Goal: Communication & Community: Answer question/provide support

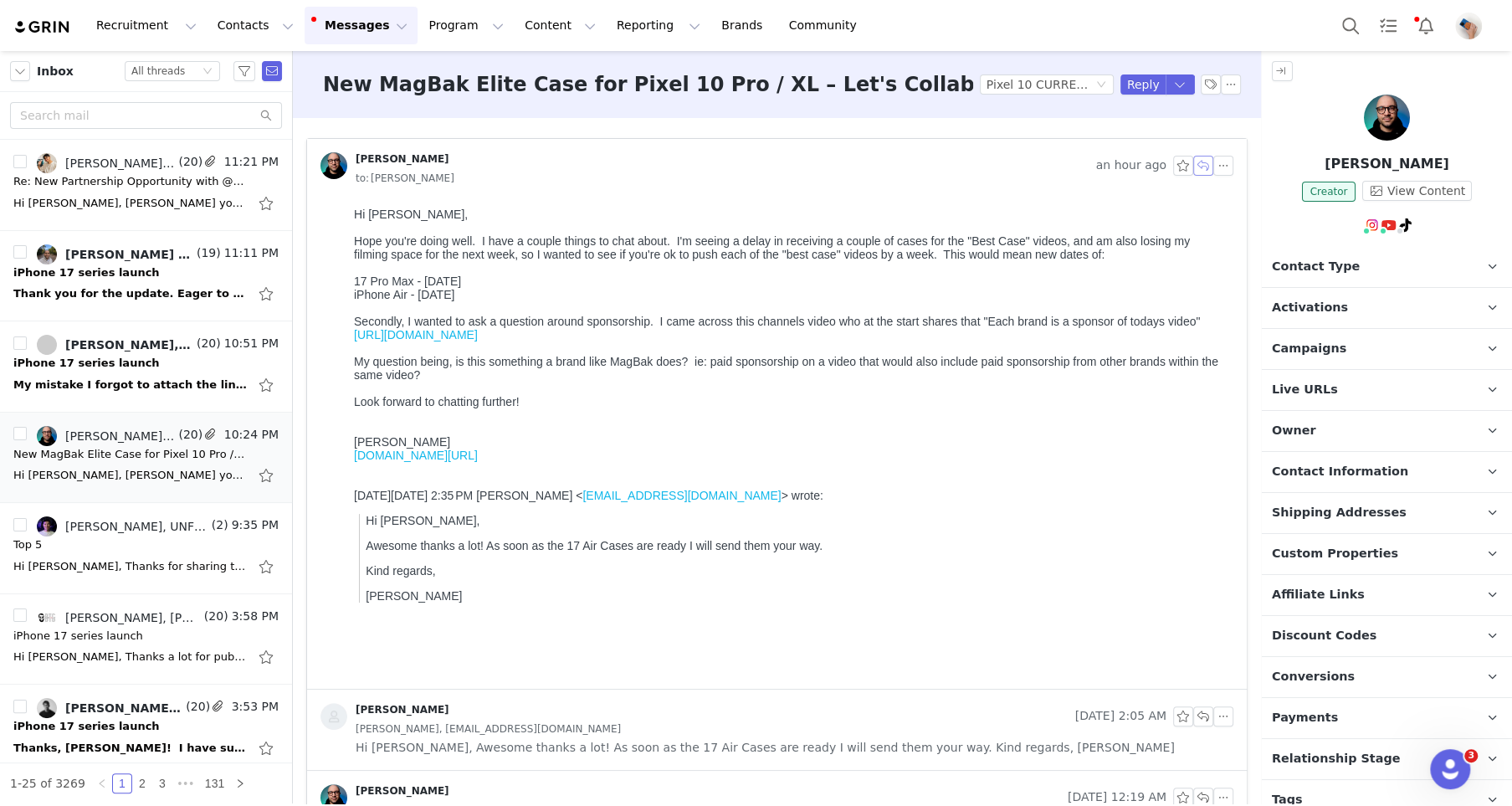
drag, startPoint x: 1197, startPoint y: 171, endPoint x: 282, endPoint y: 162, distance: 915.0
click at [1197, 171] on button "button" at bounding box center [1203, 165] width 20 height 20
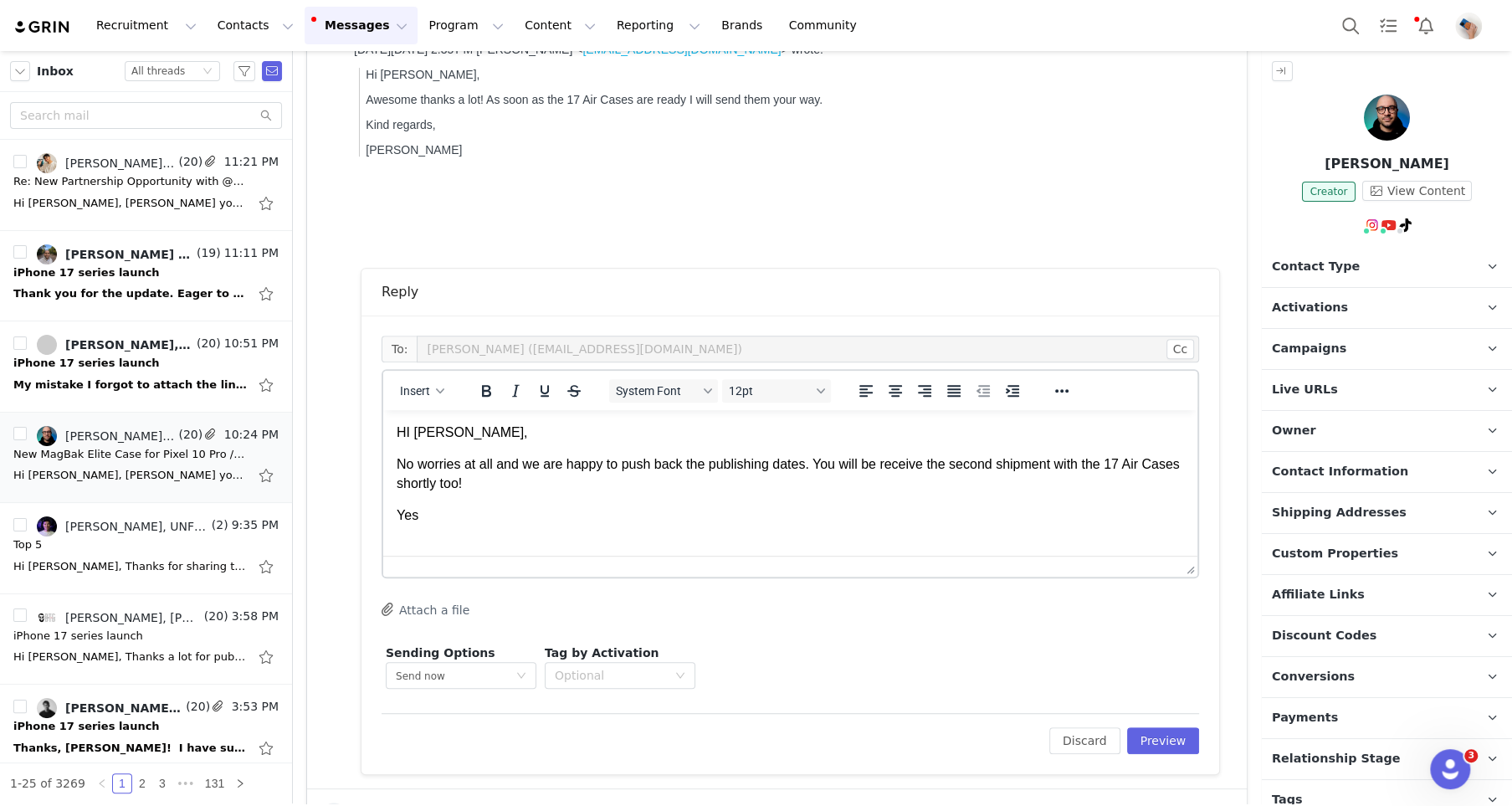
scroll to position [452, 0]
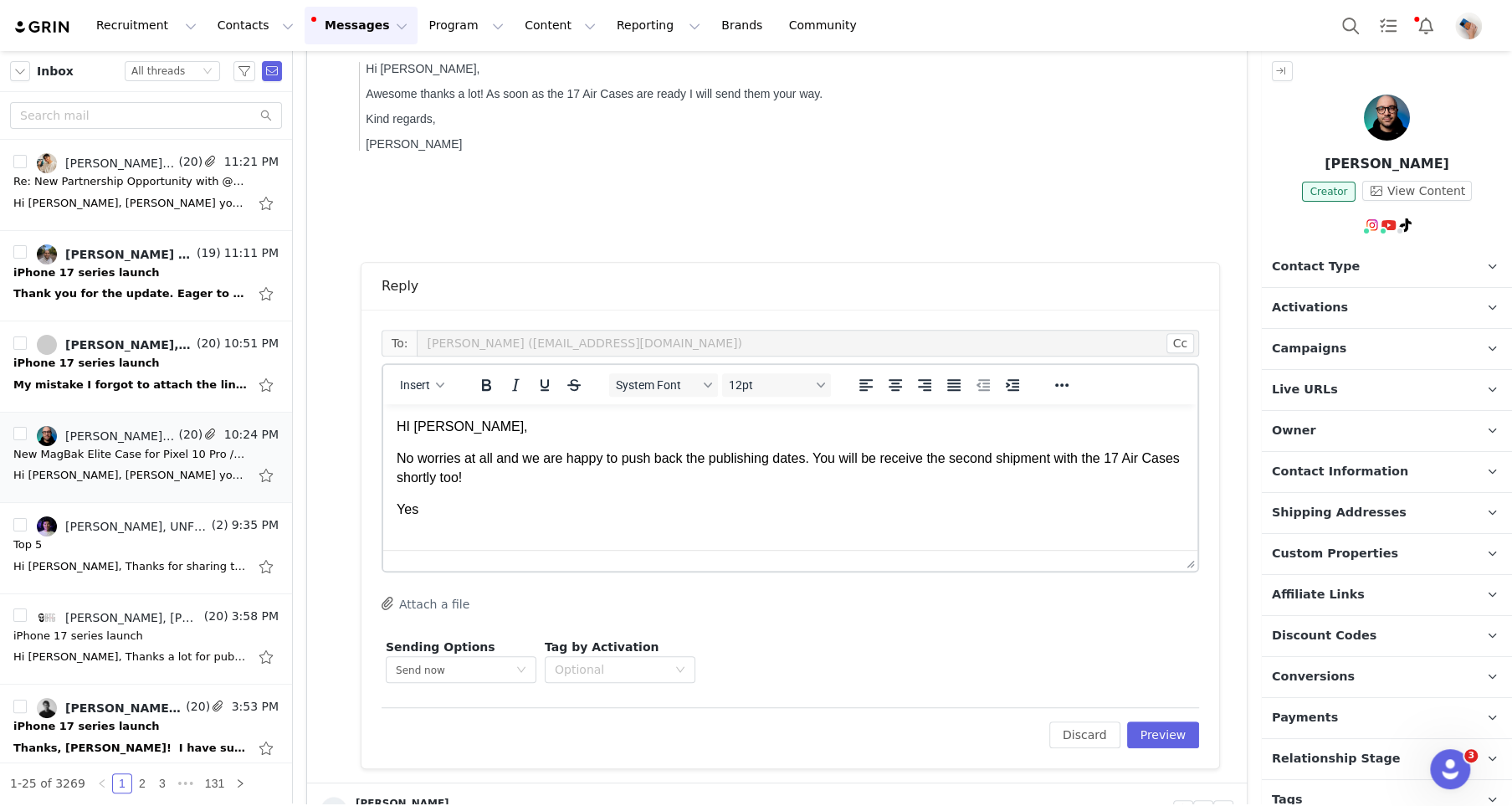
drag, startPoint x: 467, startPoint y: 510, endPoint x: 393, endPoint y: 510, distance: 74.0
click at [393, 510] on html "HI [PERSON_NAME], No worries at all and we are happy to push back the publishin…" at bounding box center [790, 469] width 814 height 129
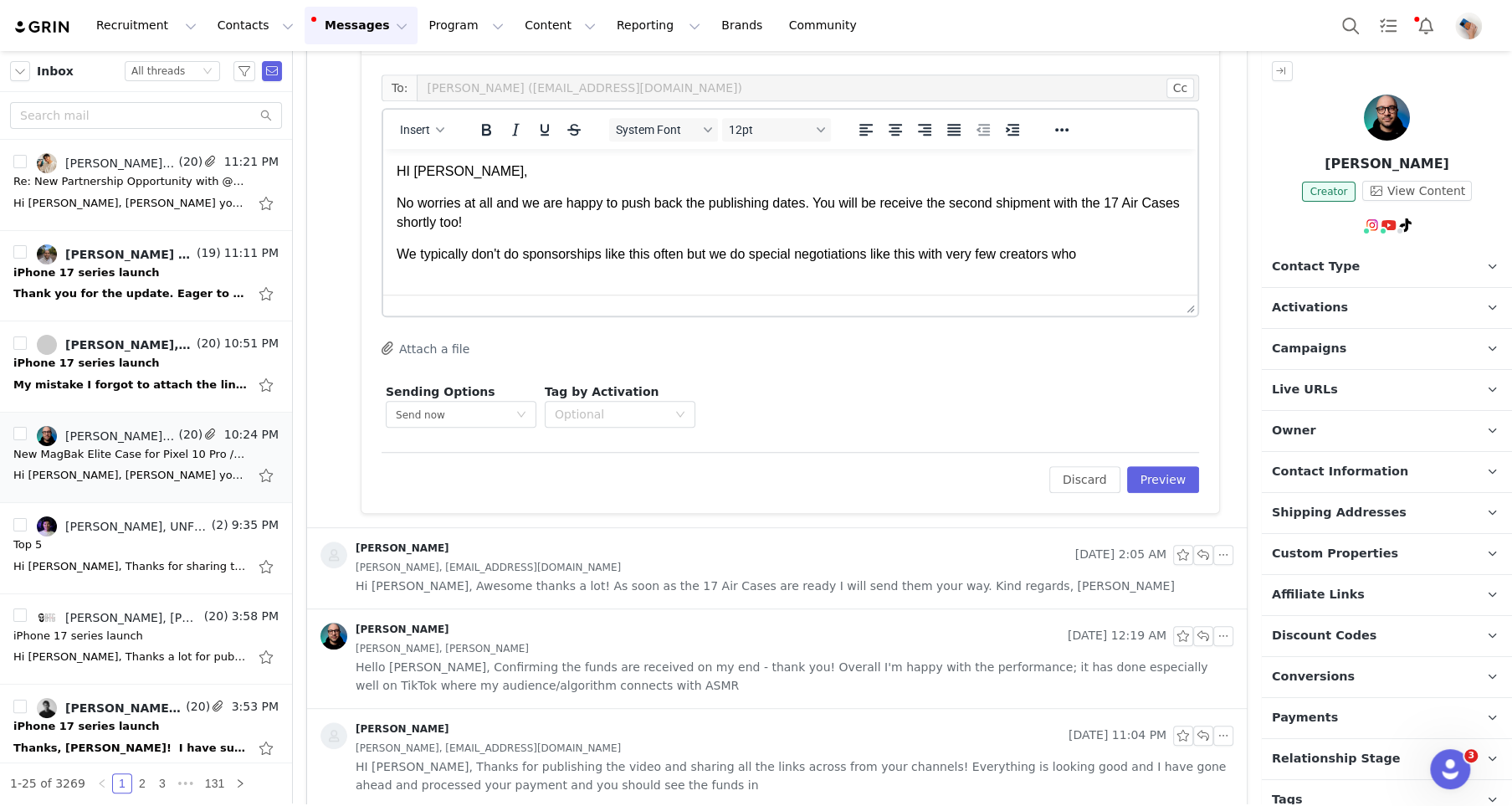
scroll to position [851, 0]
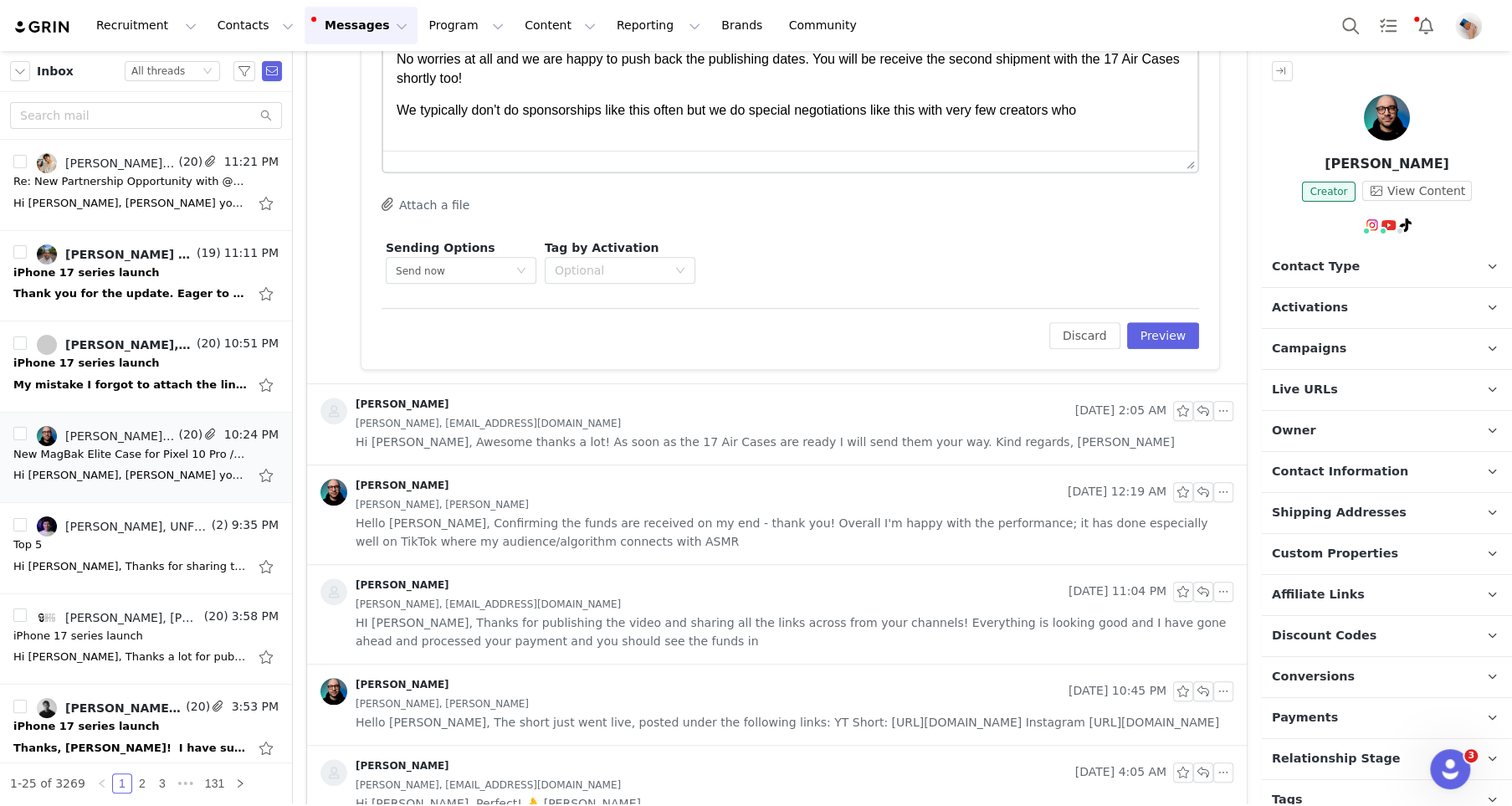
click at [1311, 681] on span "Conversions" at bounding box center [1313, 677] width 83 height 18
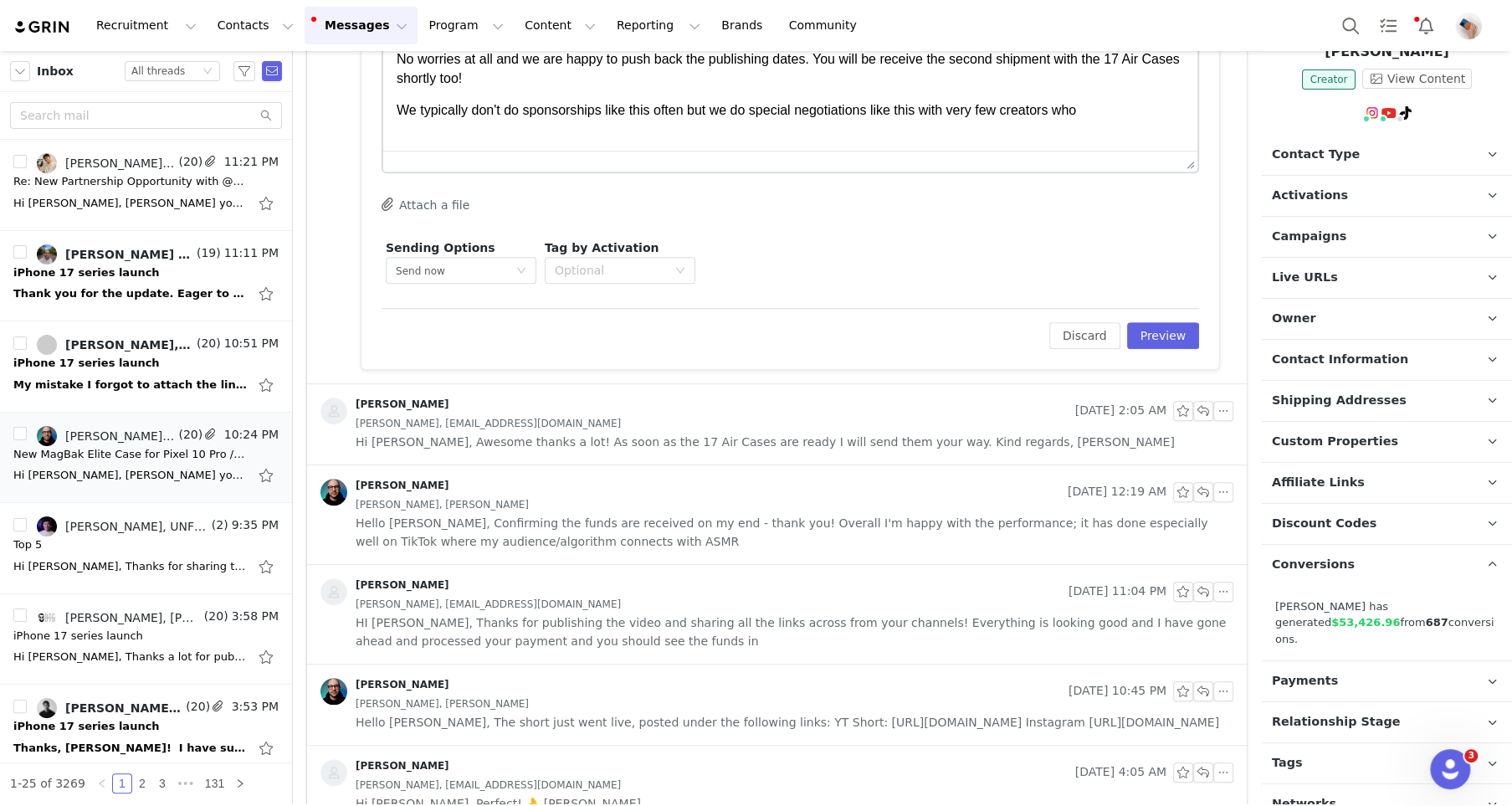
click at [1304, 661] on p "Payments" at bounding box center [1366, 682] width 210 height 40
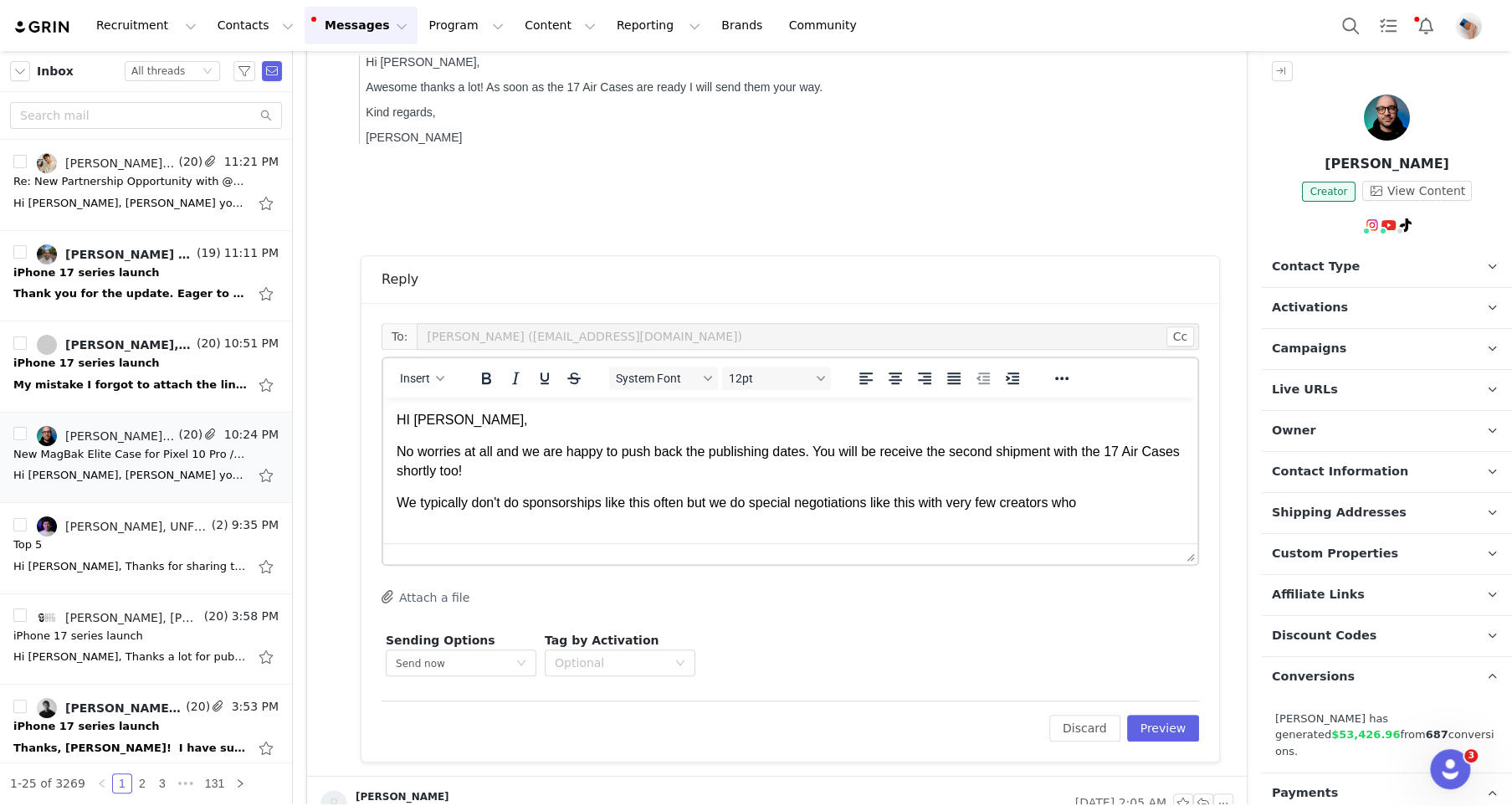
scroll to position [447, 0]
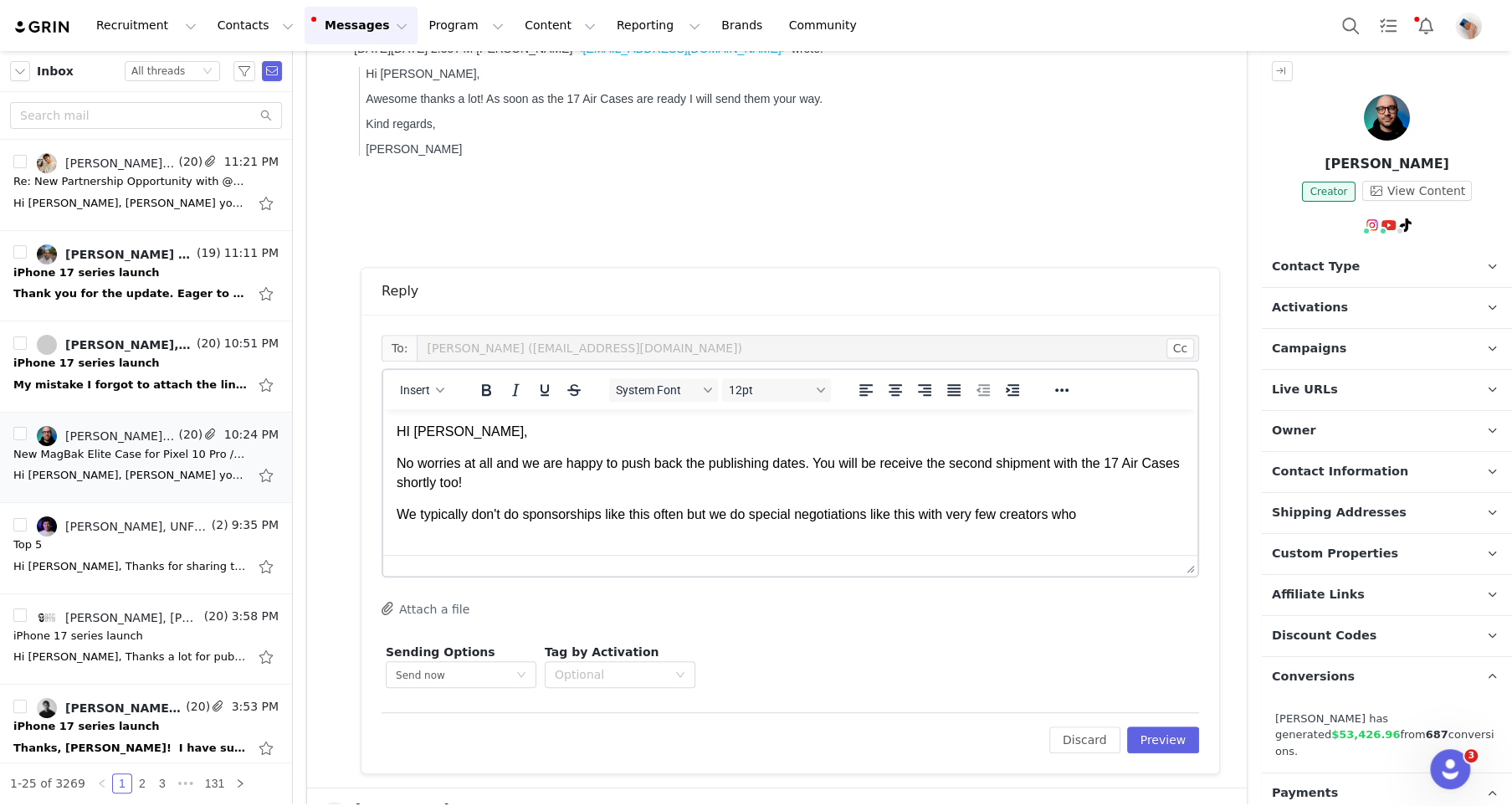
drag, startPoint x: 698, startPoint y: 513, endPoint x: 1127, endPoint y: 520, distance: 429.1
click at [1127, 520] on p "We typically don't do sponsorships like this often but we do special negotiatio…" at bounding box center [790, 514] width 787 height 18
drag, startPoint x: 527, startPoint y: 532, endPoint x: 731, endPoint y: 543, distance: 204.3
click at [731, 543] on html "HI [PERSON_NAME], No worries at all and we are happy to push back the publishin…" at bounding box center [790, 483] width 814 height 148
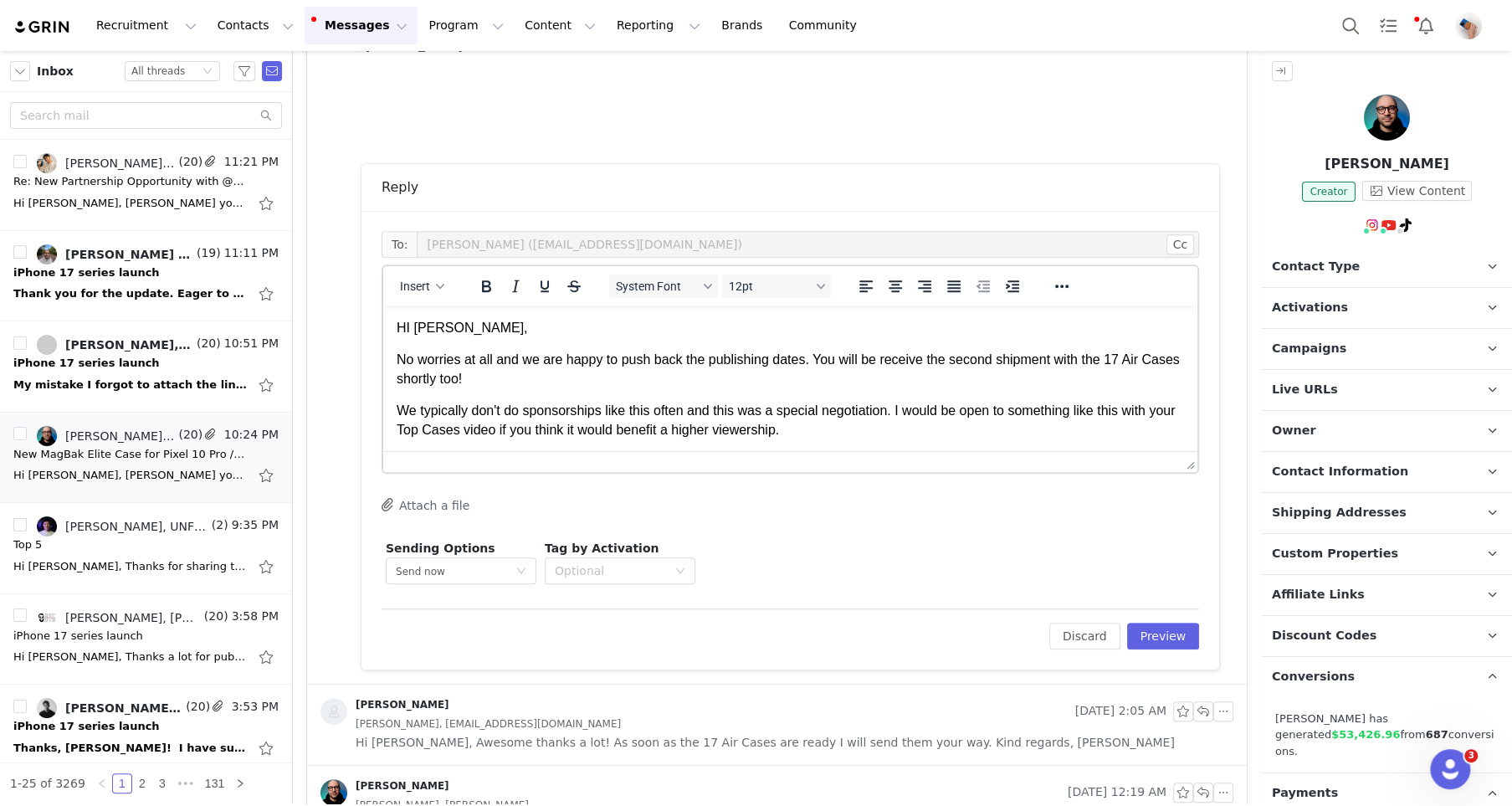
scroll to position [554, 0]
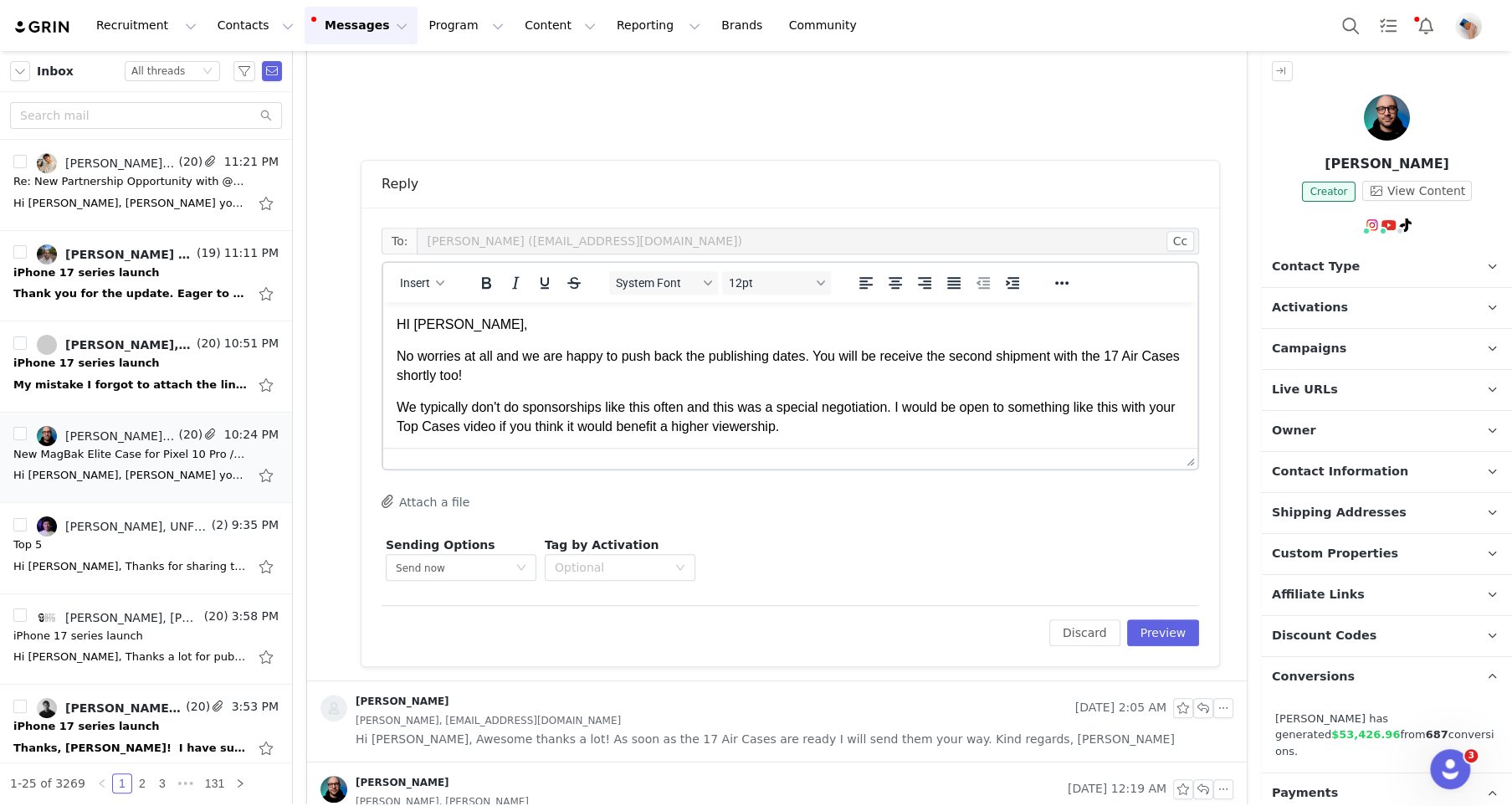
click at [899, 405] on p "We typically don't do sponsorships like this often and this was a special negot…" at bounding box center [790, 416] width 787 height 38
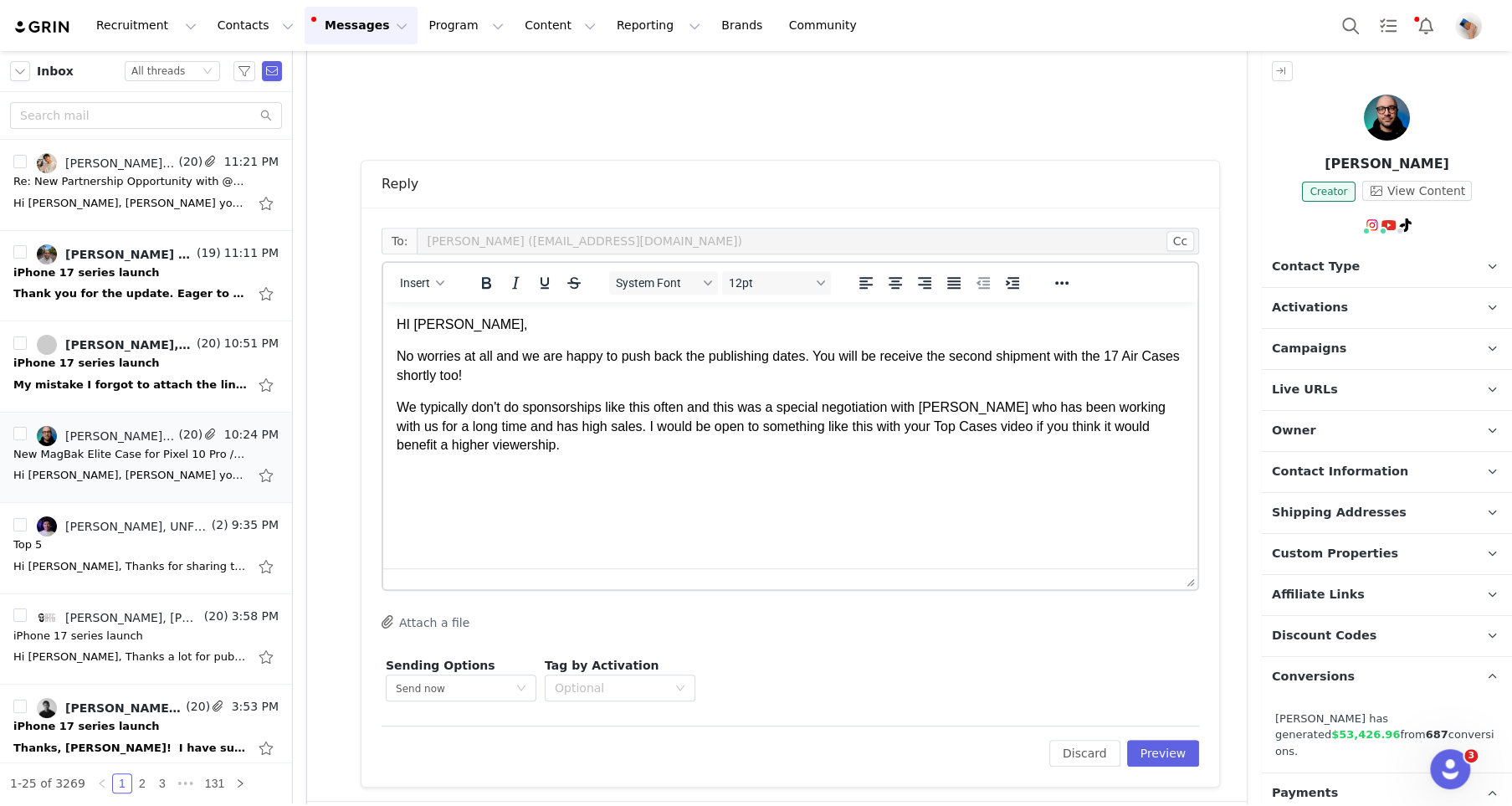
drag, startPoint x: 1185, startPoint y: 456, endPoint x: 1177, endPoint y: 587, distance: 131.2
click at [523, 443] on p "We typically don't do sponsorships like this often and this was a special negot…" at bounding box center [790, 426] width 787 height 56
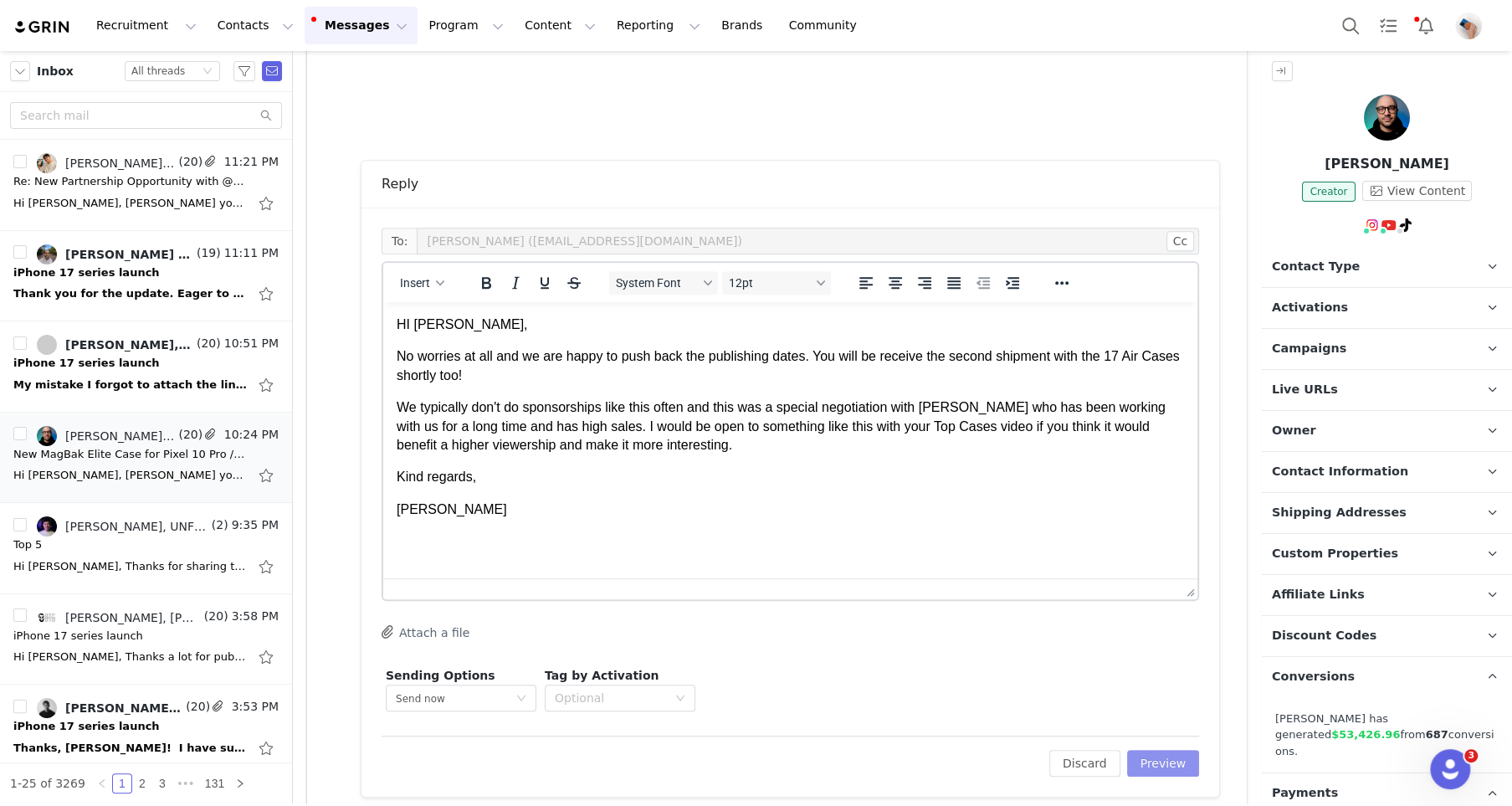
click at [1175, 750] on button "Preview" at bounding box center [1163, 764] width 73 height 27
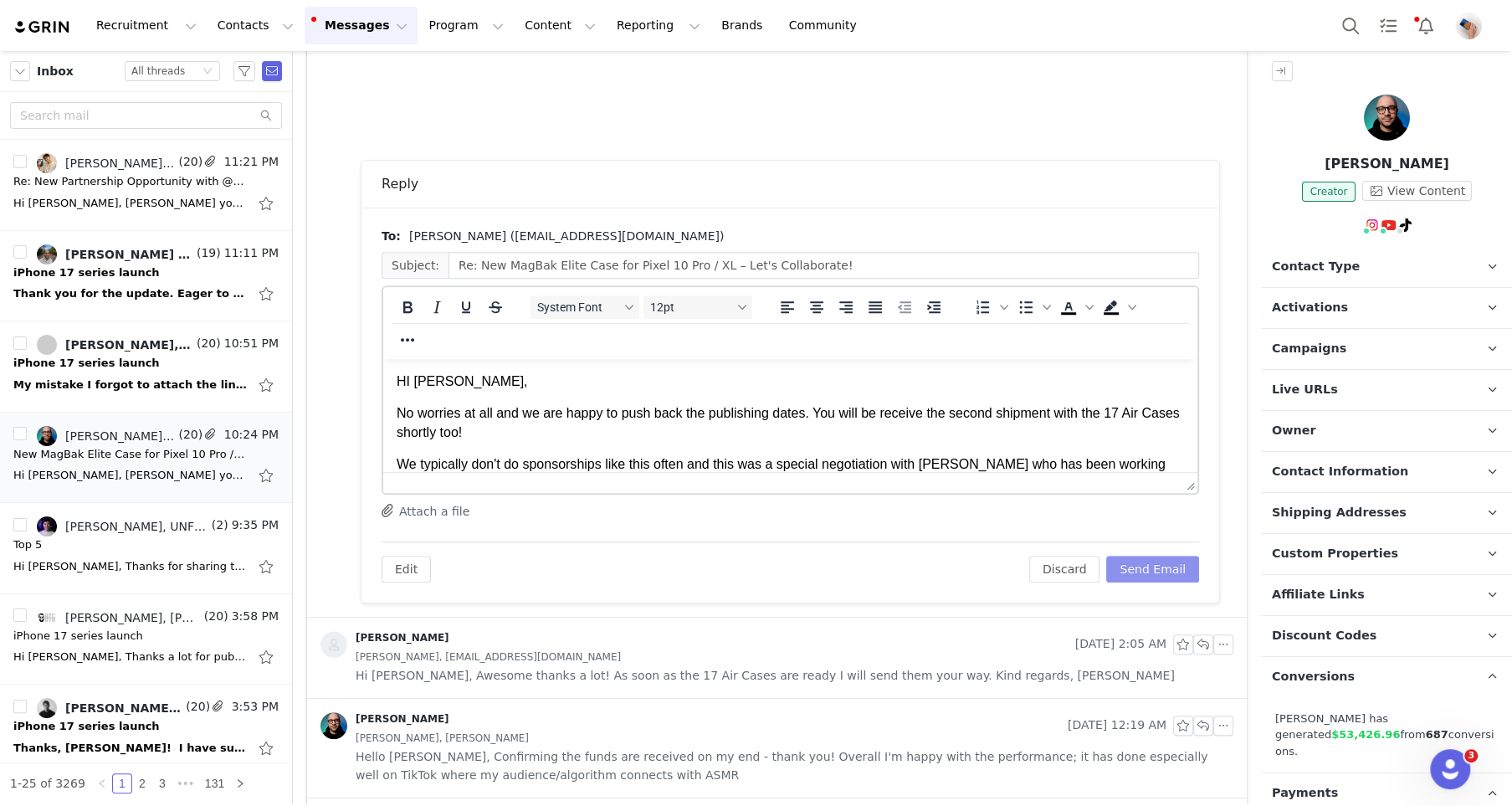
scroll to position [0, 0]
click at [1154, 580] on button "Send Email" at bounding box center [1153, 569] width 93 height 27
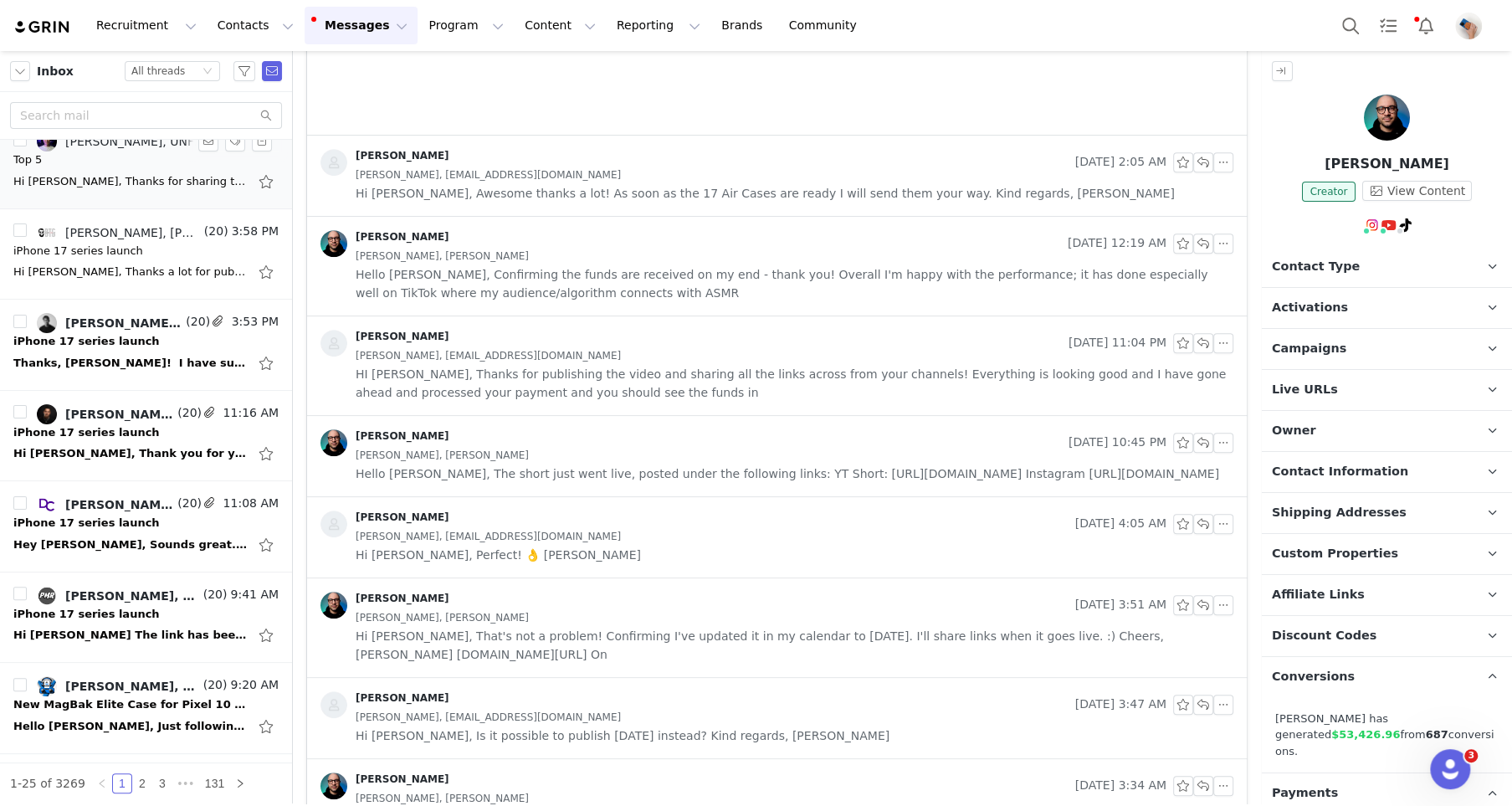
scroll to position [386, 0]
click at [102, 354] on div "Thanks, [PERSON_NAME]! ​ ​I have submitted the proposal. ​ ​Let me know if ever…" at bounding box center [130, 362] width 234 height 16
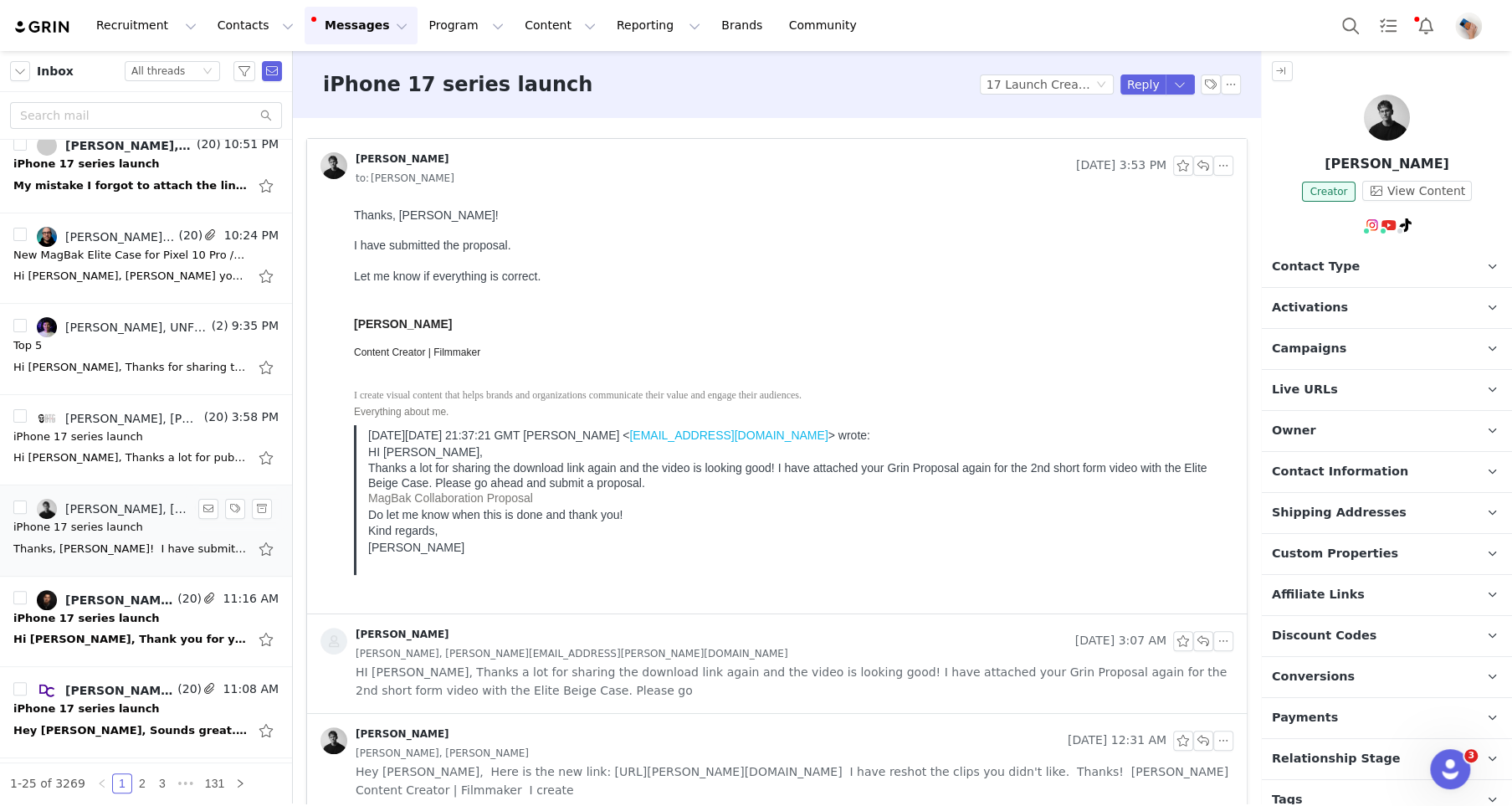
scroll to position [0, 0]
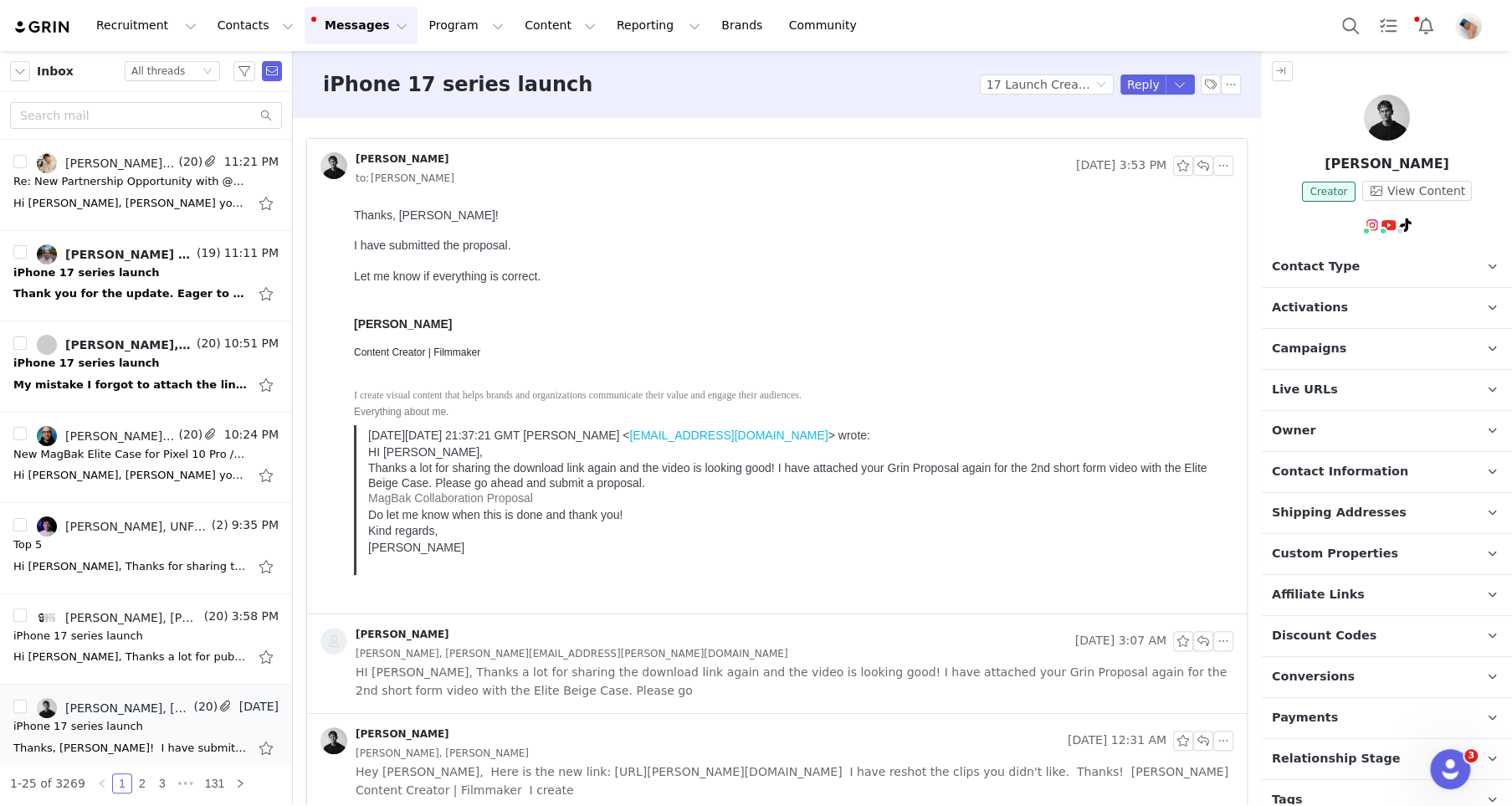
click at [1316, 341] on span "Campaigns" at bounding box center [1309, 348] width 74 height 18
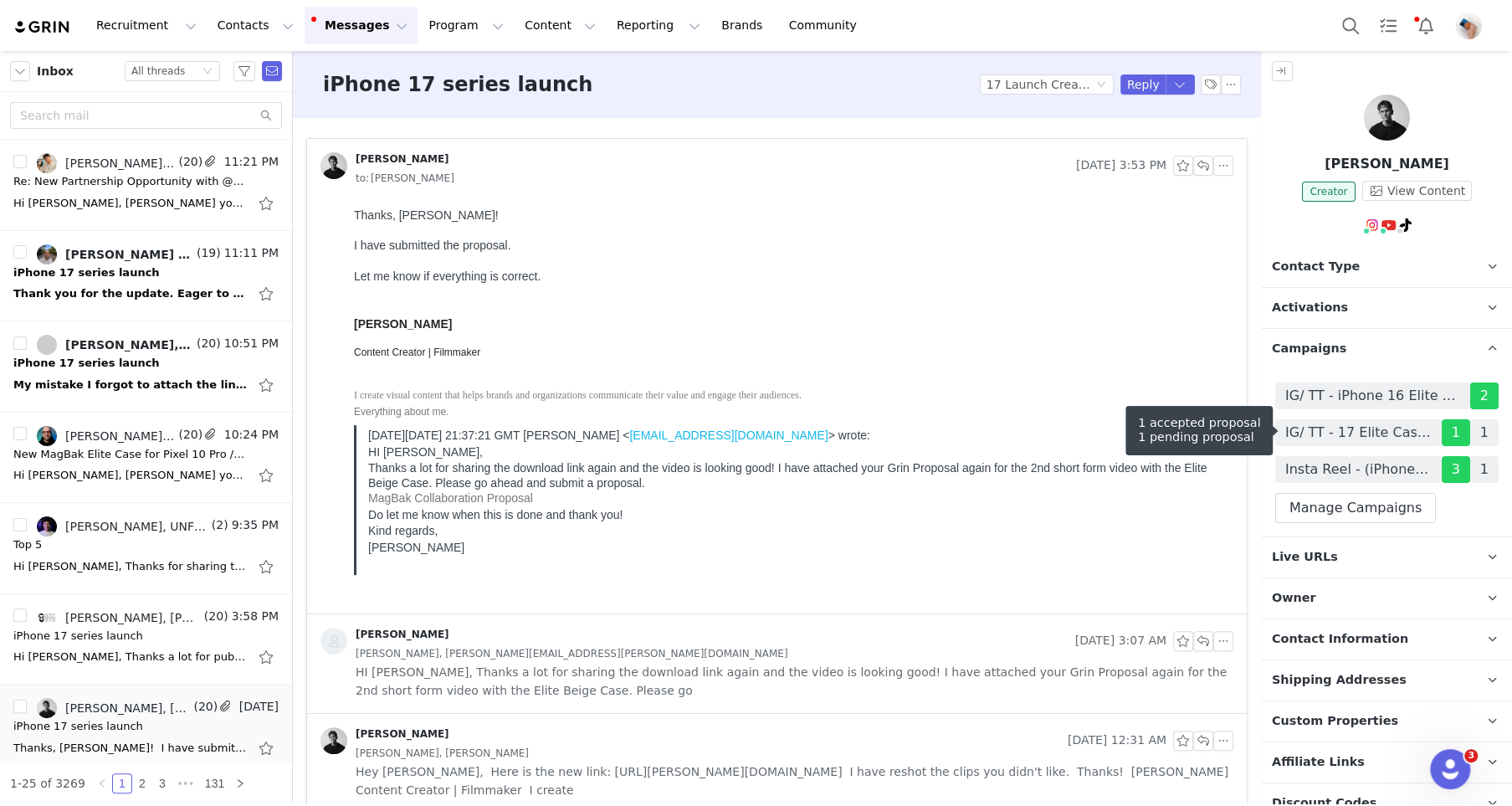
click at [1347, 434] on span "IG/ TT - 17 Elite Case - (FIXED/PRODUCT) 06/2025" at bounding box center [1359, 432] width 146 height 20
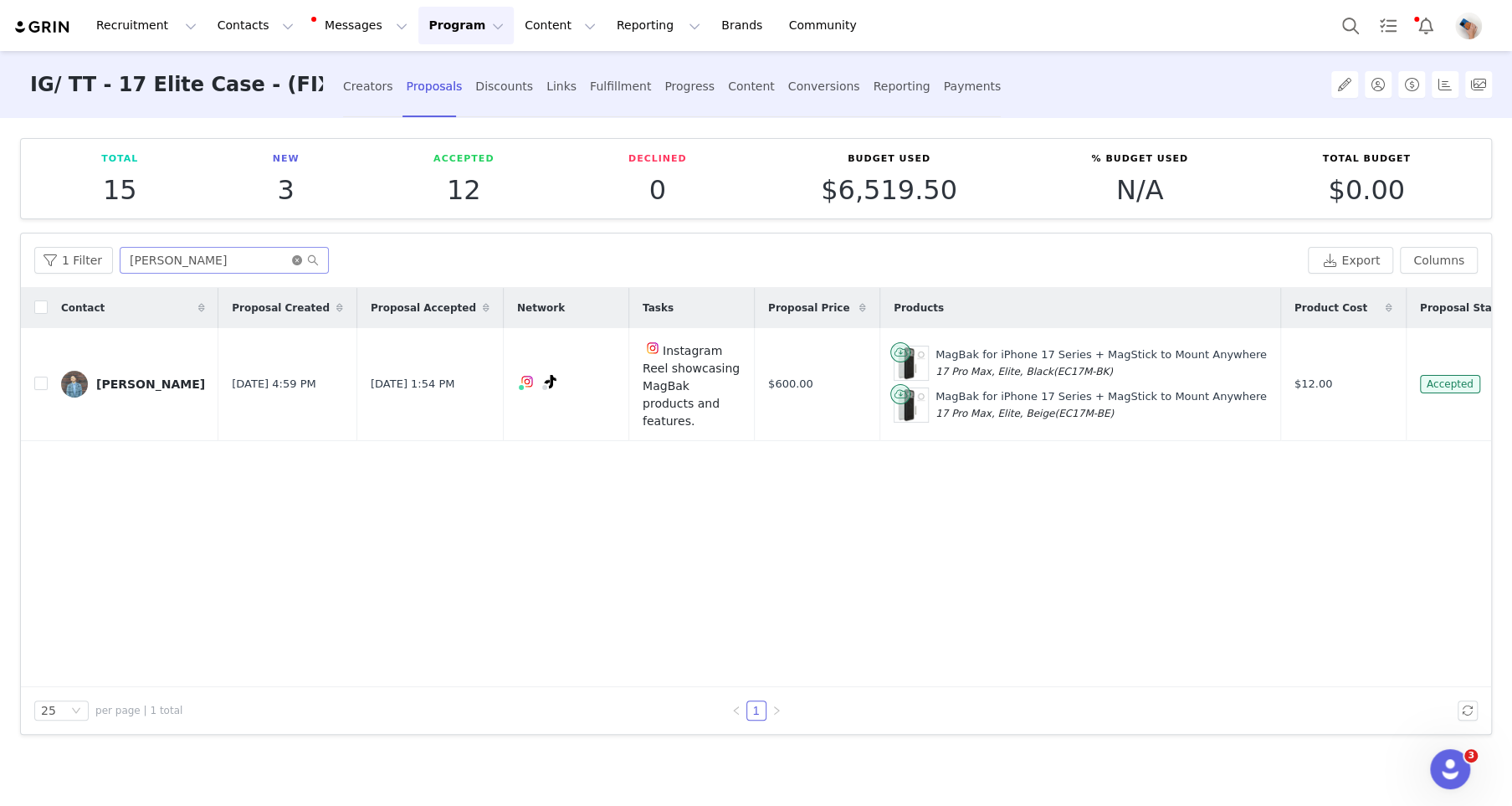
click at [292, 260] on icon "icon: close-circle" at bounding box center [297, 260] width 10 height 10
click at [263, 260] on input "text" at bounding box center [224, 260] width 209 height 27
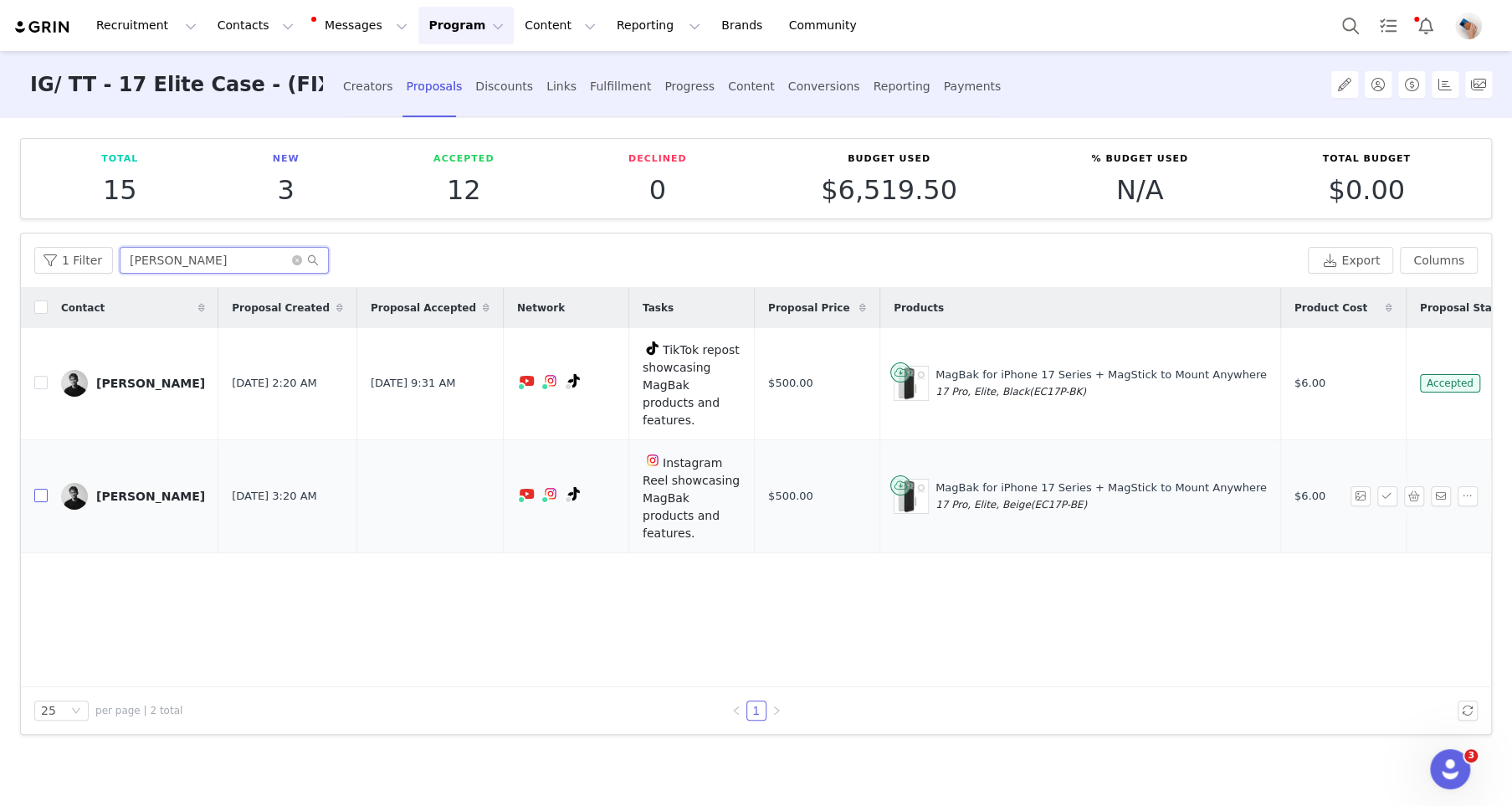
type input "[PERSON_NAME]"
click at [40, 489] on input "checkbox" at bounding box center [41, 496] width 13 height 13
checkbox input "true"
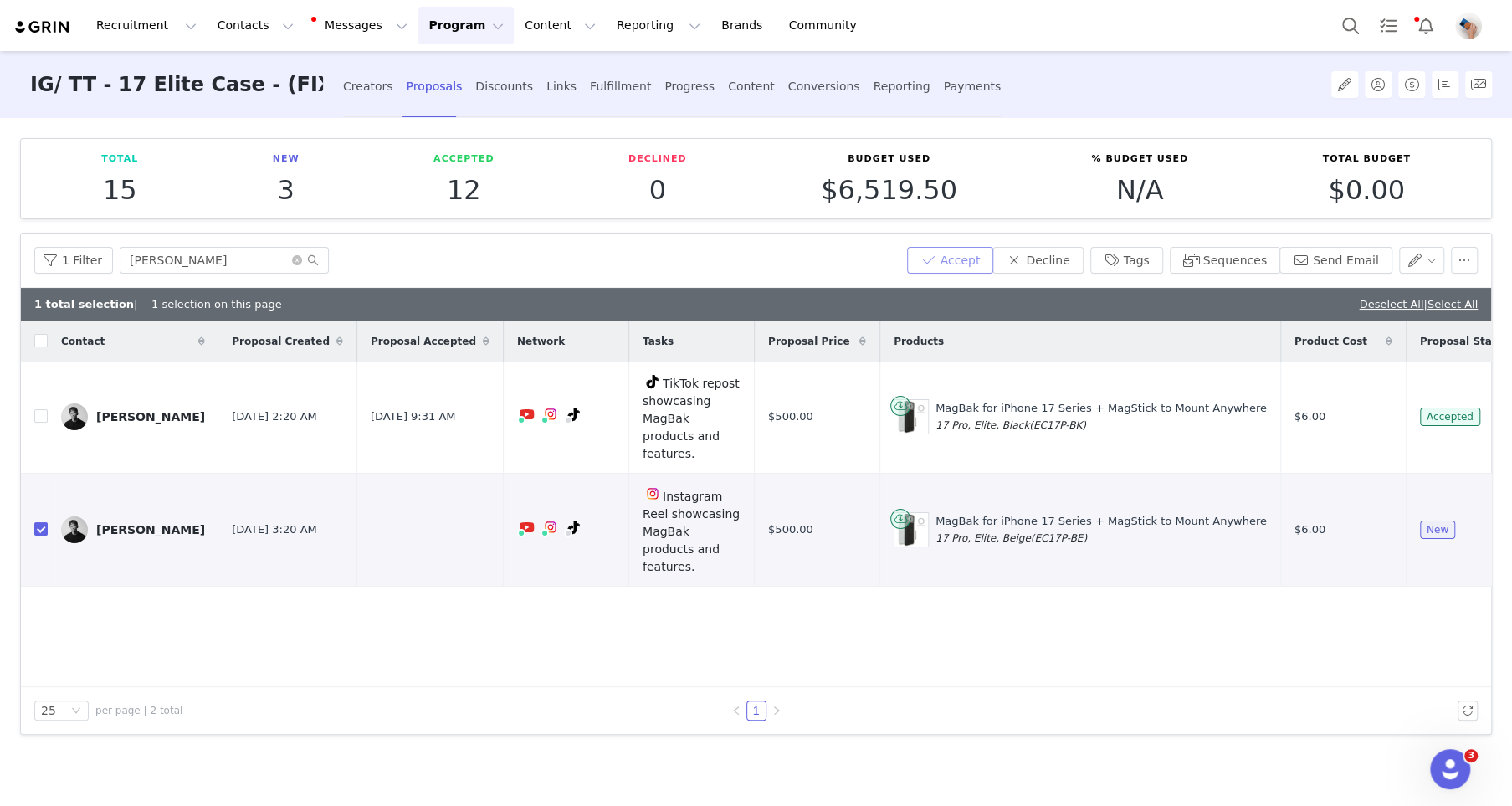
click at [968, 257] on button "Accept" at bounding box center [950, 260] width 87 height 27
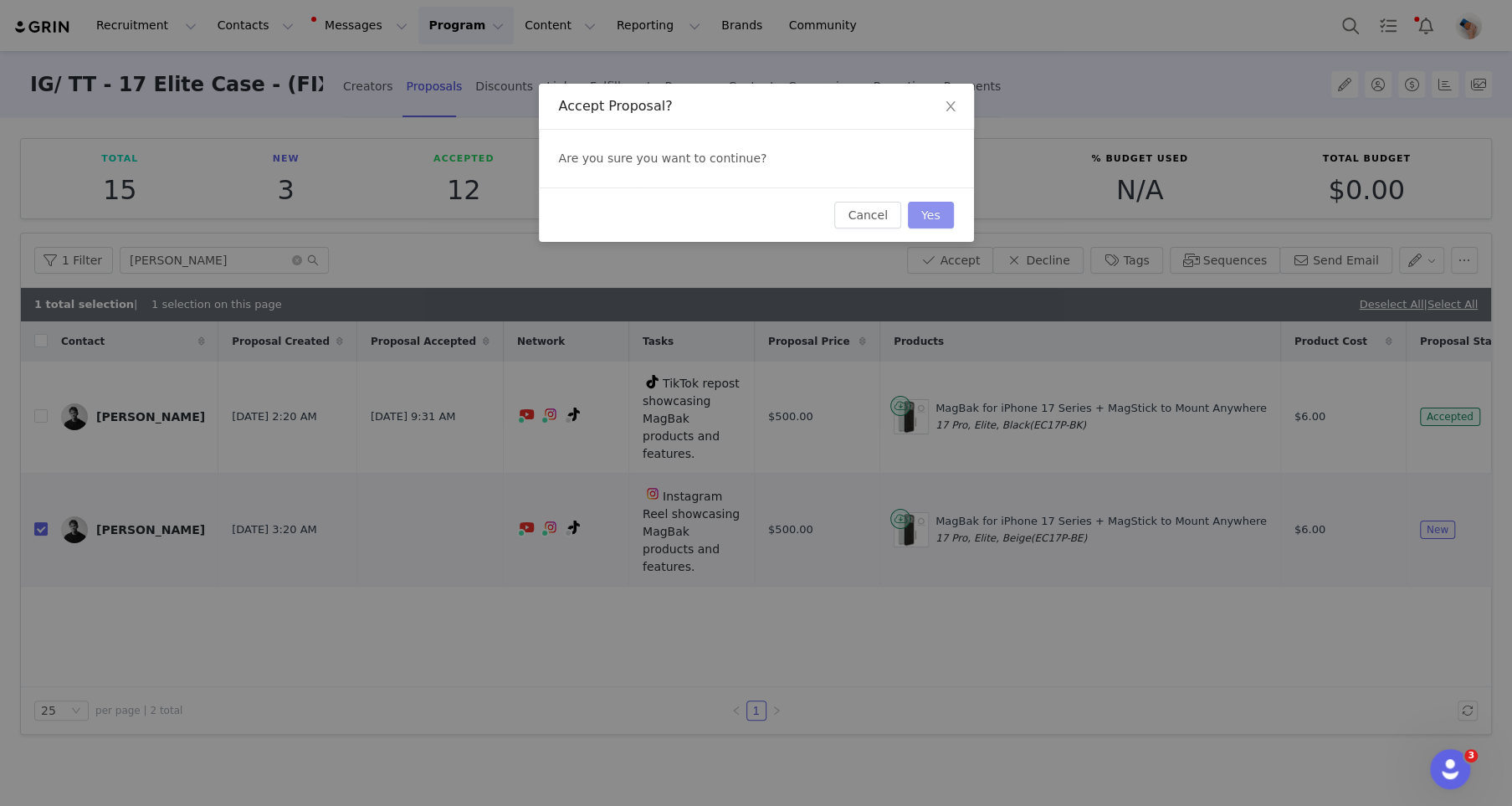
click at [932, 218] on button "Yes" at bounding box center [931, 215] width 46 height 27
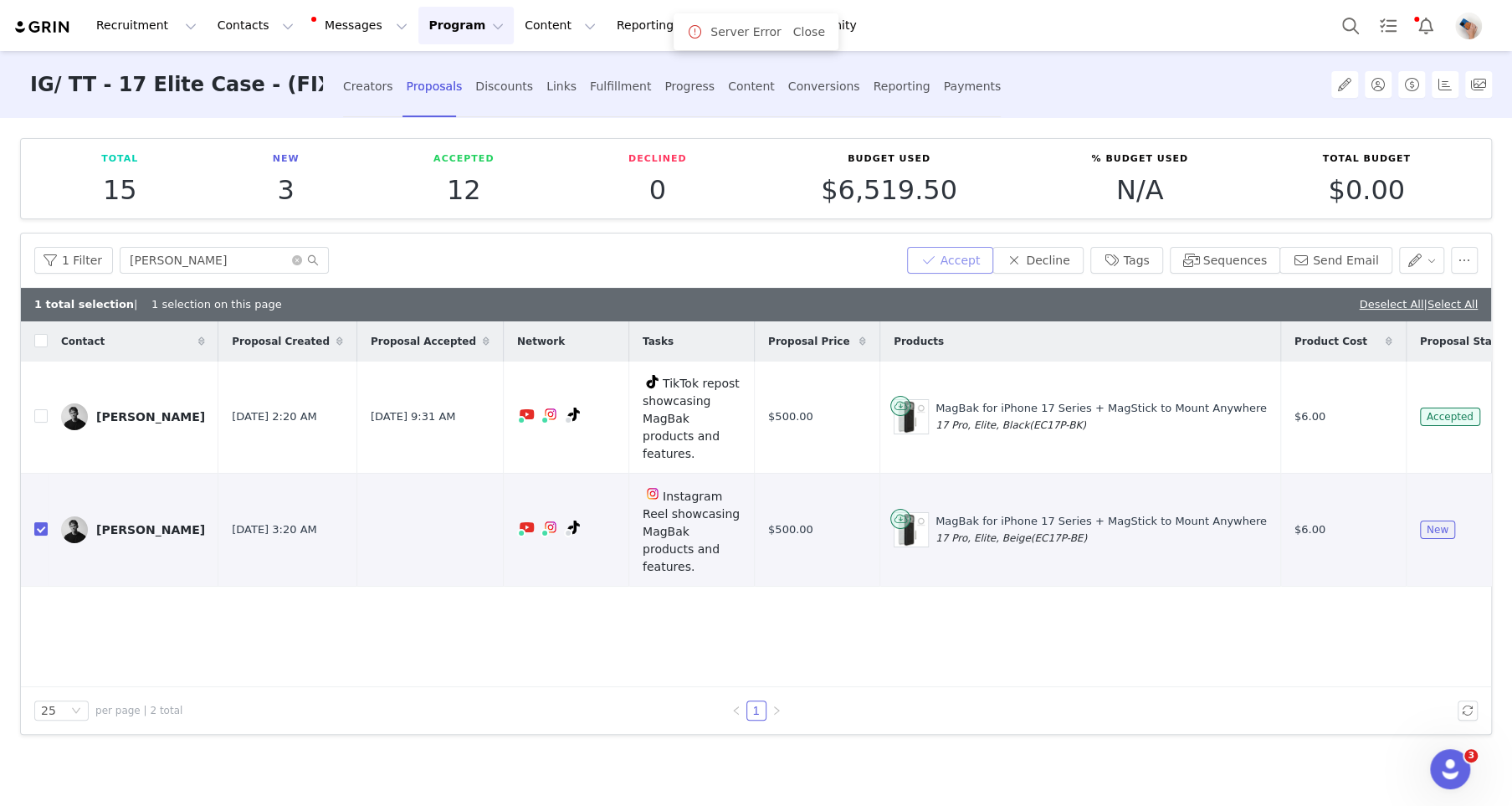
click at [968, 255] on button "Accept" at bounding box center [950, 260] width 87 height 27
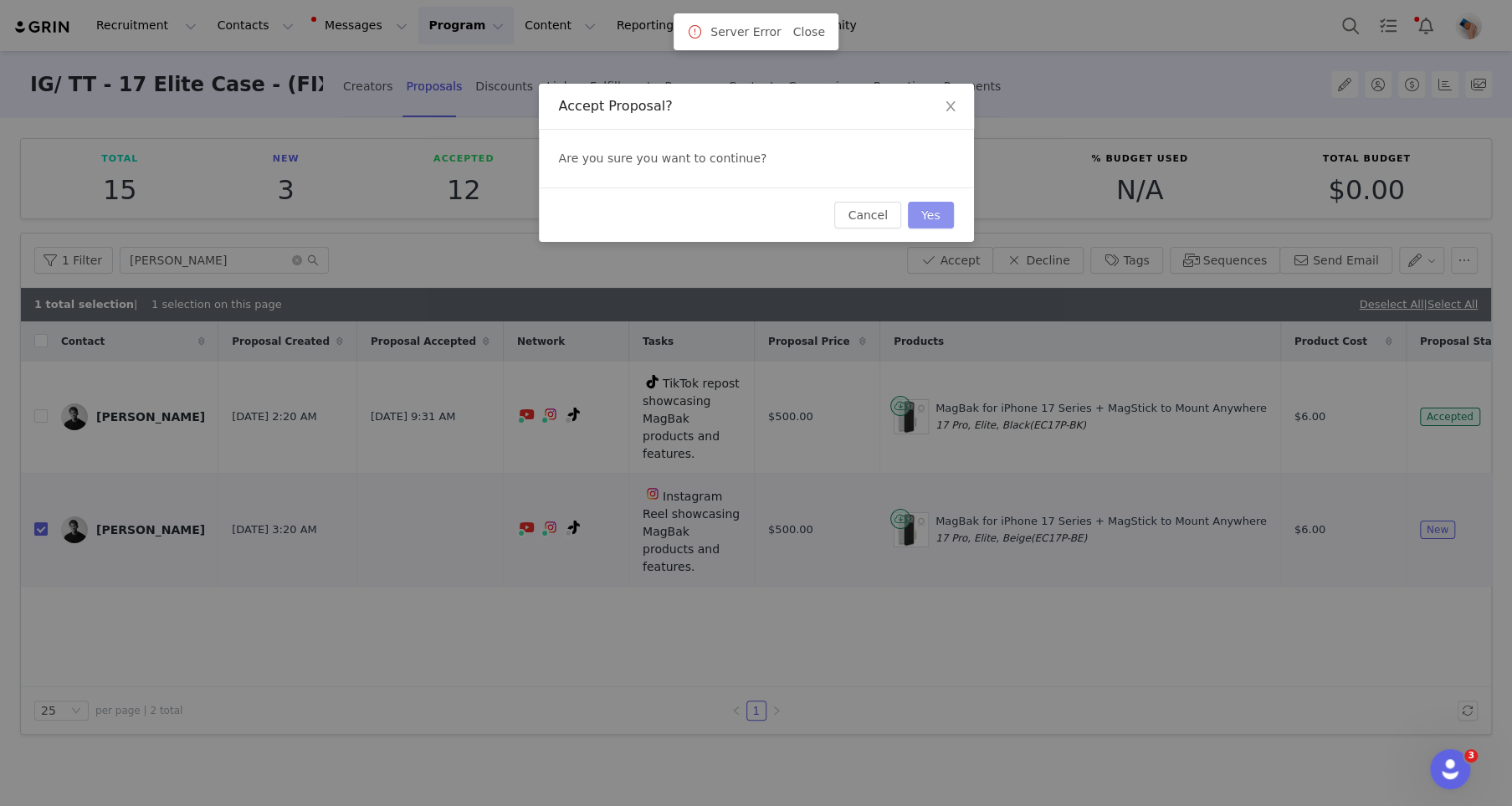
click at [942, 219] on button "Yes" at bounding box center [931, 215] width 46 height 27
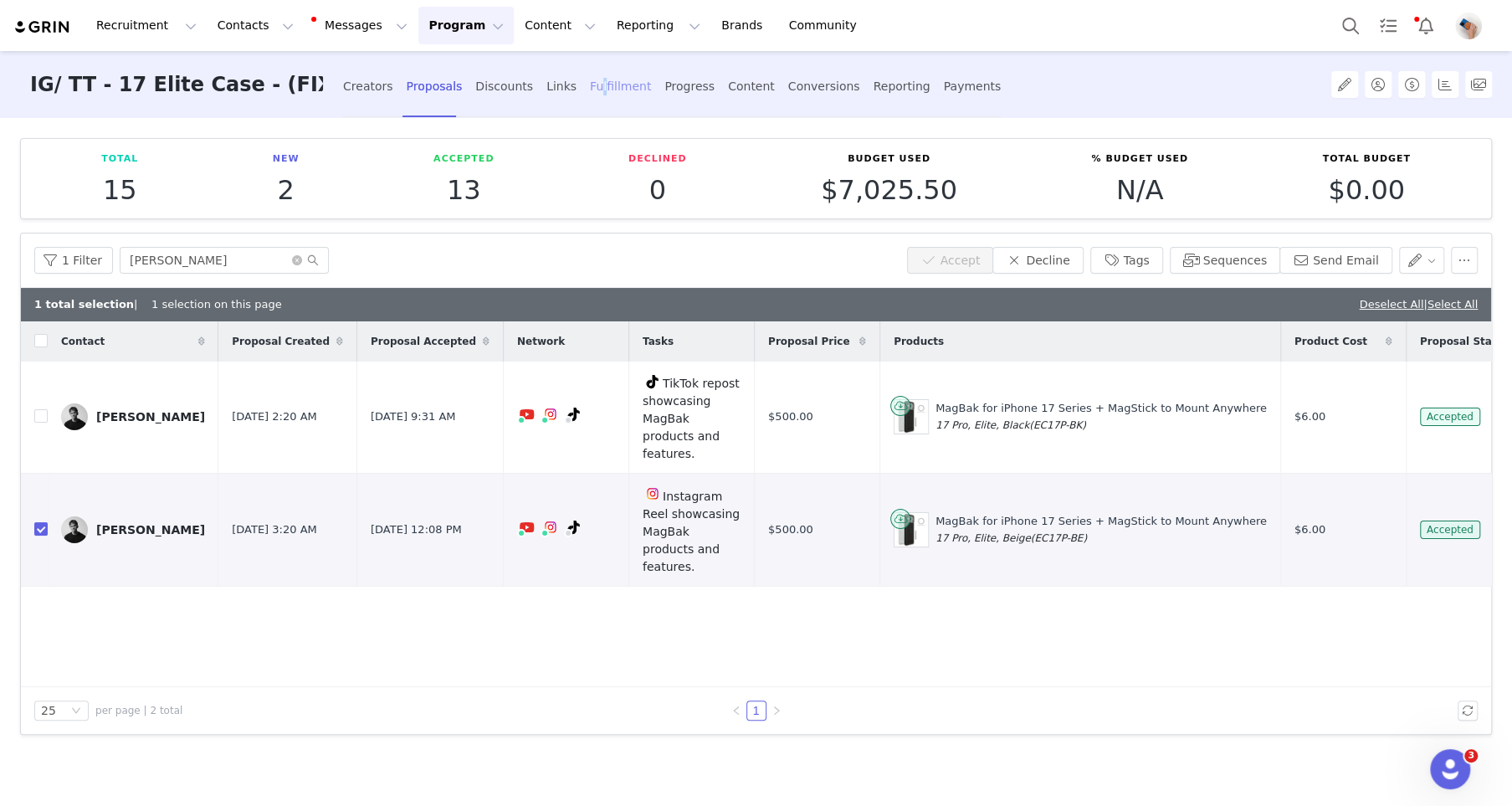
click at [593, 92] on div "Fulfillment" at bounding box center [620, 87] width 61 height 44
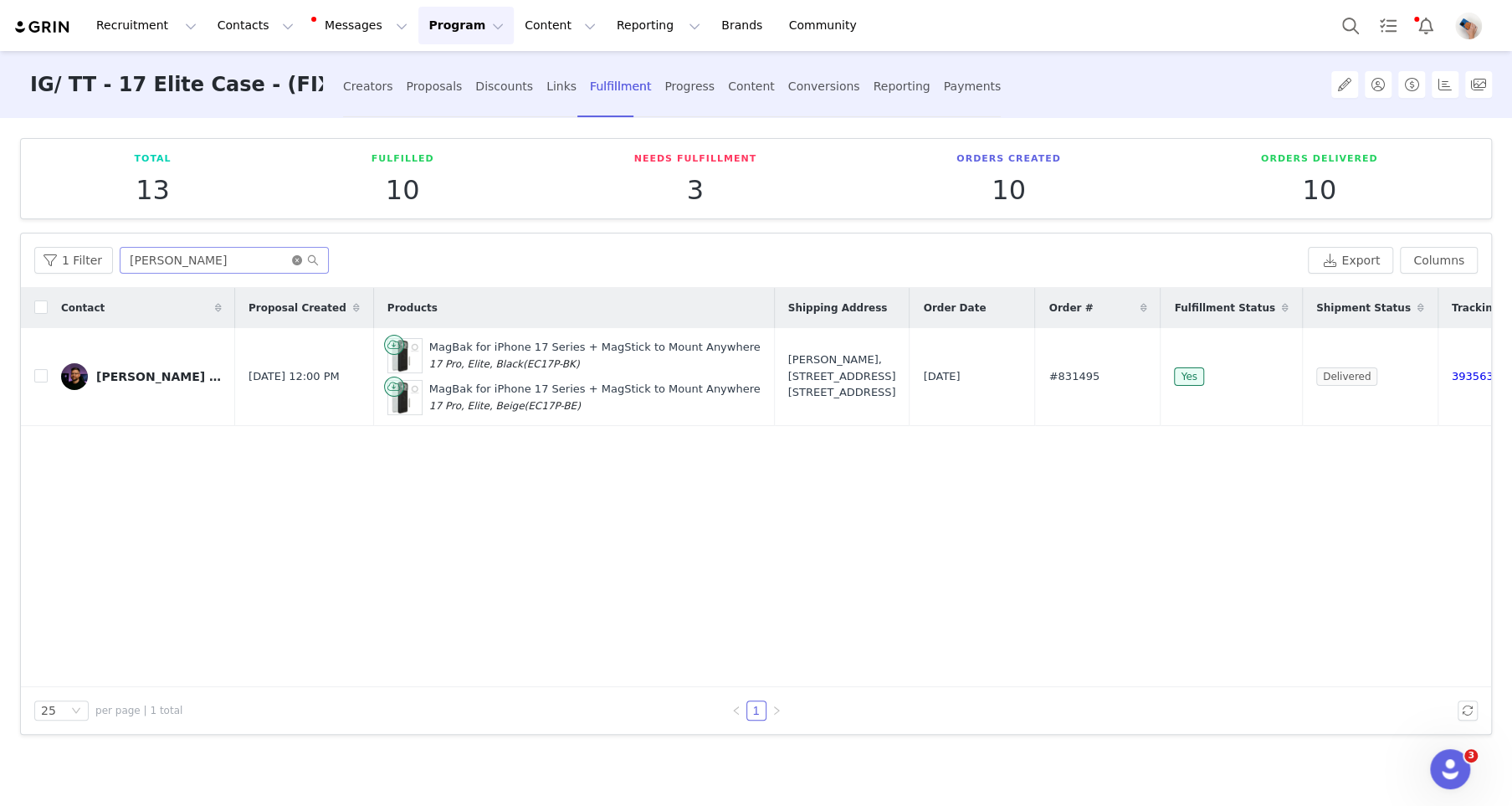
click at [293, 255] on icon "icon: close-circle" at bounding box center [297, 260] width 10 height 10
click at [282, 257] on input "text" at bounding box center [224, 260] width 209 height 27
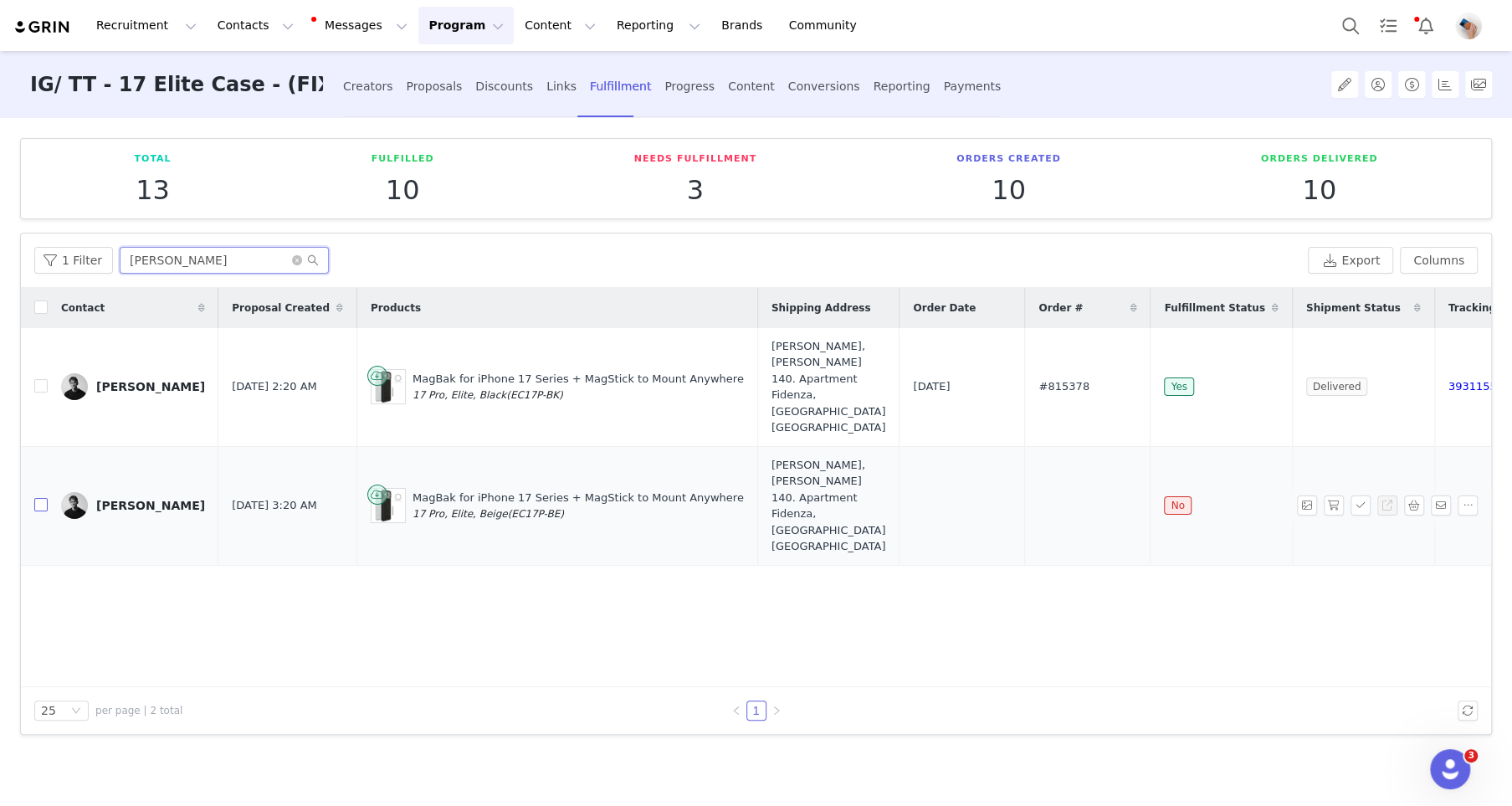
type input "[PERSON_NAME]"
click at [37, 498] on input "checkbox" at bounding box center [41, 505] width 13 height 13
checkbox input "true"
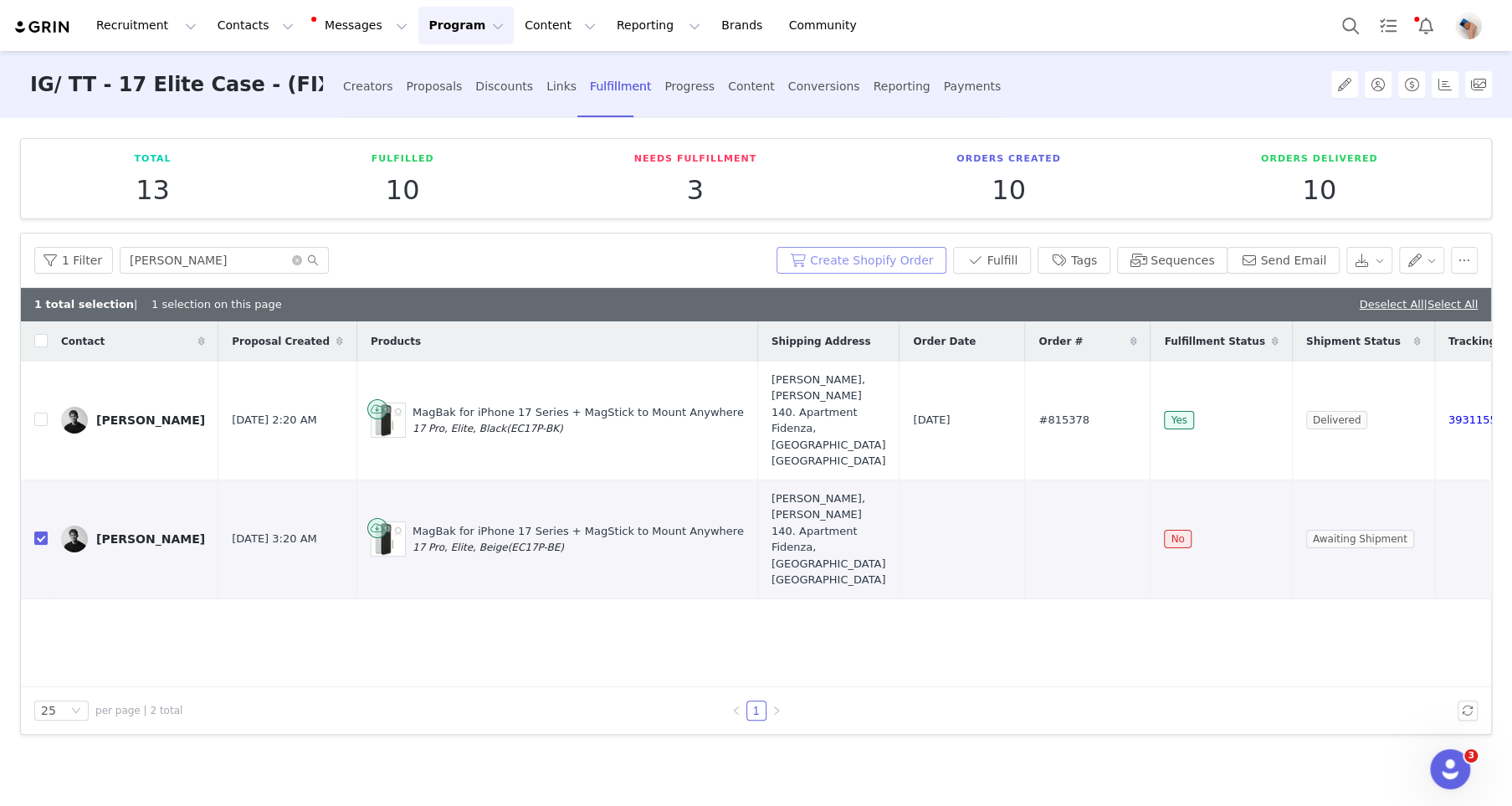
click at [891, 258] on button "Create Shopify Order" at bounding box center [862, 260] width 170 height 27
drag, startPoint x: 1049, startPoint y: 495, endPoint x: 970, endPoint y: 495, distance: 79.0
click at [970, 495] on tr "[PERSON_NAME] [DATE] 3:20 AM MagBak for iPhone 17 Series + MagStick to Mount An…" at bounding box center [790, 538] width 1539 height 119
copy tr "#837890"
click at [340, 31] on button "Messages Messages" at bounding box center [360, 25] width 113 height 38
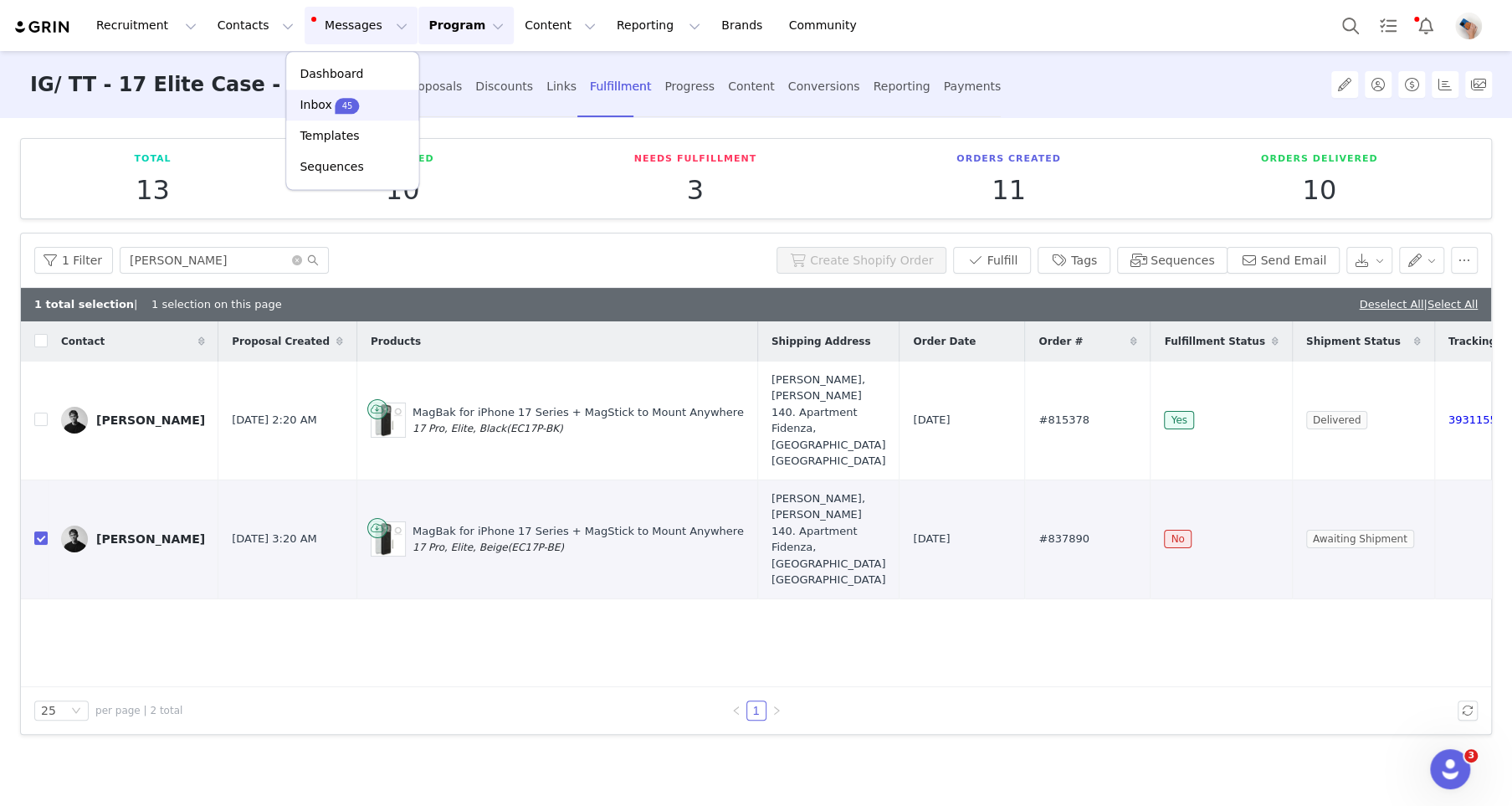
click at [342, 99] on p "45" at bounding box center [347, 105] width 11 height 13
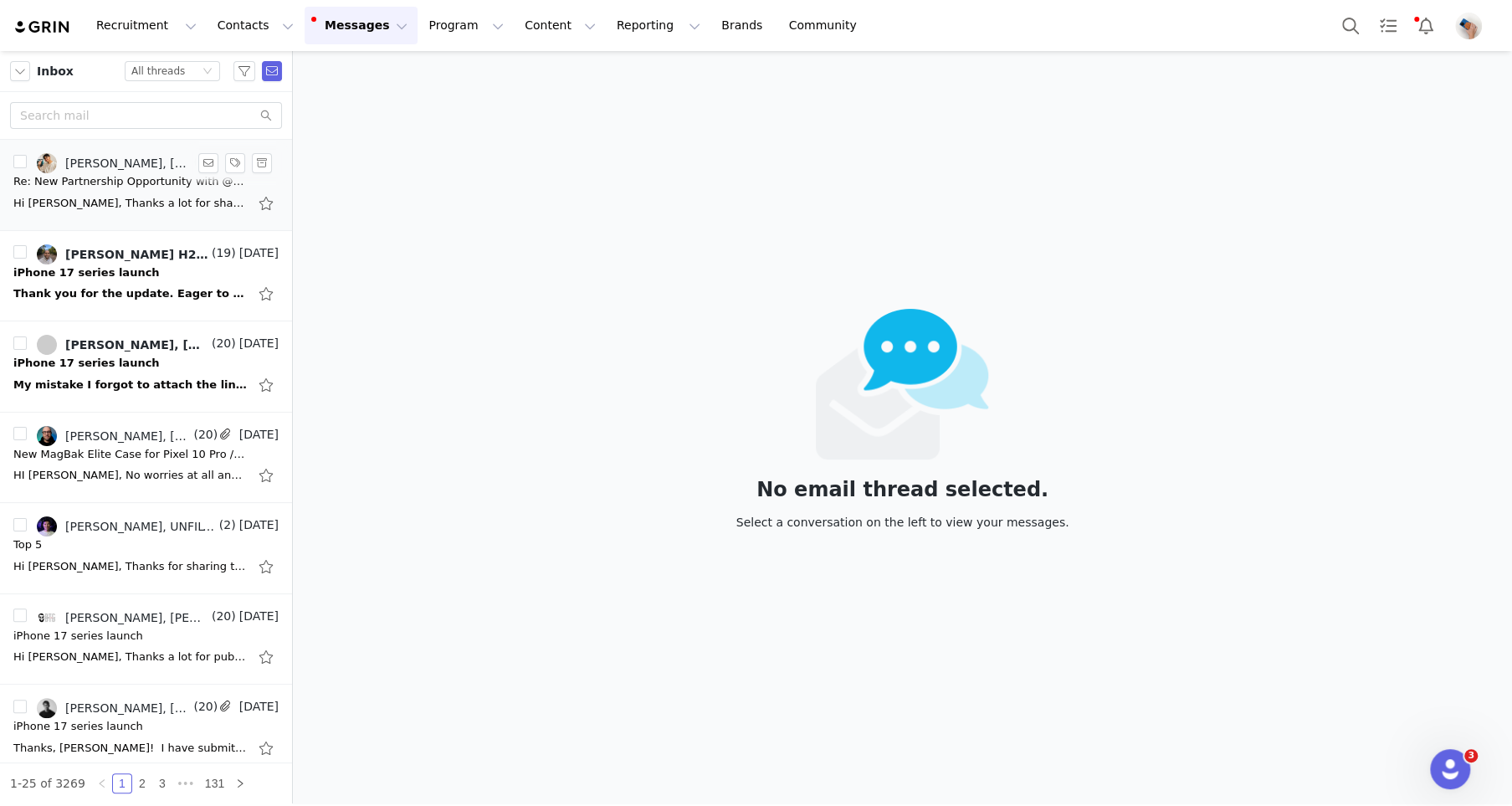
click at [130, 203] on div "Hi [PERSON_NAME], Thanks a lot for sharing the rough edit across 🙌 . Will take …" at bounding box center [130, 202] width 234 height 16
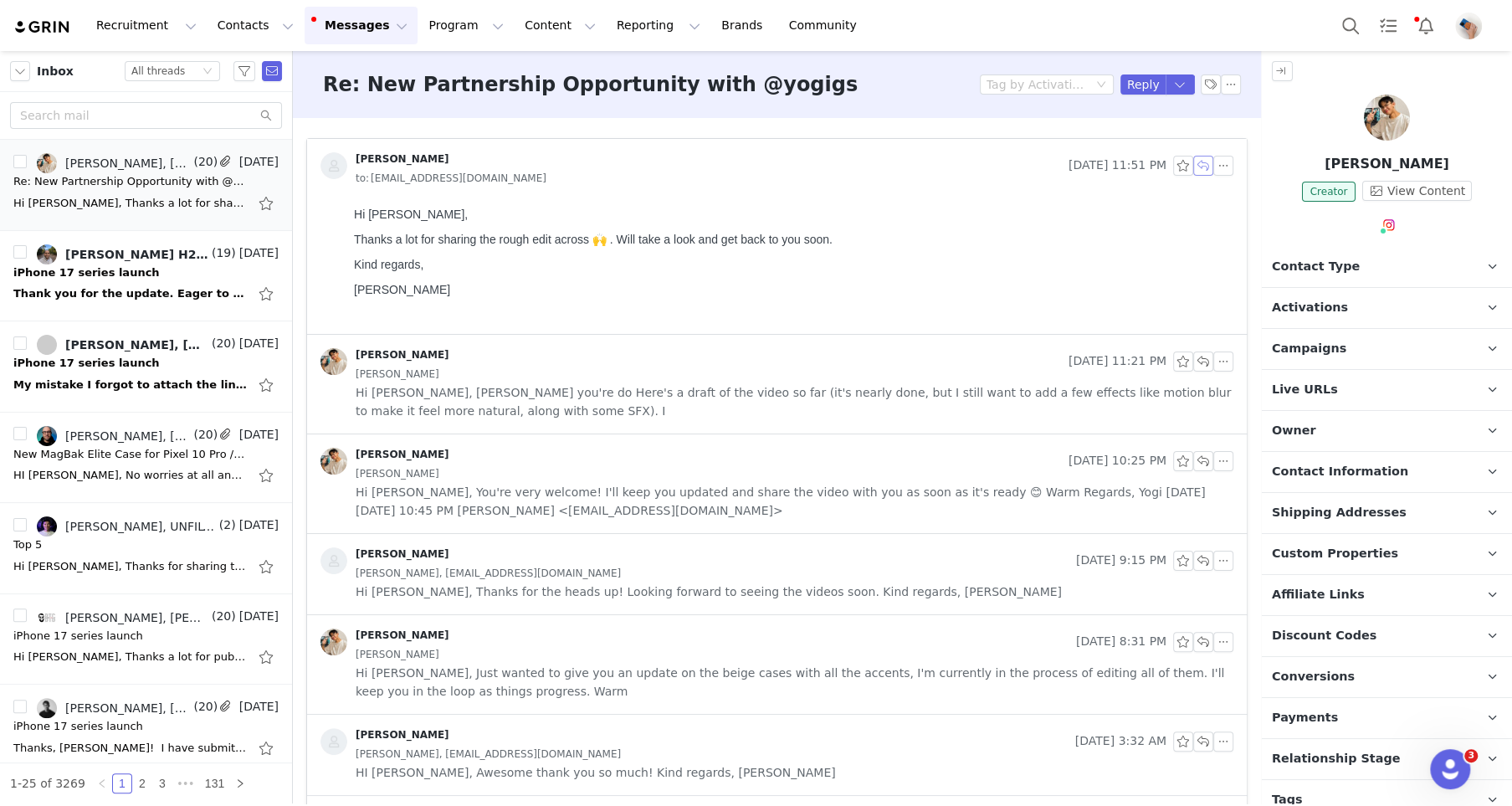
click at [1204, 155] on button "button" at bounding box center [1203, 165] width 20 height 20
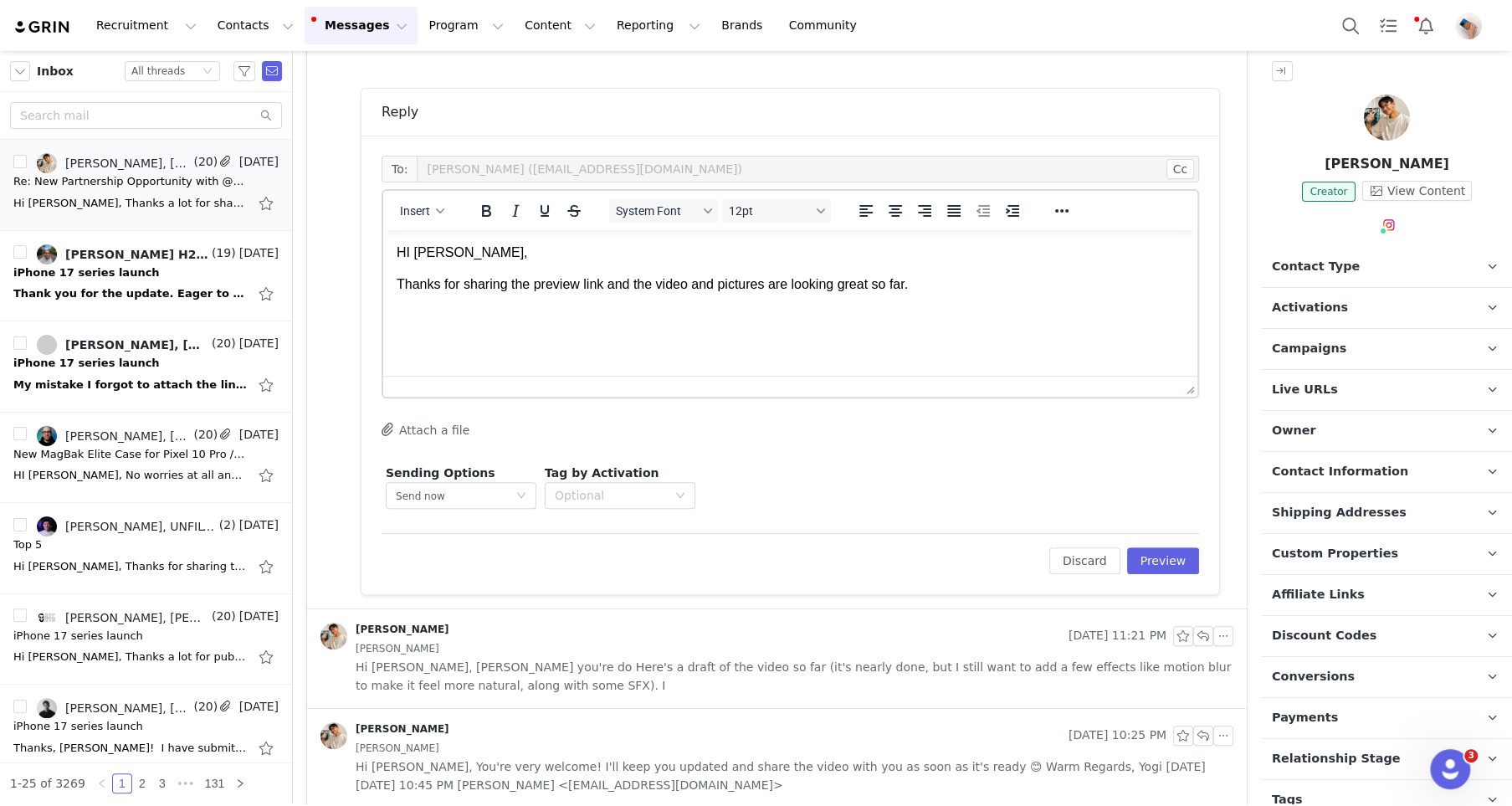
scroll to position [419, 0]
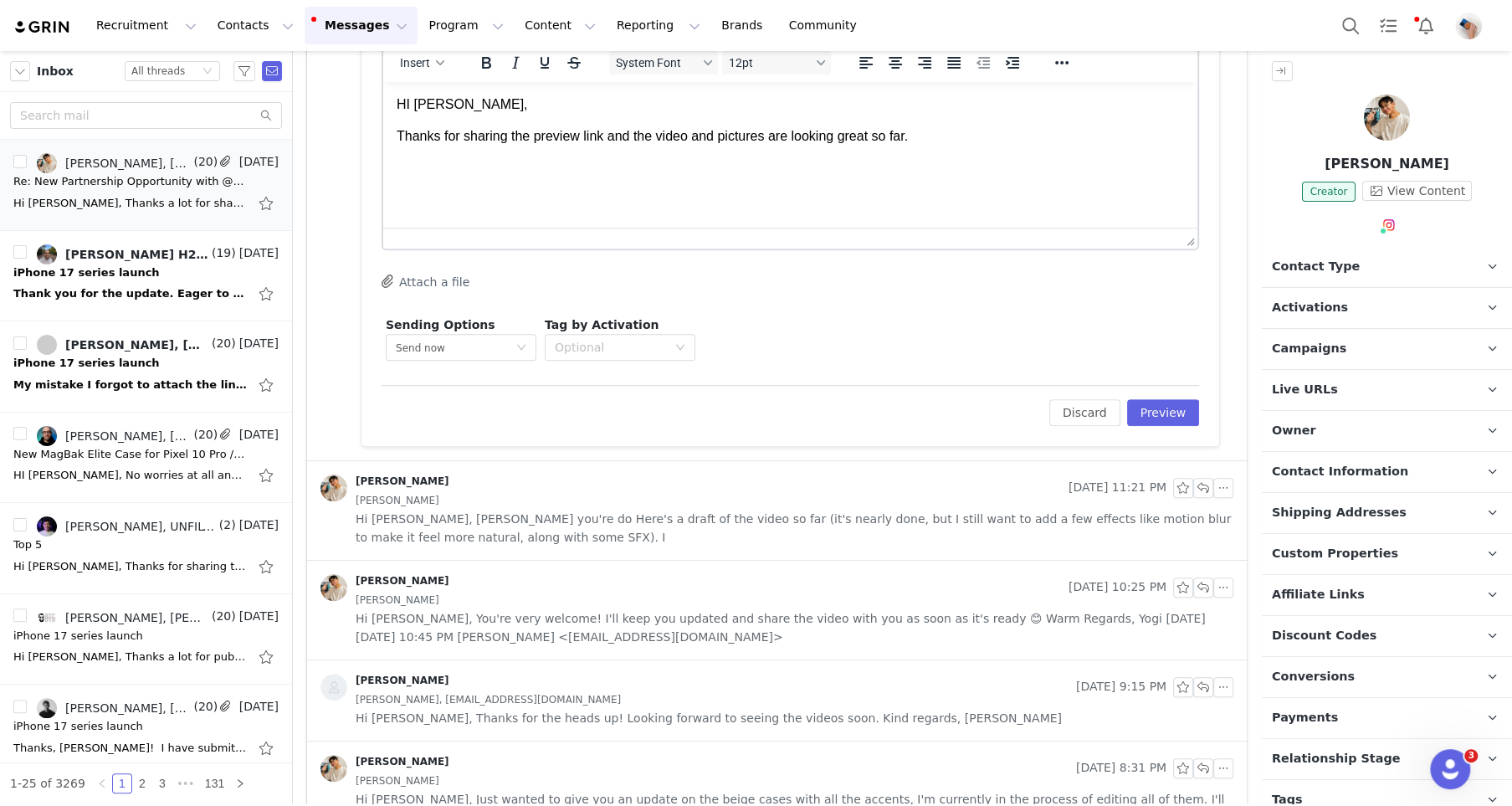
click at [527, 591] on div "[PERSON_NAME]" at bounding box center [794, 600] width 878 height 18
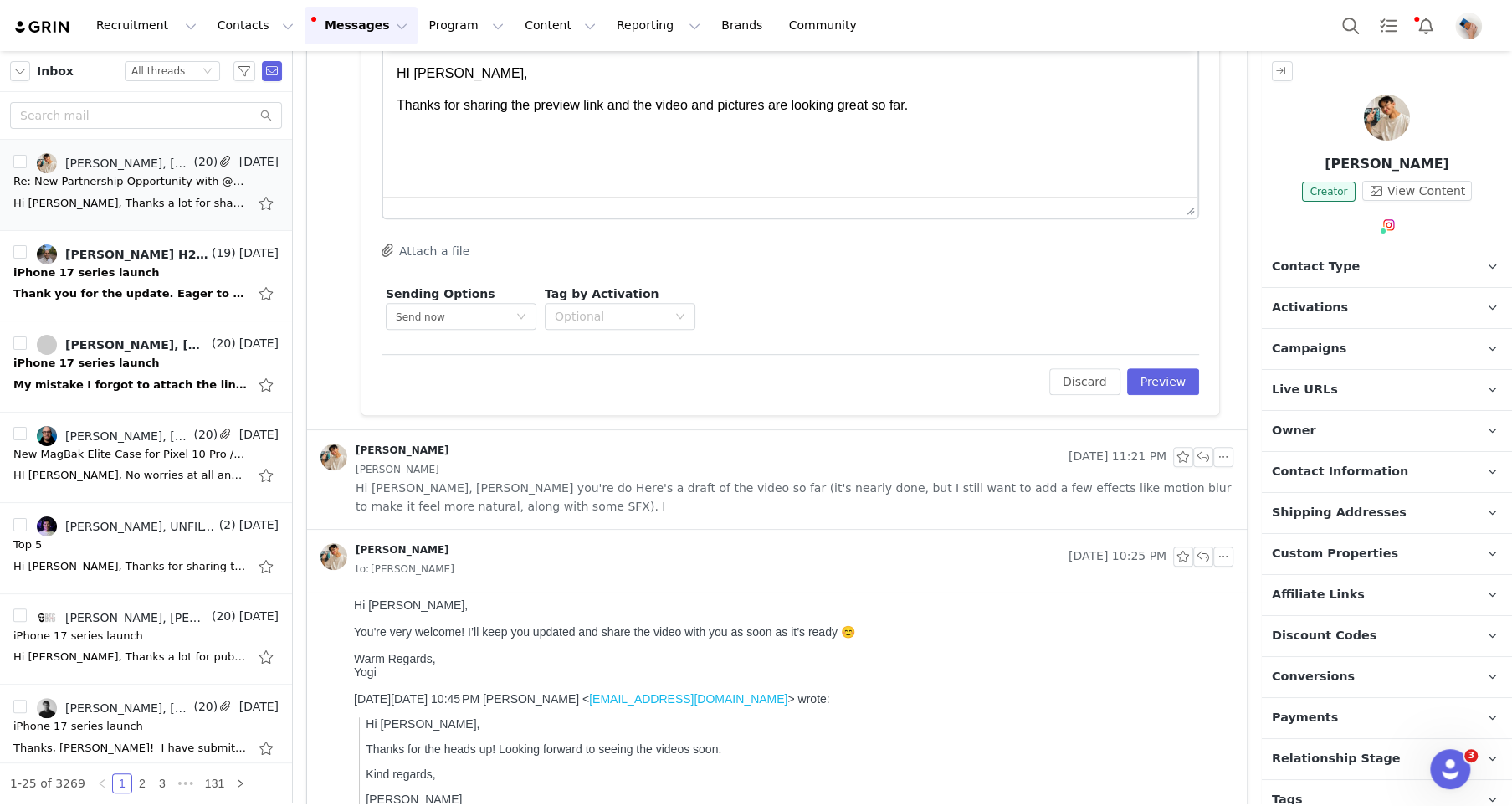
scroll to position [452, 0]
click at [544, 477] on span "Hi [PERSON_NAME], [PERSON_NAME] you're do Here's a draft of the video so far (i…" at bounding box center [794, 496] width 878 height 37
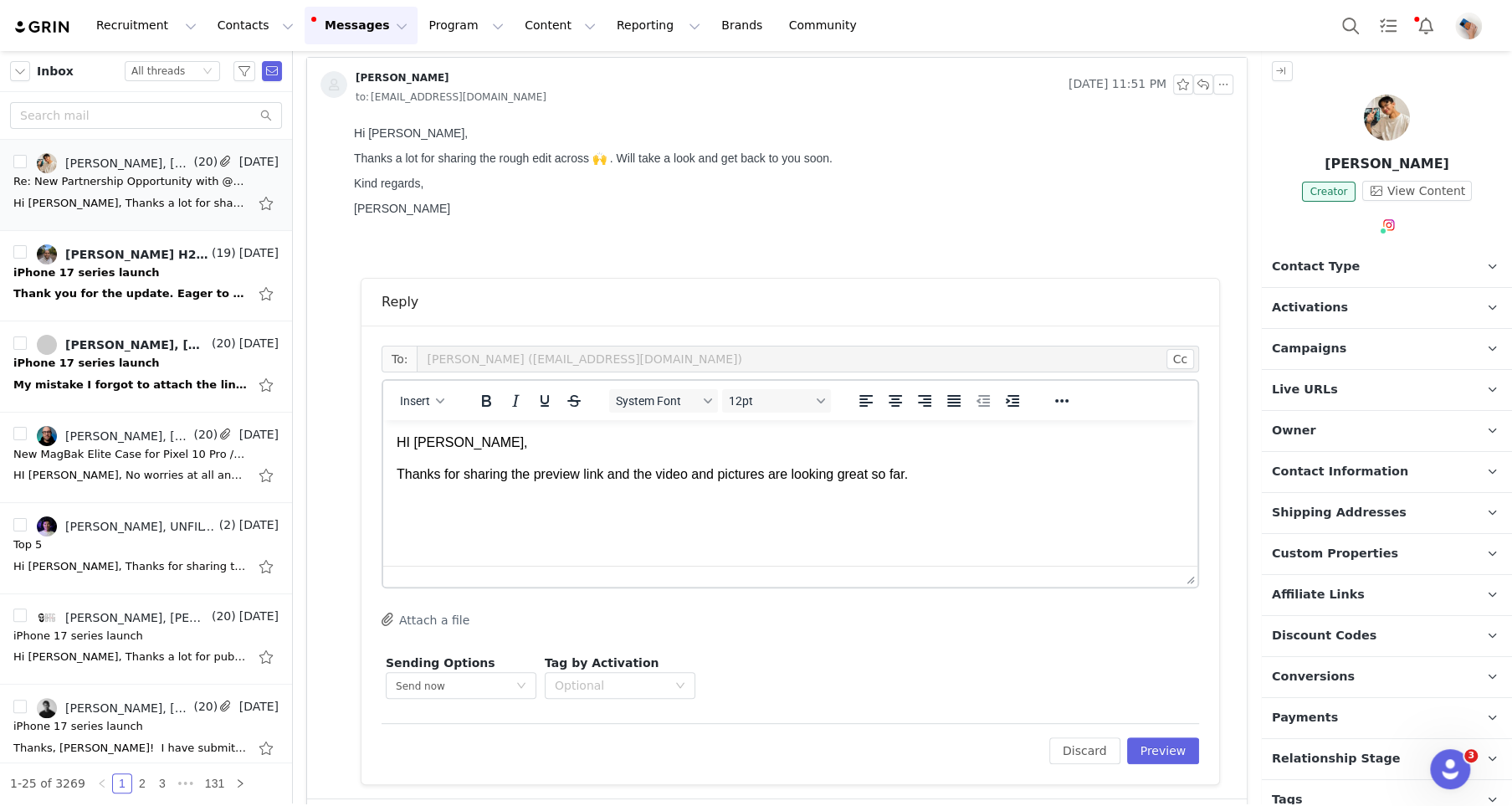
scroll to position [0, 0]
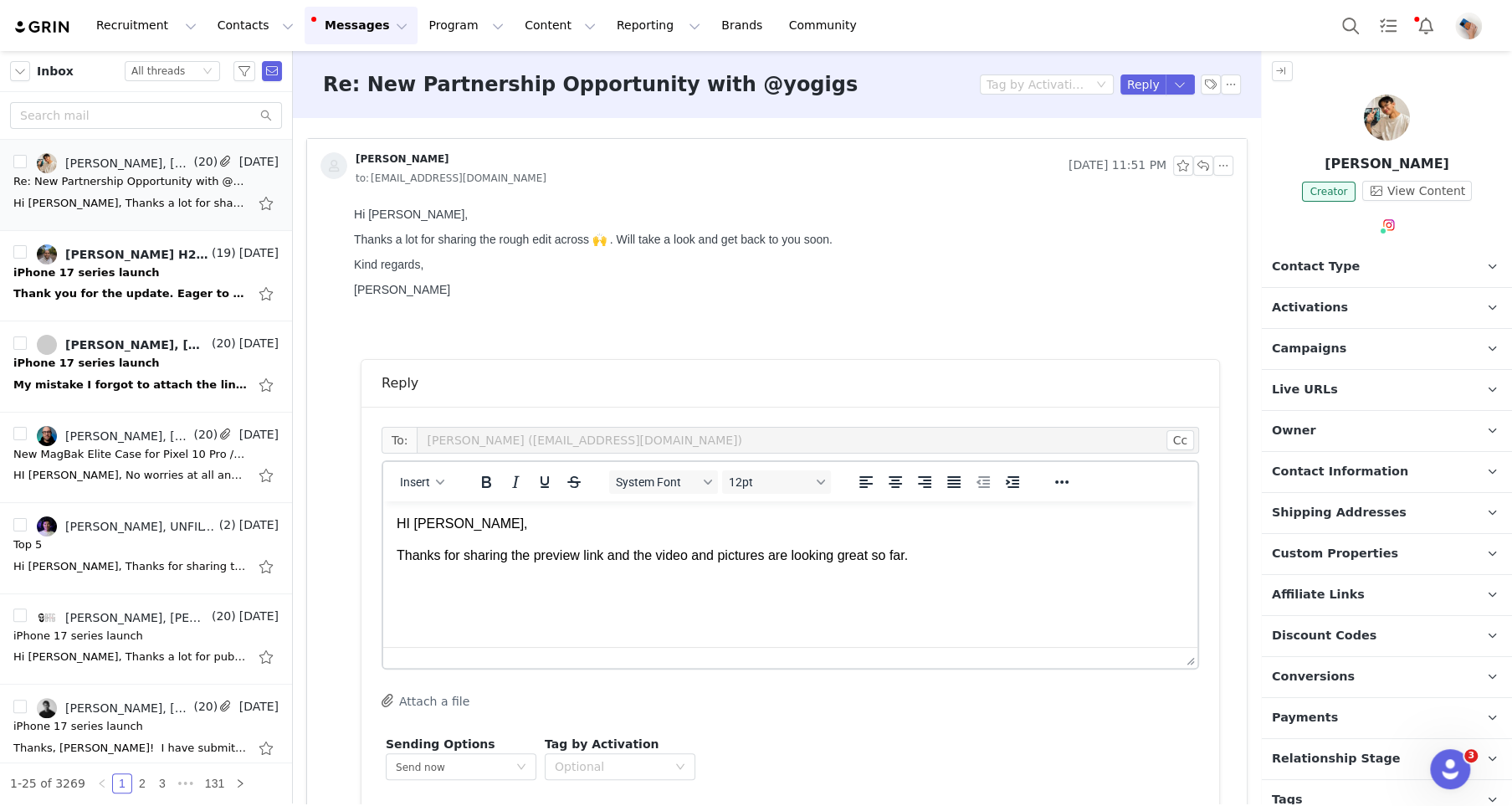
click at [952, 554] on p "Thanks for sharing the preview link and the video and pictures are looking grea…" at bounding box center [790, 555] width 787 height 18
click at [822, 578] on p "Thanks for sharing the preview link and the video and pictures are looking grea…" at bounding box center [790, 565] width 787 height 38
click at [911, 553] on p "Thanks for sharing the preview link and the video and pictures are looking grea…" at bounding box center [790, 565] width 787 height 38
click at [913, 553] on p "Thanks for sharing the preview link and the video and pictures are looking grea…" at bounding box center [790, 565] width 787 height 38
click at [885, 558] on p "Thanks for sharing the preview link and the video and pictures are looking grea…" at bounding box center [790, 565] width 787 height 38
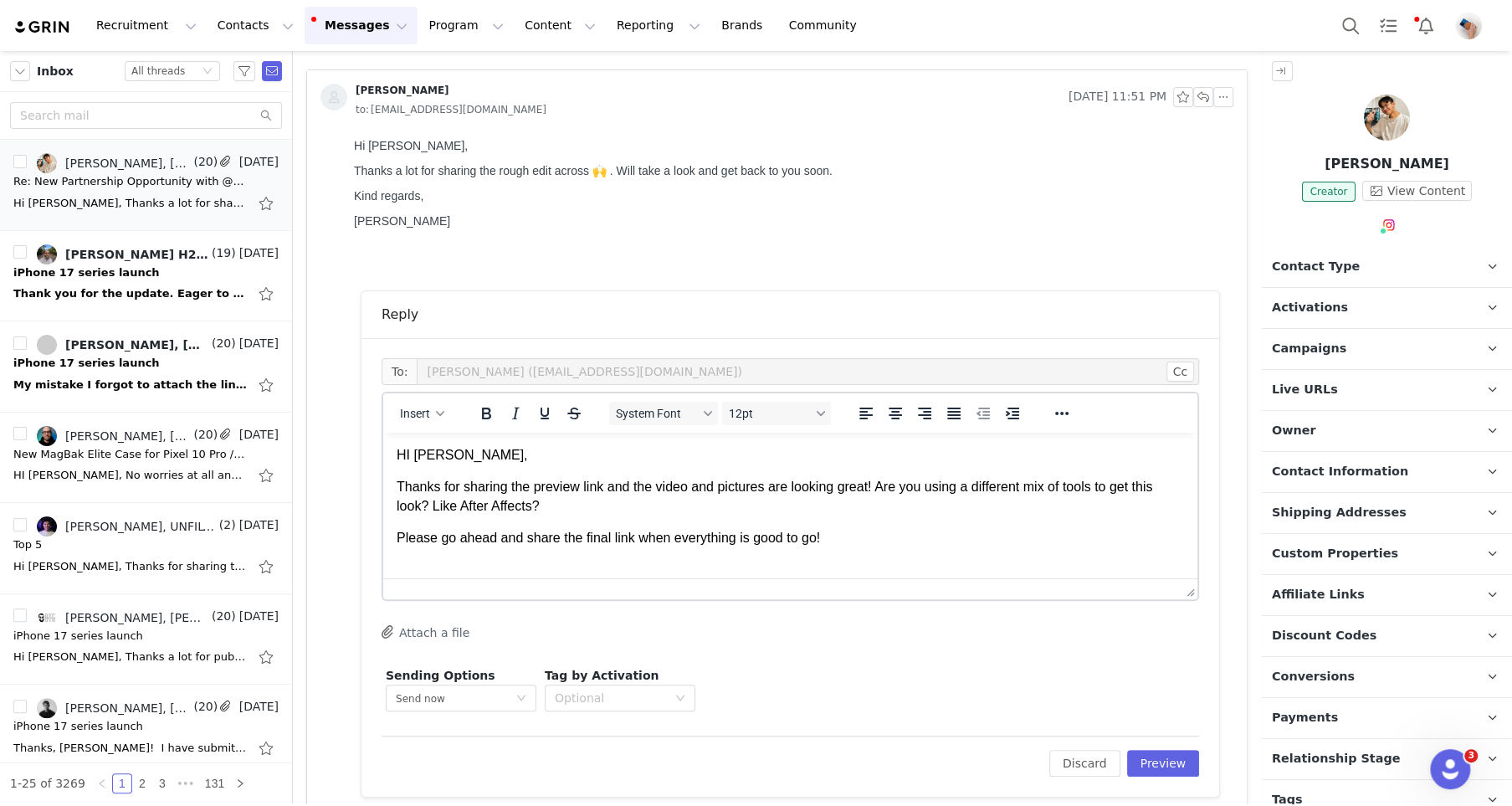
scroll to position [141, 0]
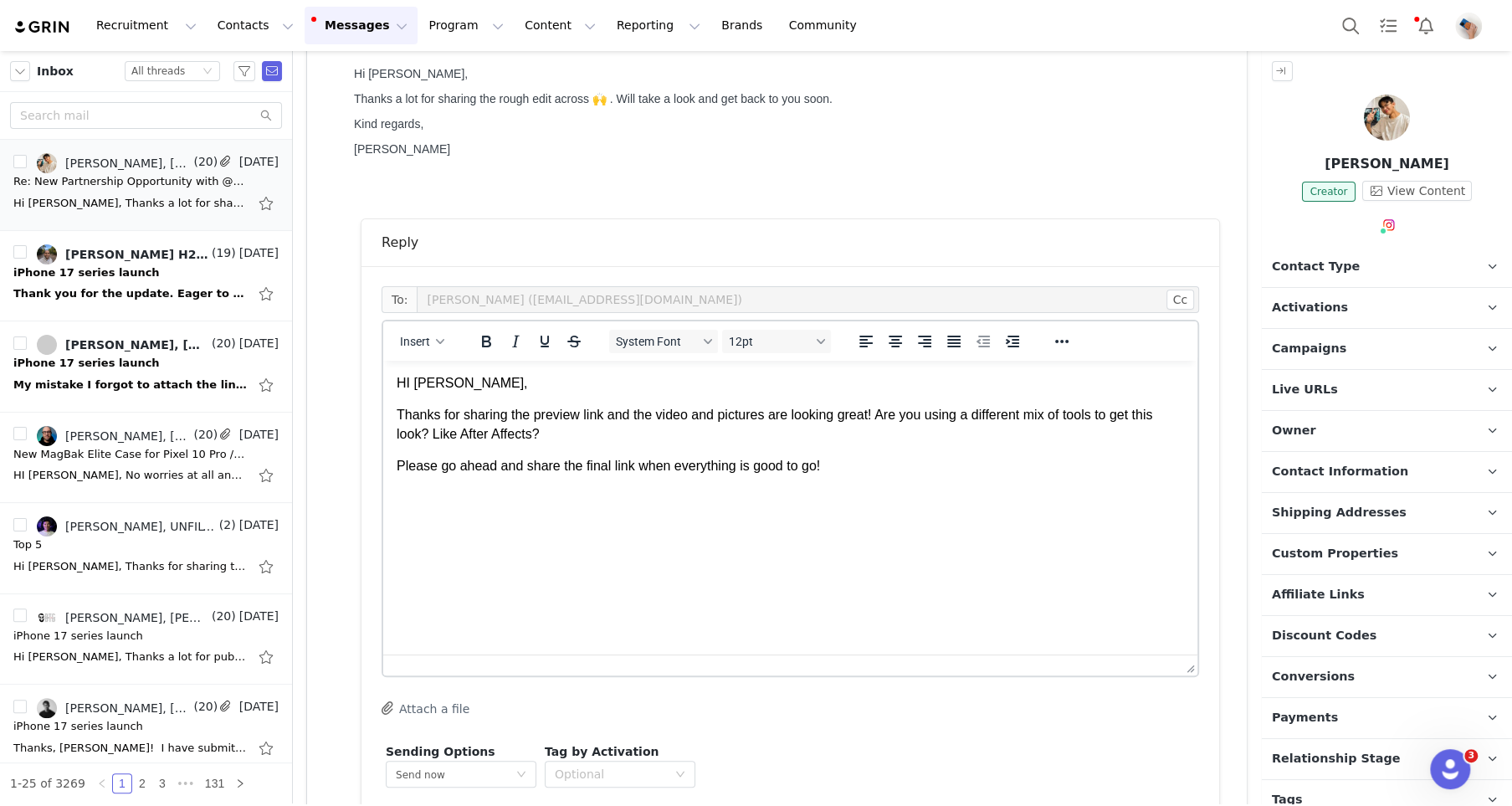
drag, startPoint x: 1190, startPoint y: 515, endPoint x: 1159, endPoint y: 665, distance: 153.2
click at [558, 435] on p "Thanks for sharing the preview link and the video and pictures are looking grea…" at bounding box center [790, 424] width 787 height 38
click at [837, 473] on p "Please go ahead and share the final link when everything is good to go!" at bounding box center [790, 466] width 787 height 18
click at [884, 420] on p "Thanks for sharing the preview link and the video and pictures are looking grea…" at bounding box center [790, 424] width 787 height 38
click at [878, 467] on p "Please go ahead and share the final link when everything is good to go! 🙌" at bounding box center [790, 466] width 787 height 18
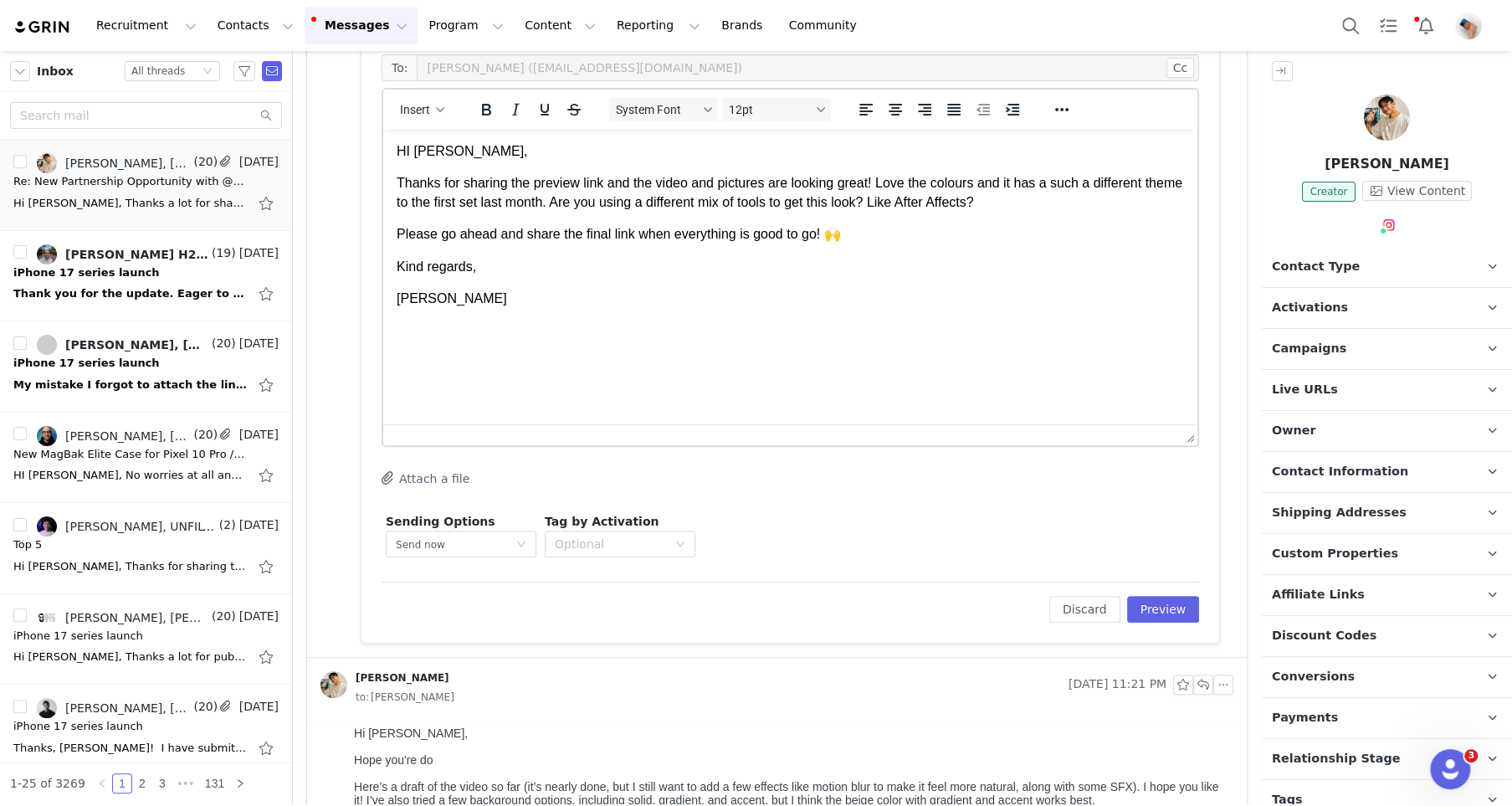
scroll to position [375, 0]
click at [1155, 599] on button "Preview" at bounding box center [1163, 607] width 73 height 27
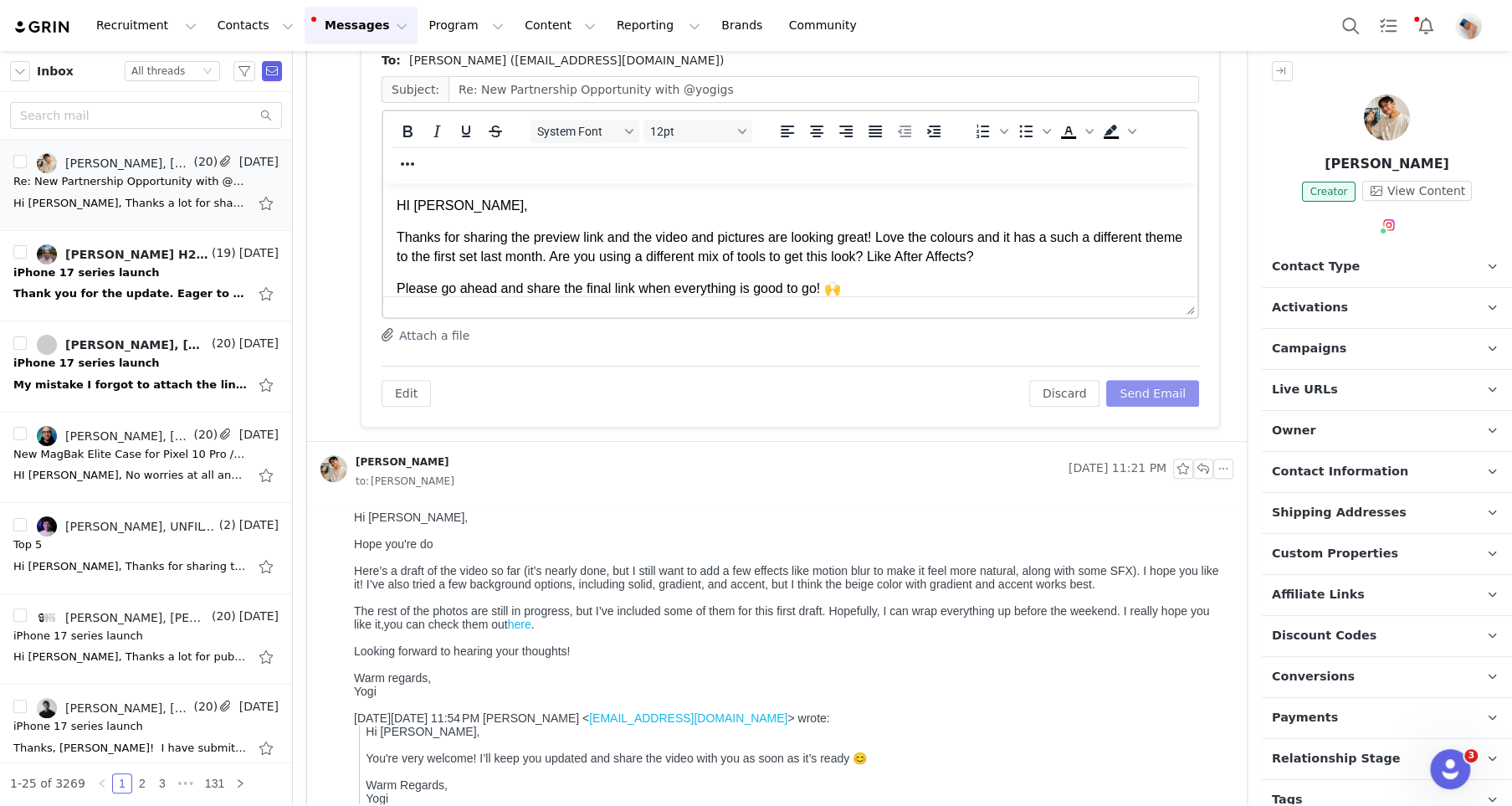
scroll to position [0, 0]
click at [1162, 394] on button "Send Email" at bounding box center [1153, 393] width 93 height 27
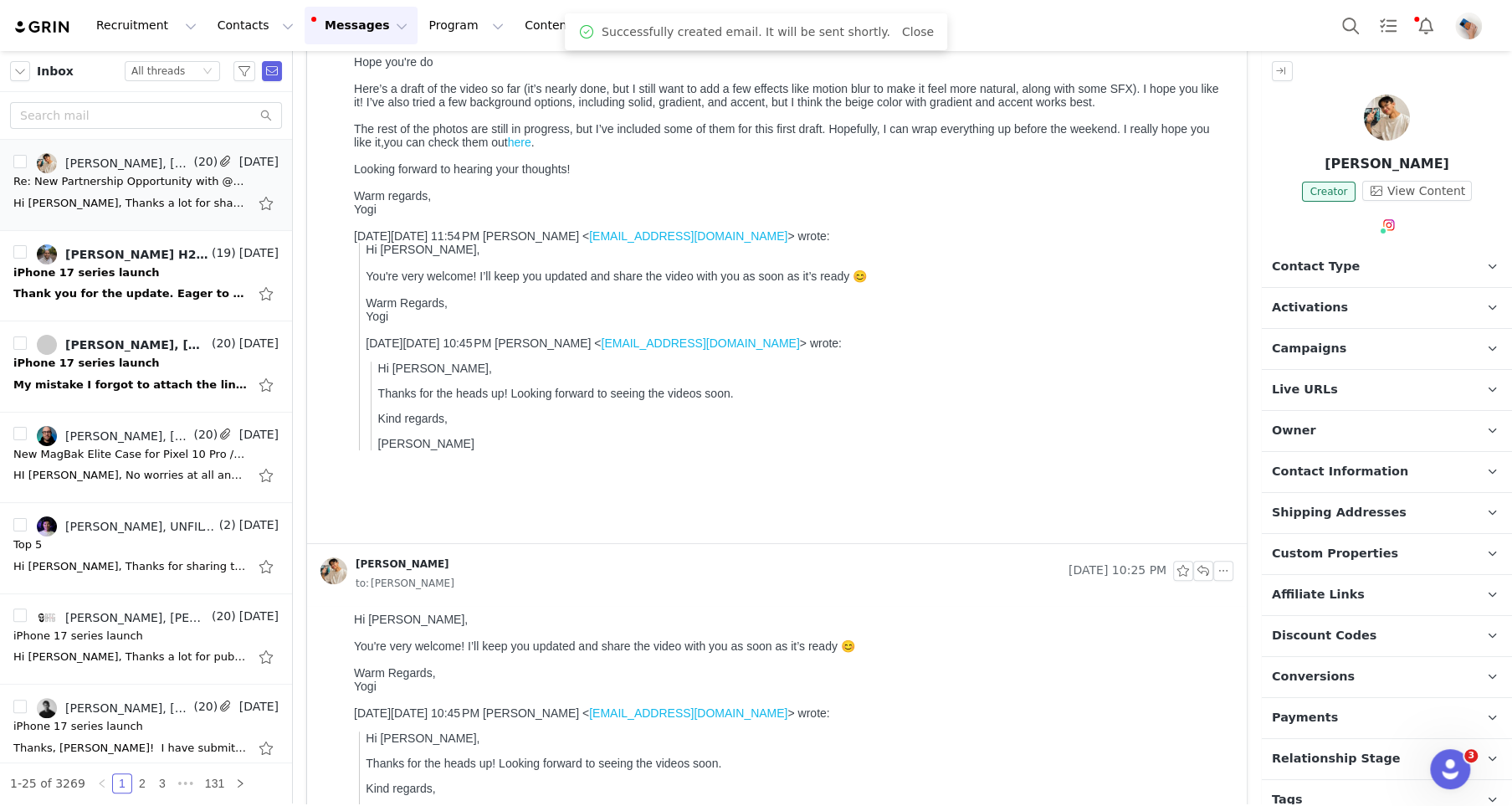
scroll to position [53, 0]
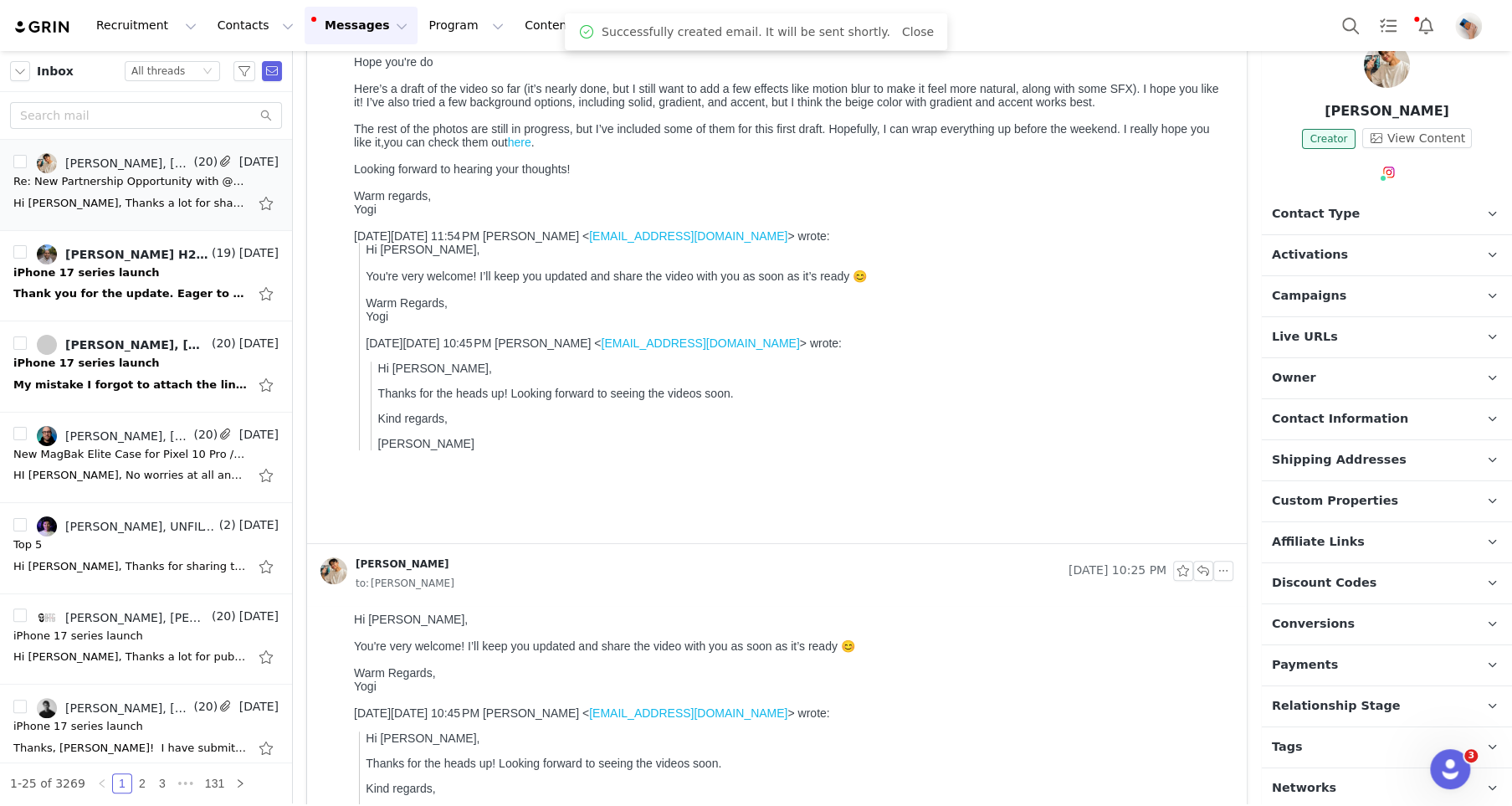
click at [1313, 657] on span "Payments" at bounding box center [1305, 665] width 66 height 18
click at [1313, 619] on span "Conversions" at bounding box center [1313, 624] width 83 height 18
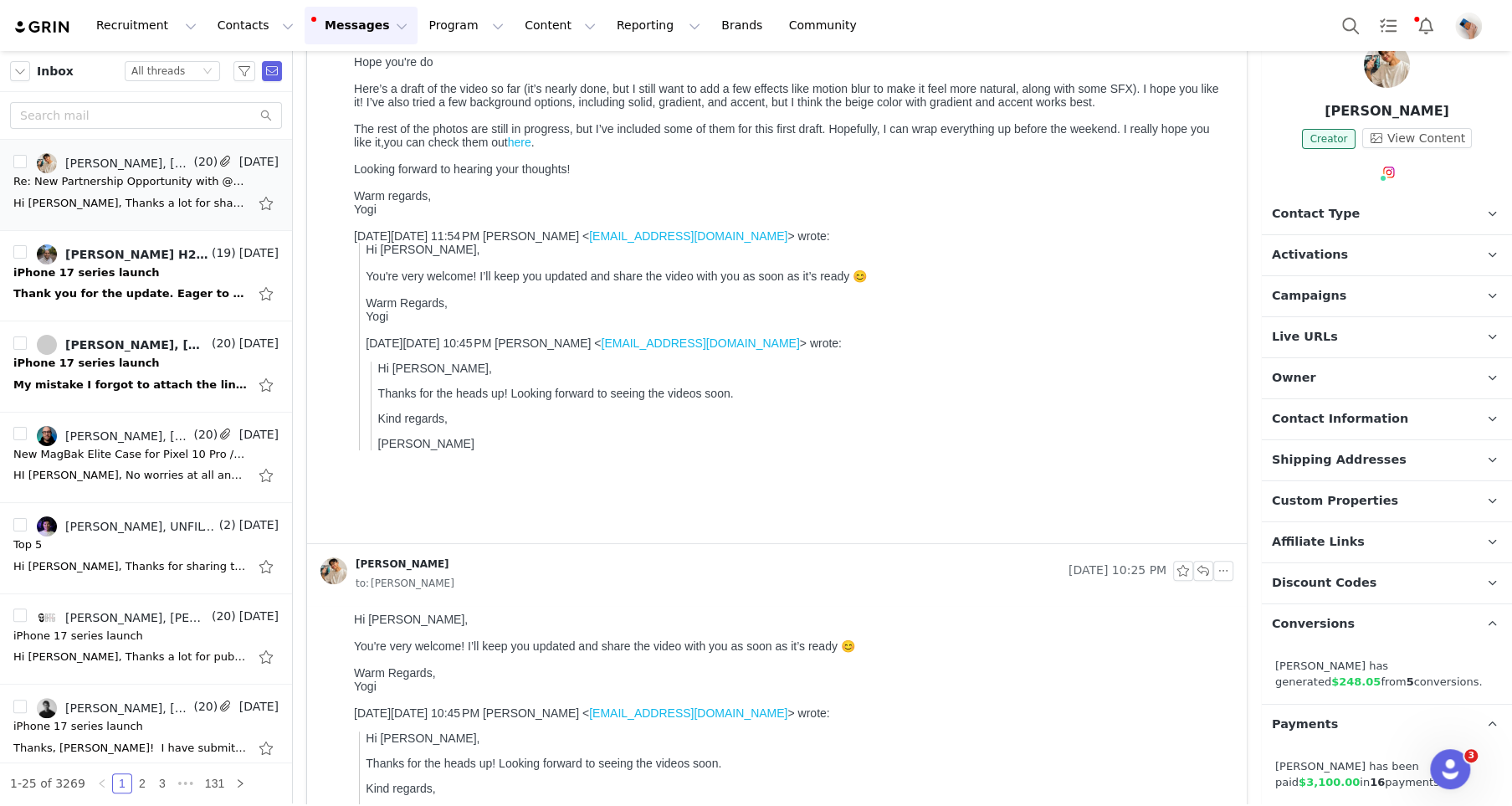
scroll to position [0, 0]
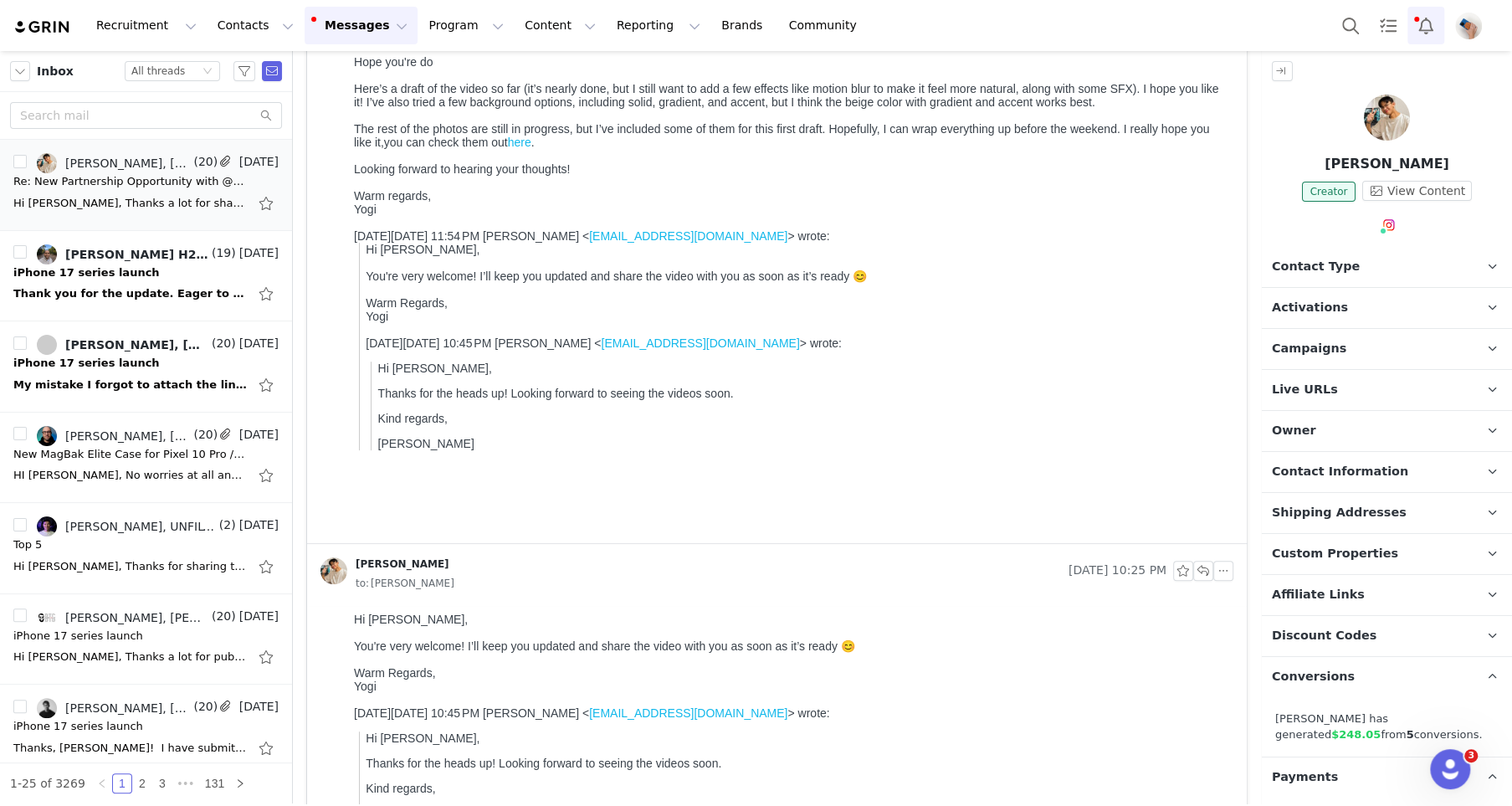
click at [1425, 36] on button "Notifications" at bounding box center [1425, 25] width 37 height 38
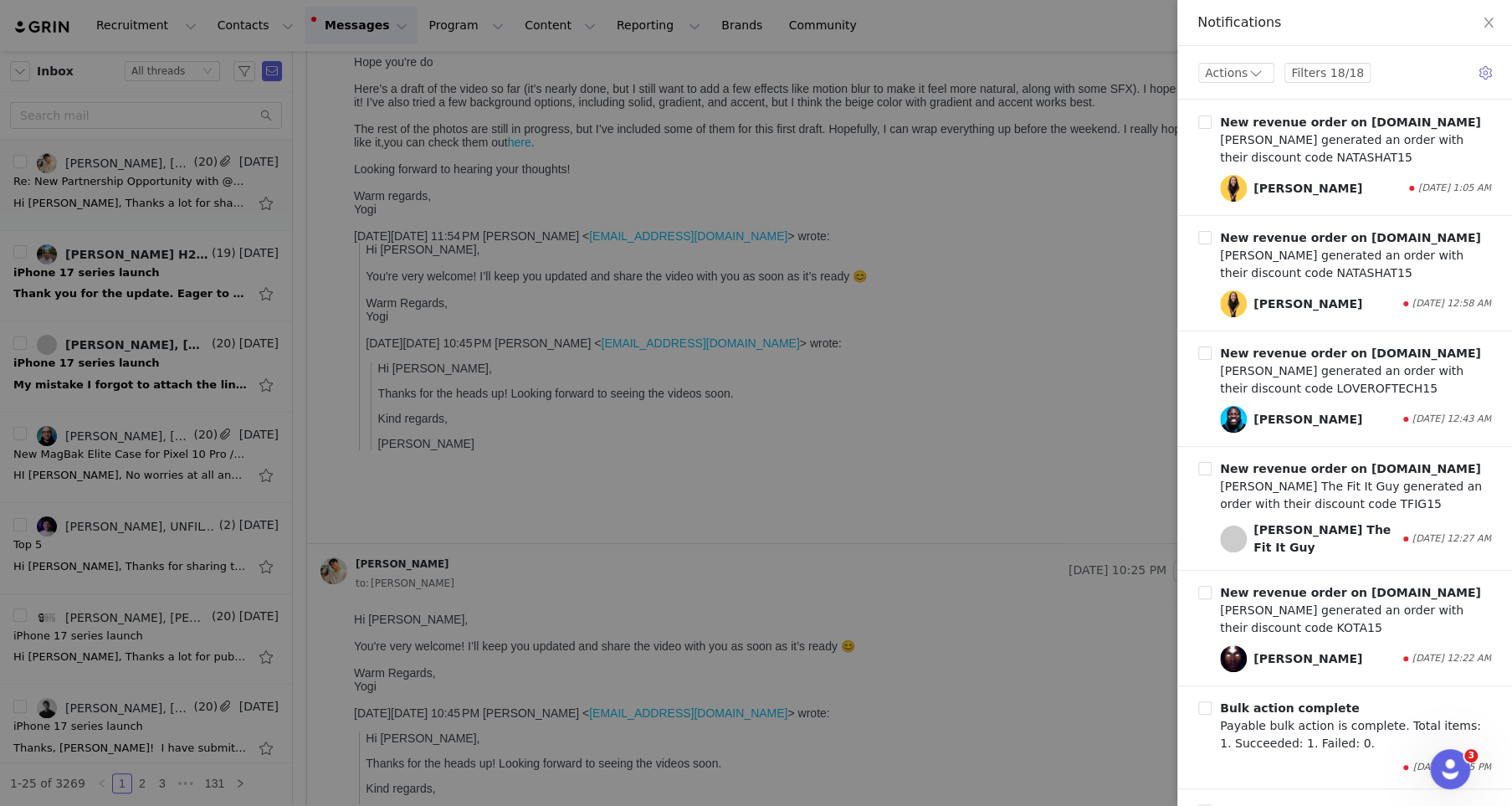
click at [867, 378] on div at bounding box center [756, 403] width 1512 height 806
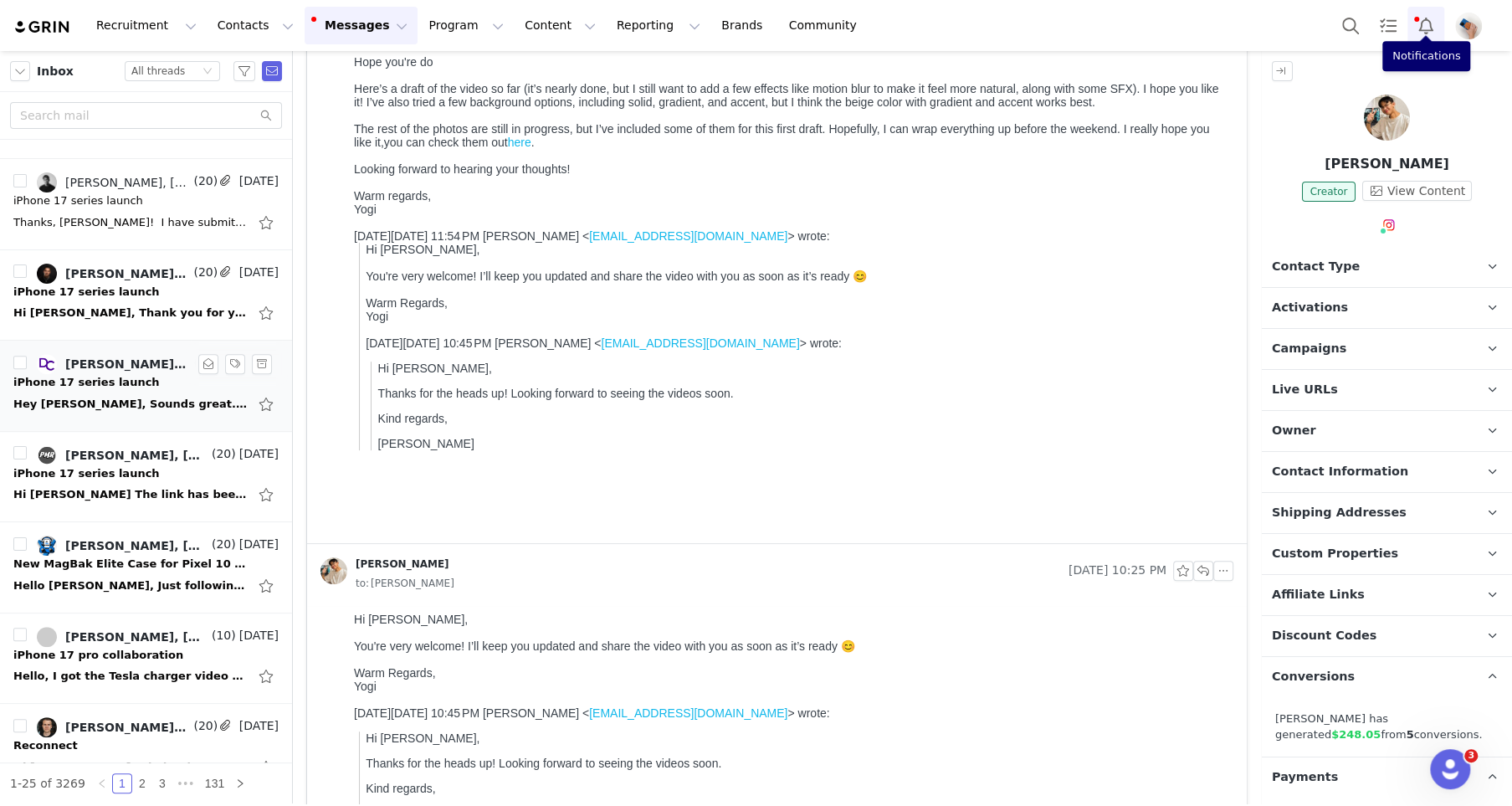
scroll to position [523, 0]
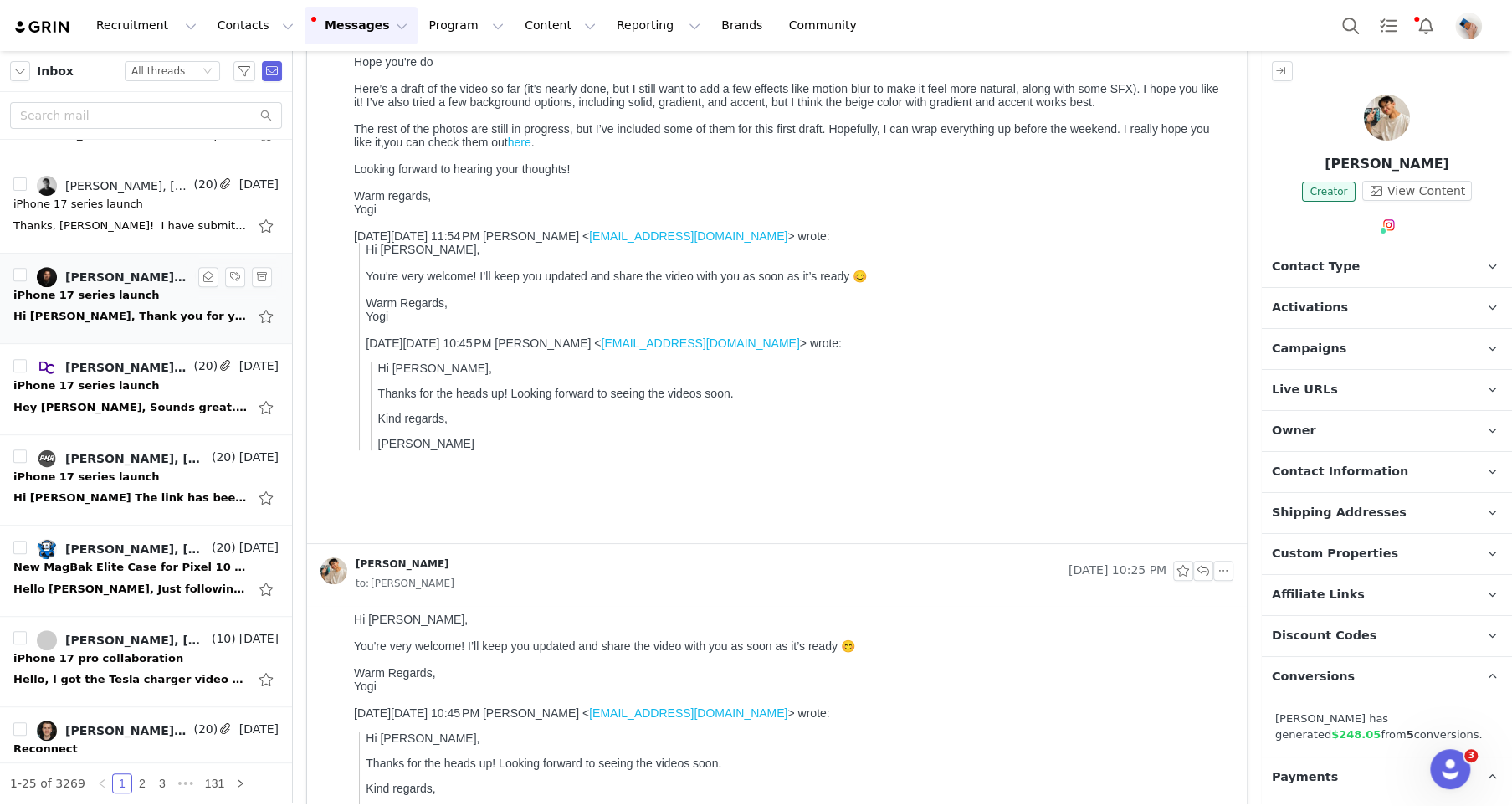
click at [92, 289] on div "iPhone 17 series launch" at bounding box center [87, 295] width 146 height 16
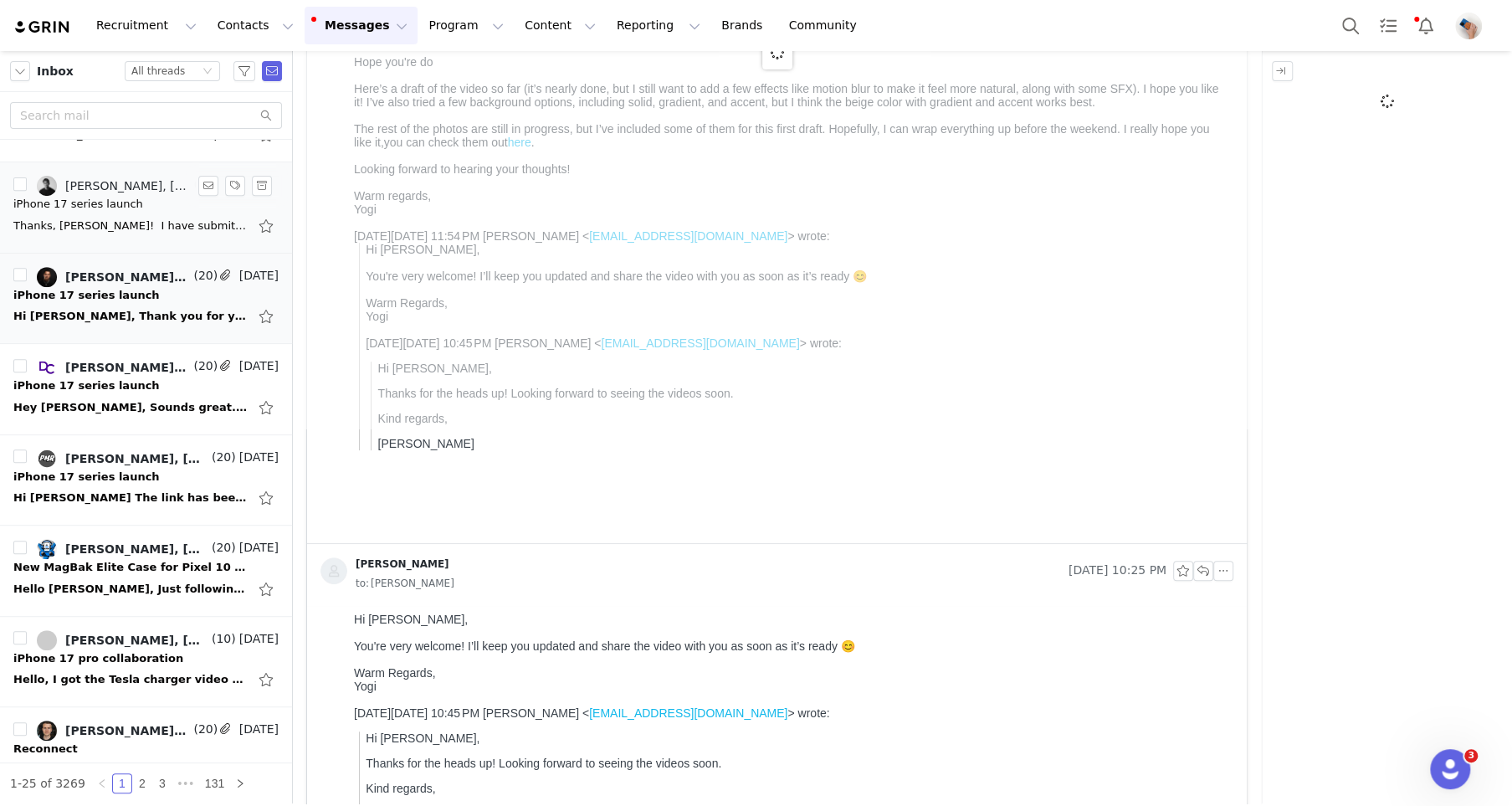
click at [113, 219] on div "Thanks, [PERSON_NAME]! ​ ​I have submitted the proposal. ​ ​Let me know if ever…" at bounding box center [130, 226] width 234 height 16
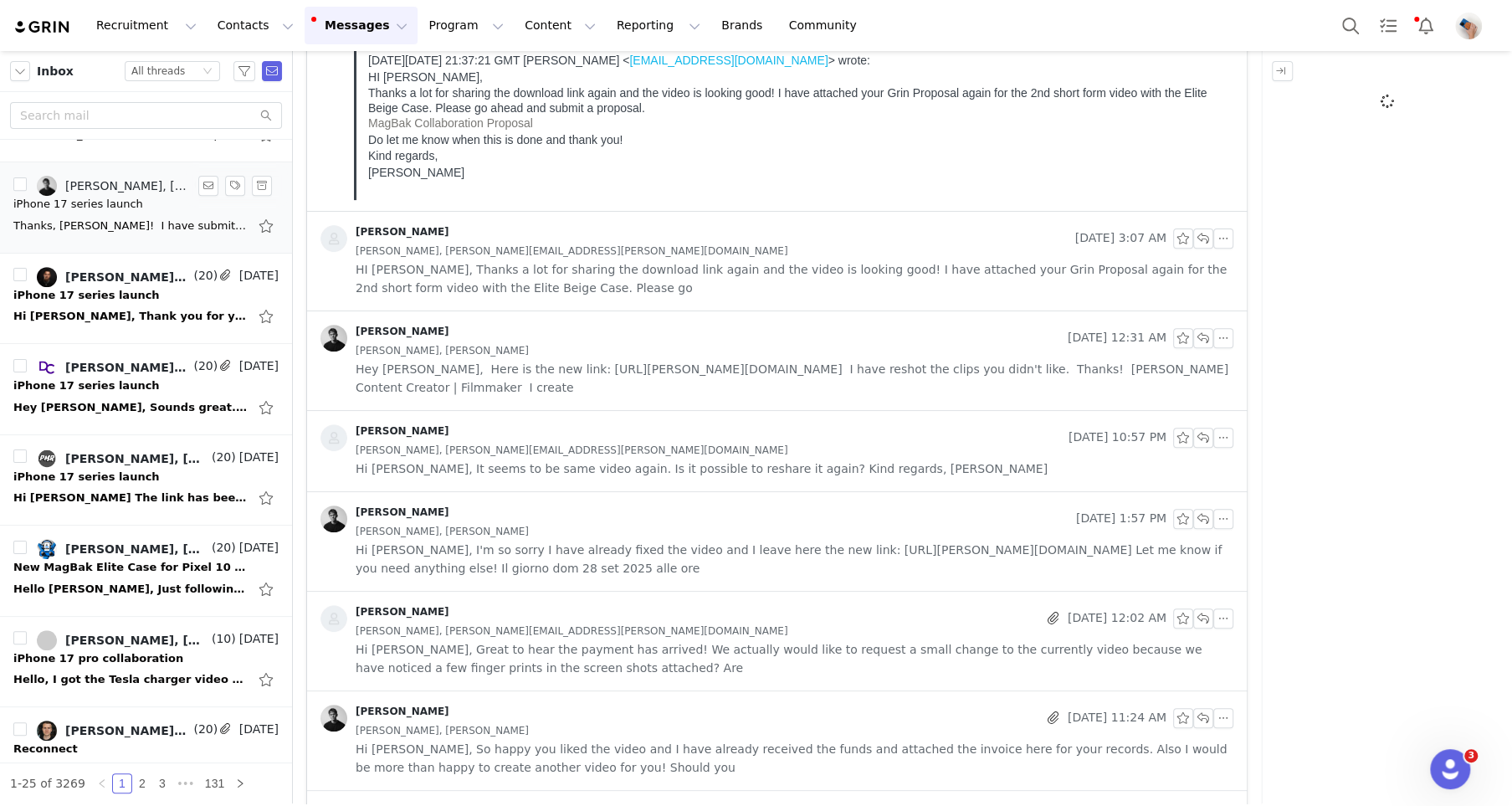
scroll to position [0, 0]
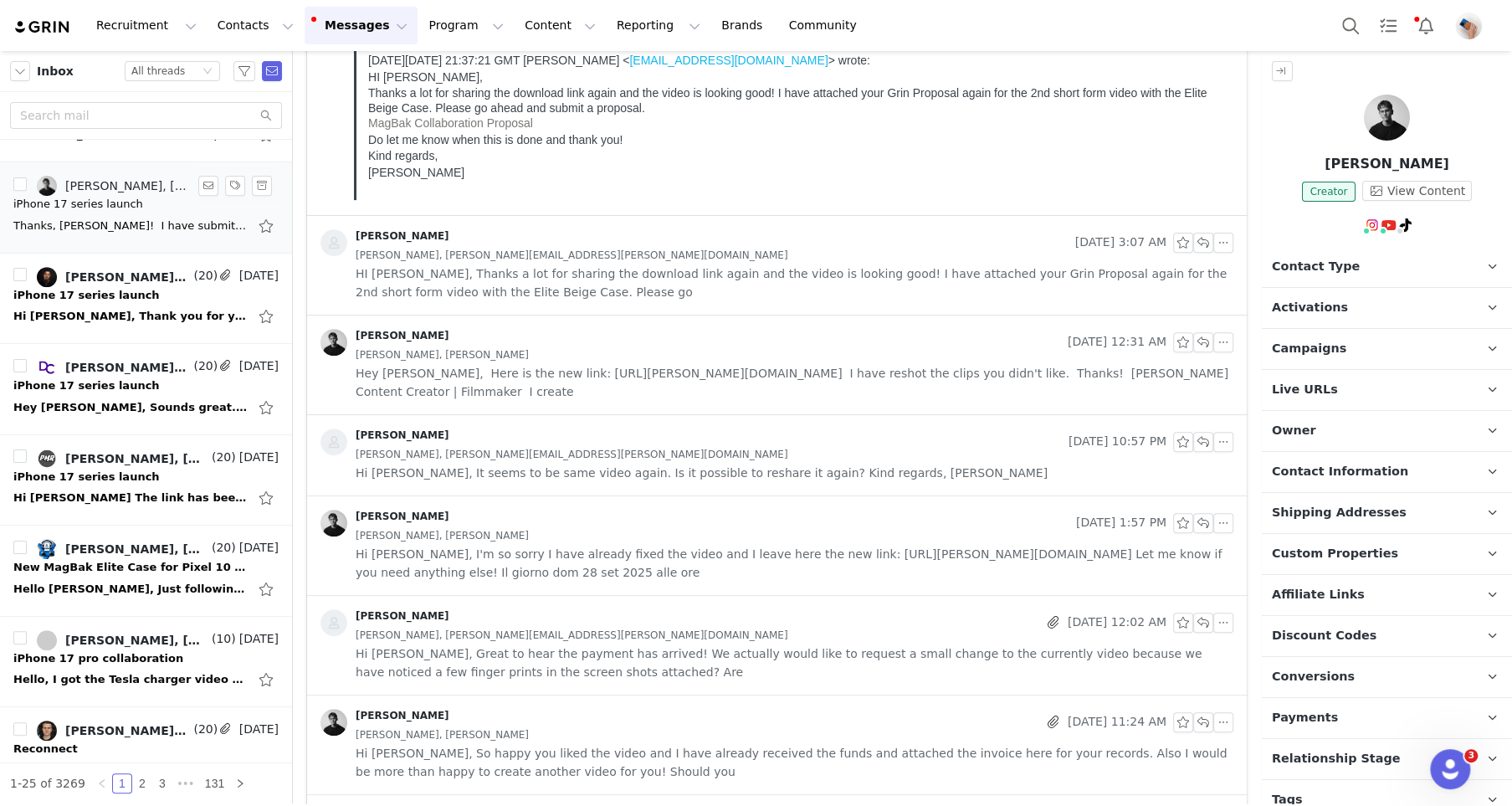
click at [130, 213] on div "Thanks, [PERSON_NAME]! ​ ​I have submitted the proposal. ​ ​Let me know if ever…" at bounding box center [146, 227] width 265 height 27
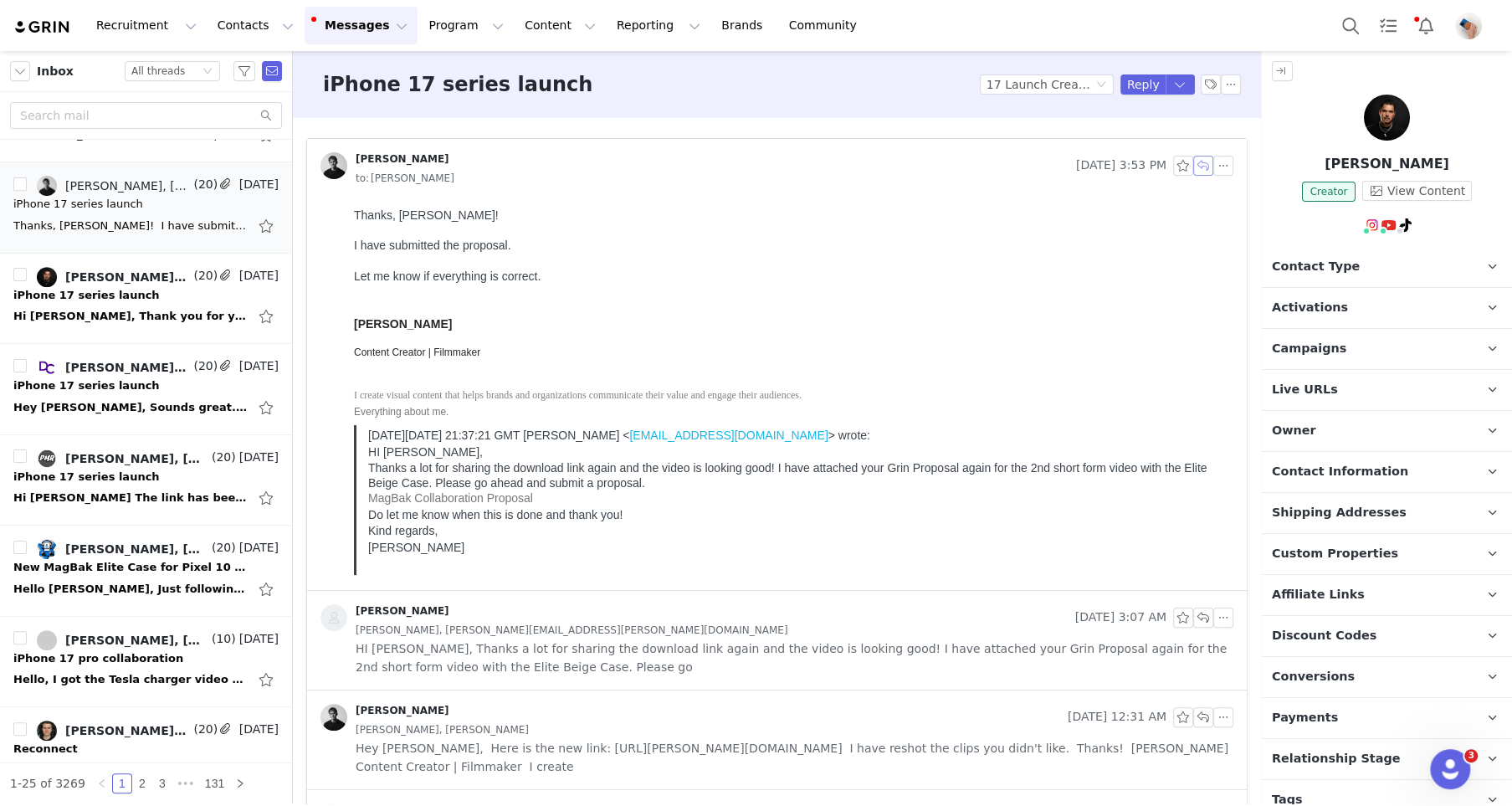
click at [1197, 162] on button "button" at bounding box center [1203, 165] width 20 height 20
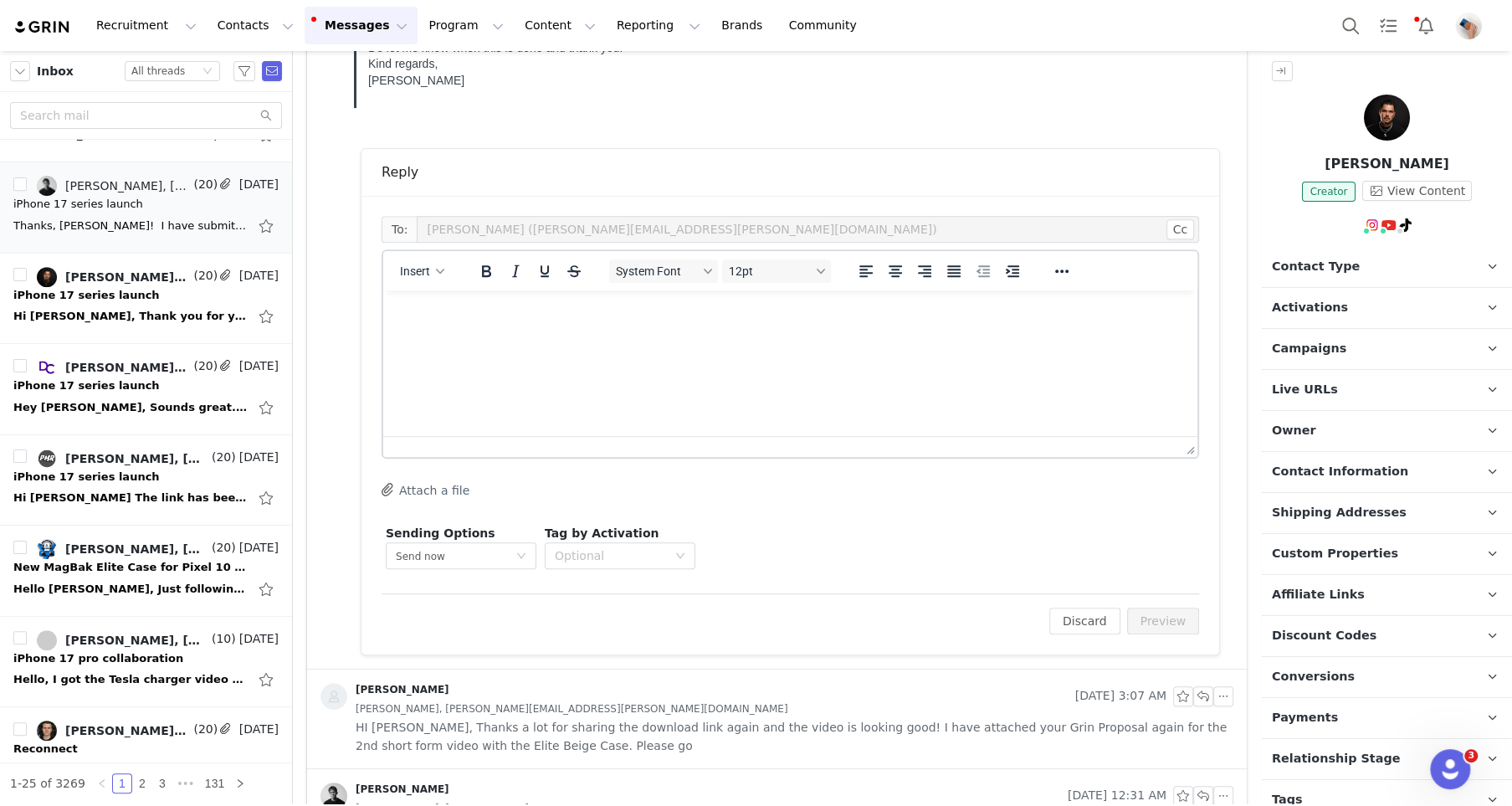
click at [503, 336] on html at bounding box center [790, 312] width 814 height 45
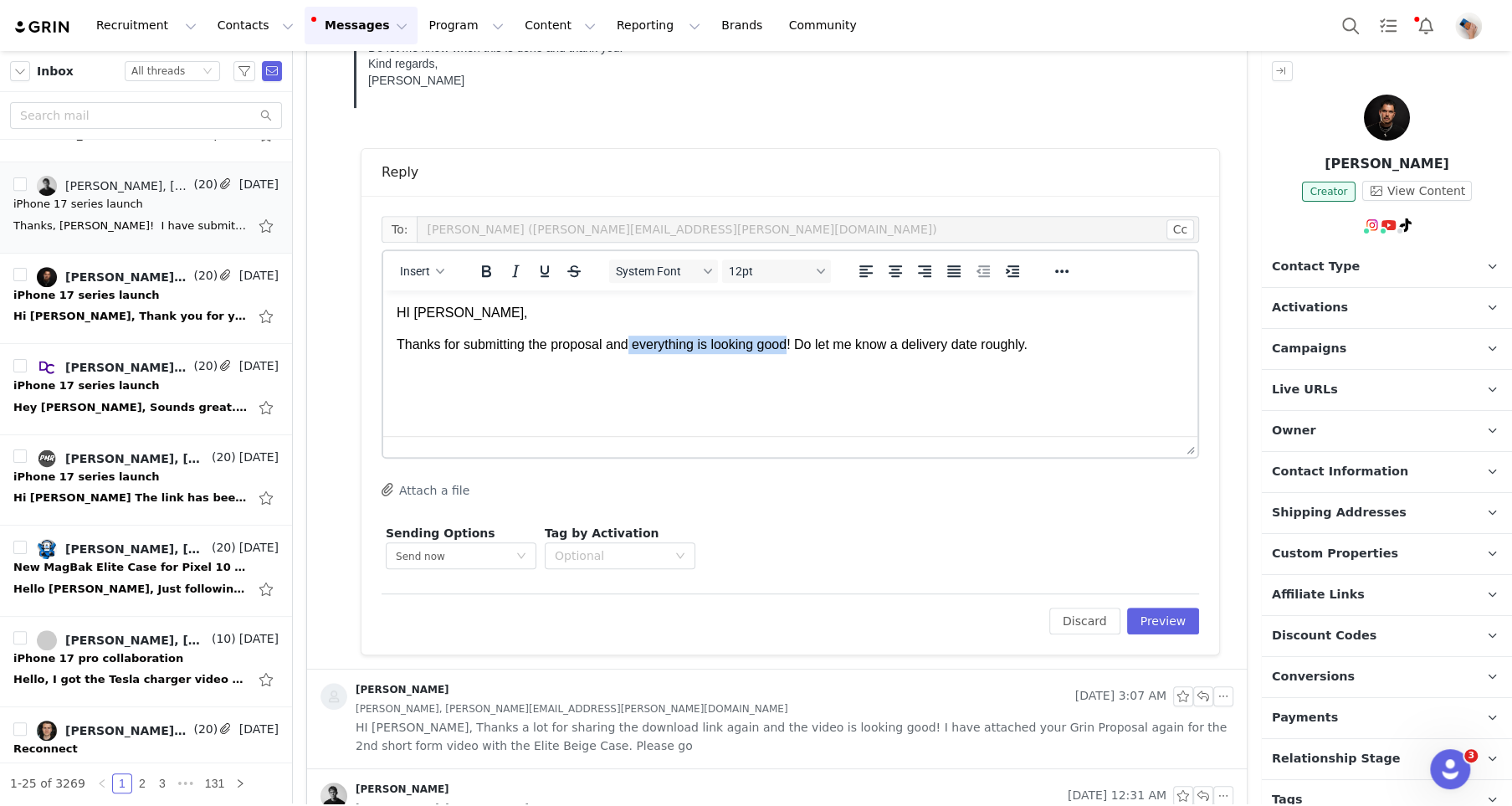
drag, startPoint x: 795, startPoint y: 344, endPoint x: 633, endPoint y: 341, distance: 162.0
click at [633, 341] on p "Thanks for submitting the proposal and everything is looking good! Do let me kn…" at bounding box center [790, 344] width 787 height 18
click at [1167, 345] on p "Thanks for submitting the proposal and you should receive shipping information …" at bounding box center [790, 344] width 787 height 18
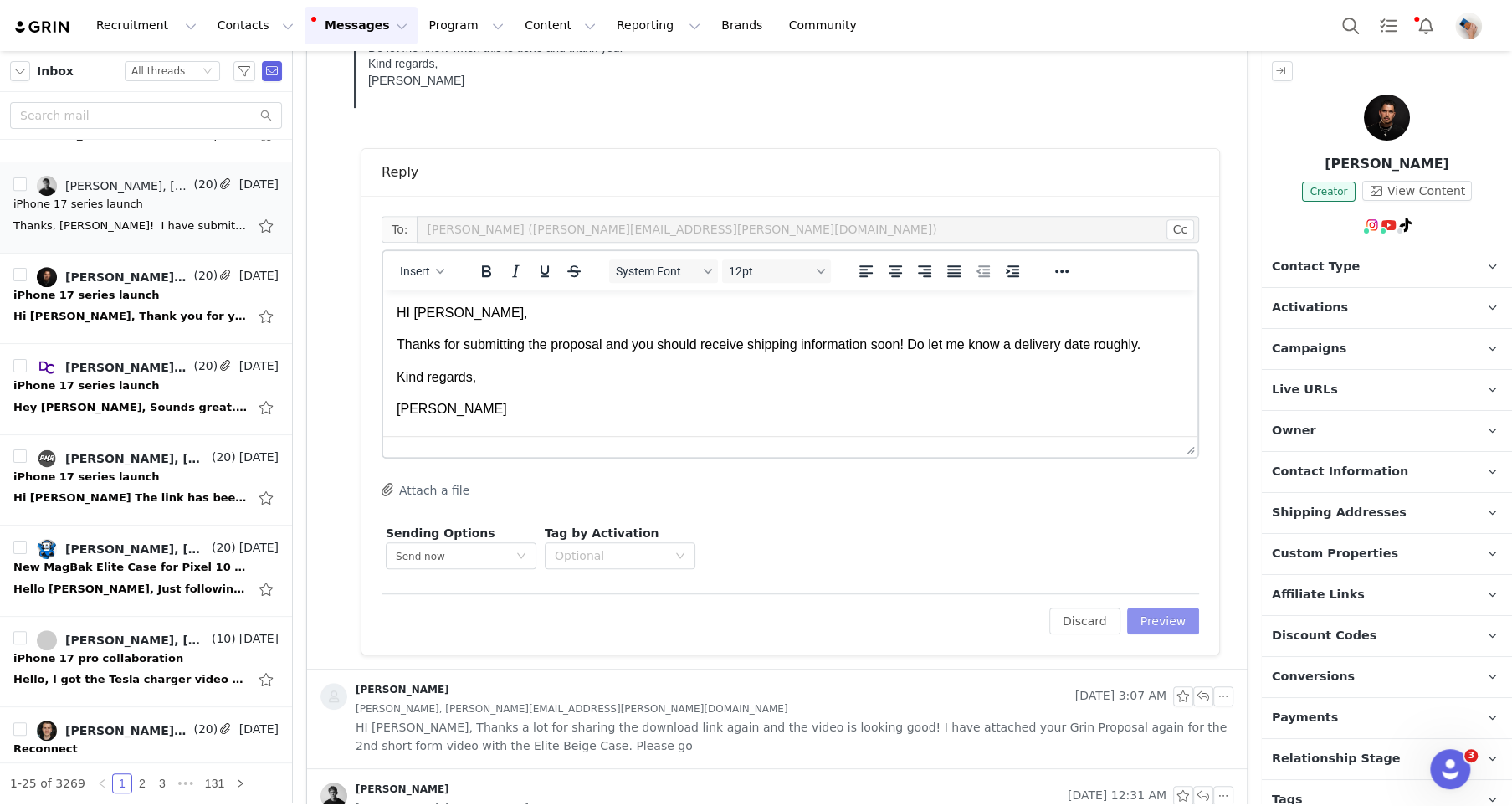
click at [1159, 626] on button "Preview" at bounding box center [1163, 621] width 73 height 27
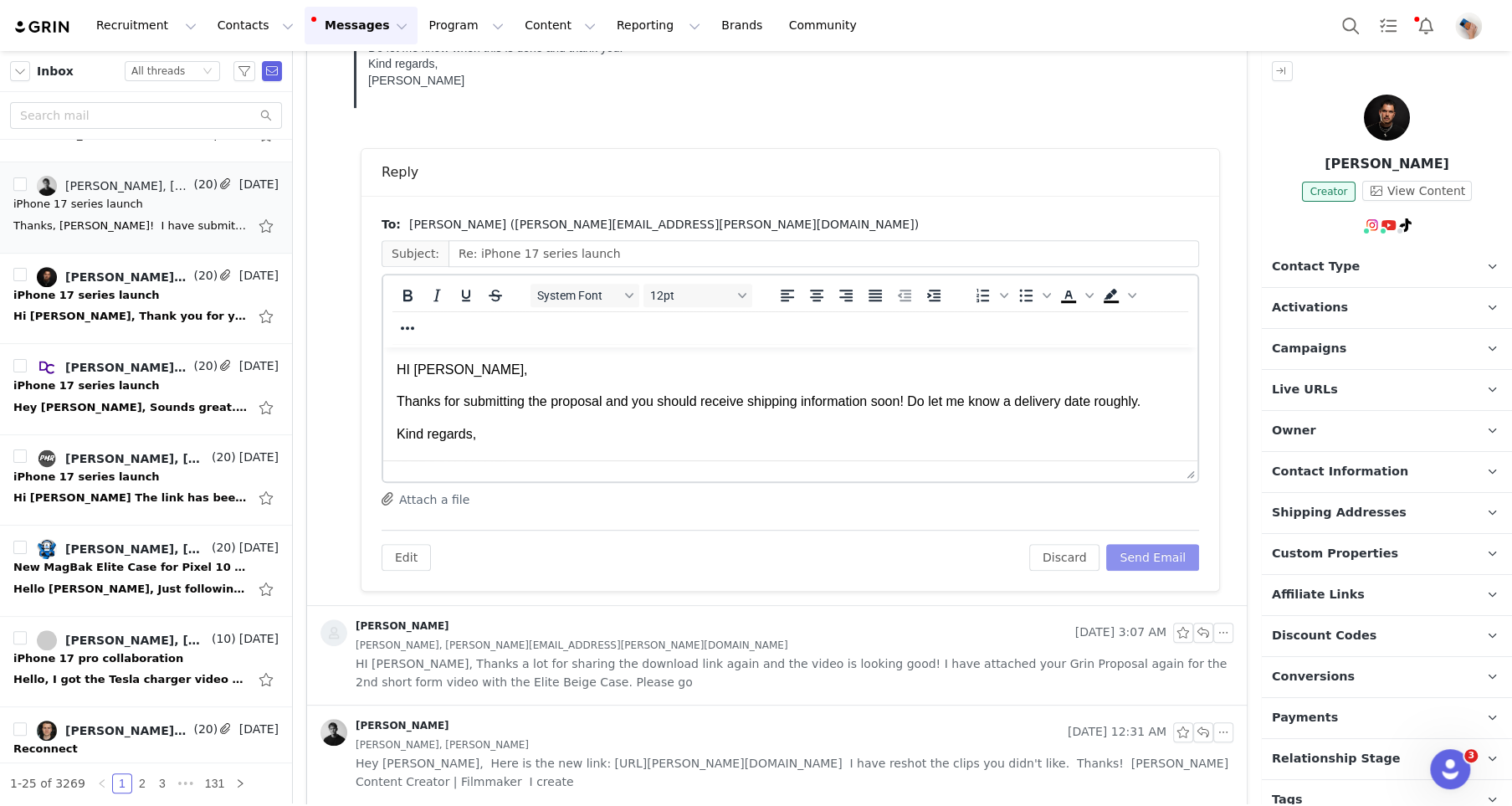
click at [1158, 548] on button "Send Email" at bounding box center [1153, 557] width 93 height 27
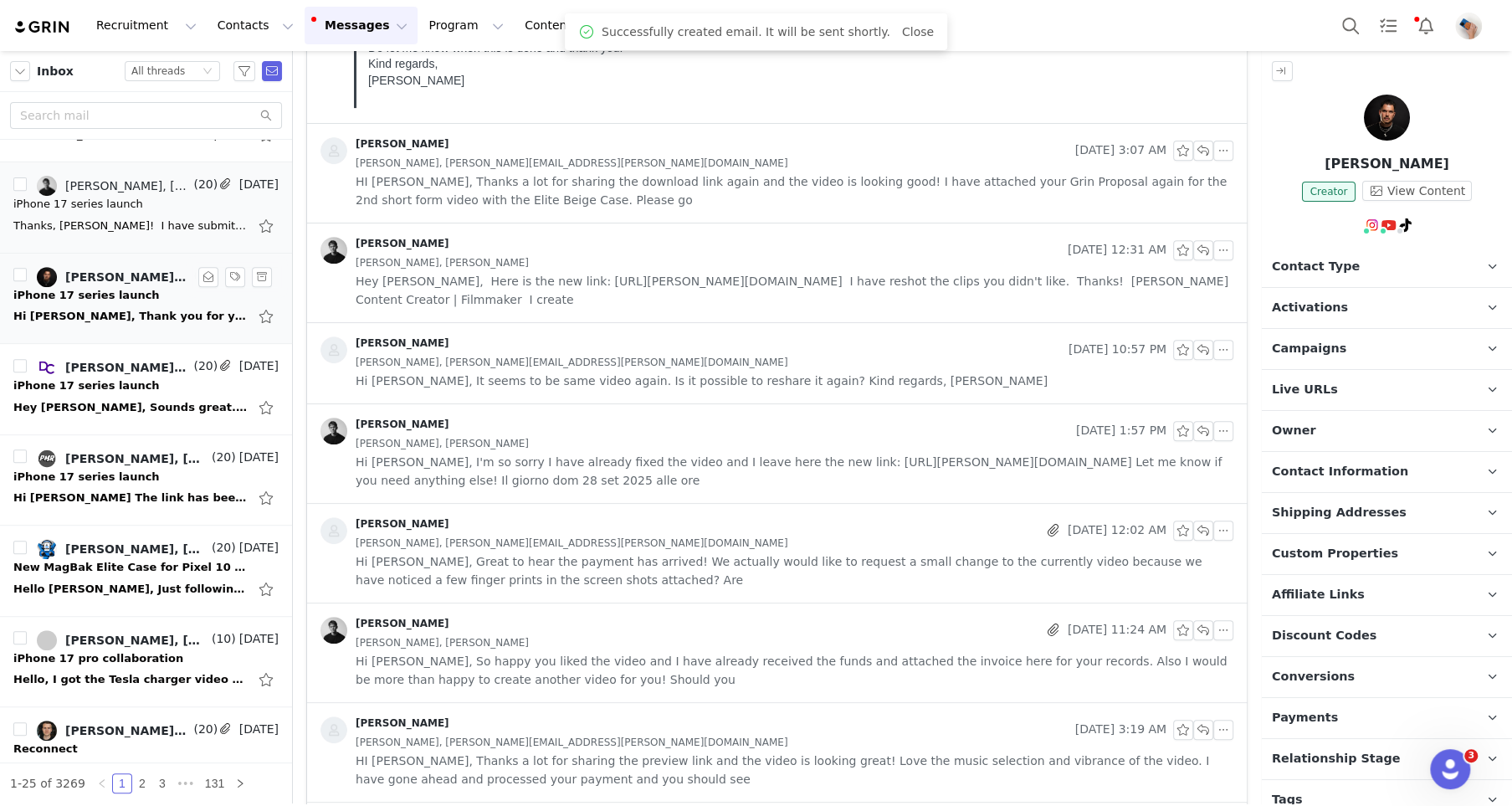
click at [110, 288] on div "iPhone 17 series launch" at bounding box center [87, 295] width 146 height 16
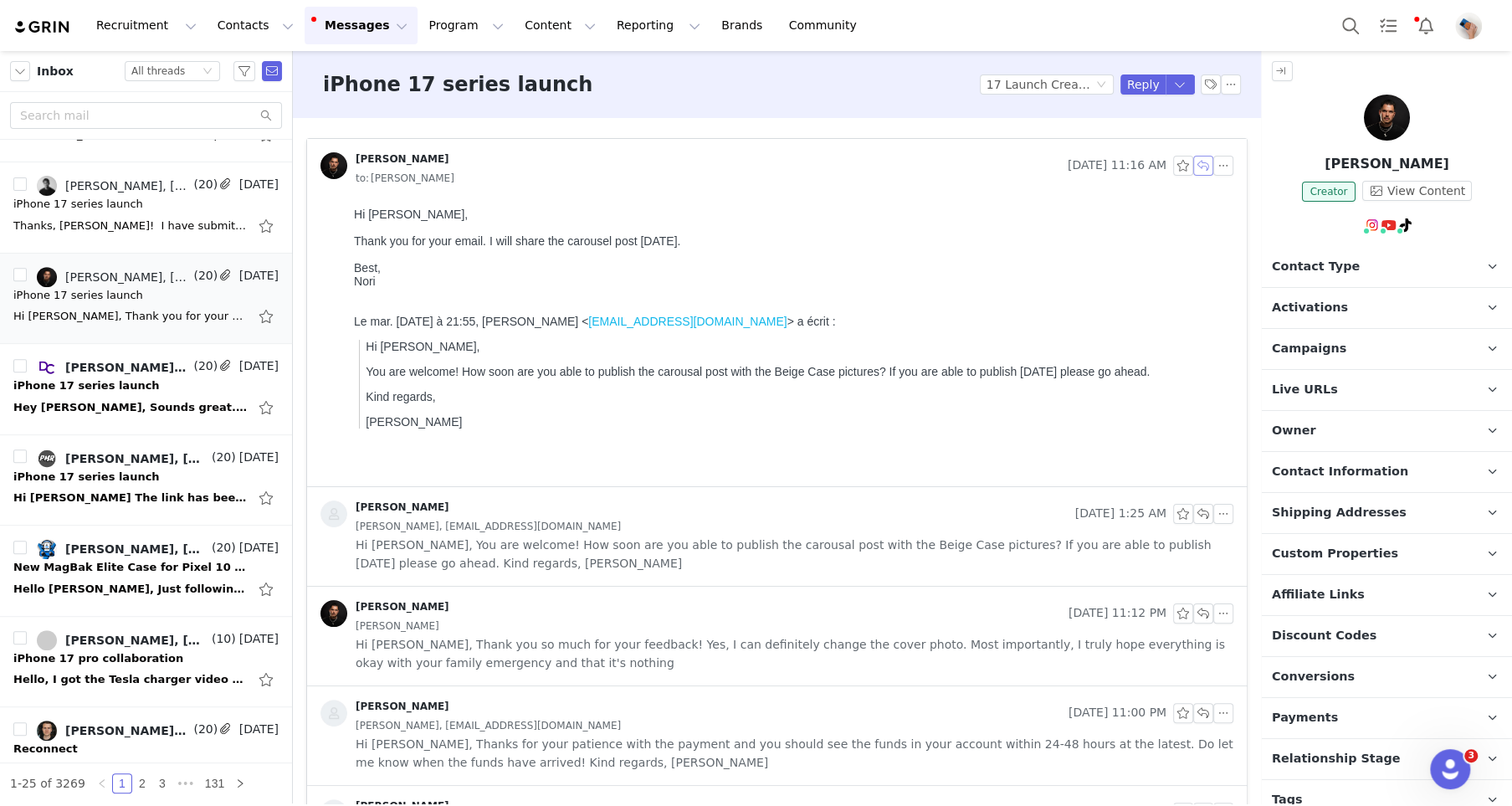
click at [1203, 172] on button "button" at bounding box center [1203, 165] width 20 height 20
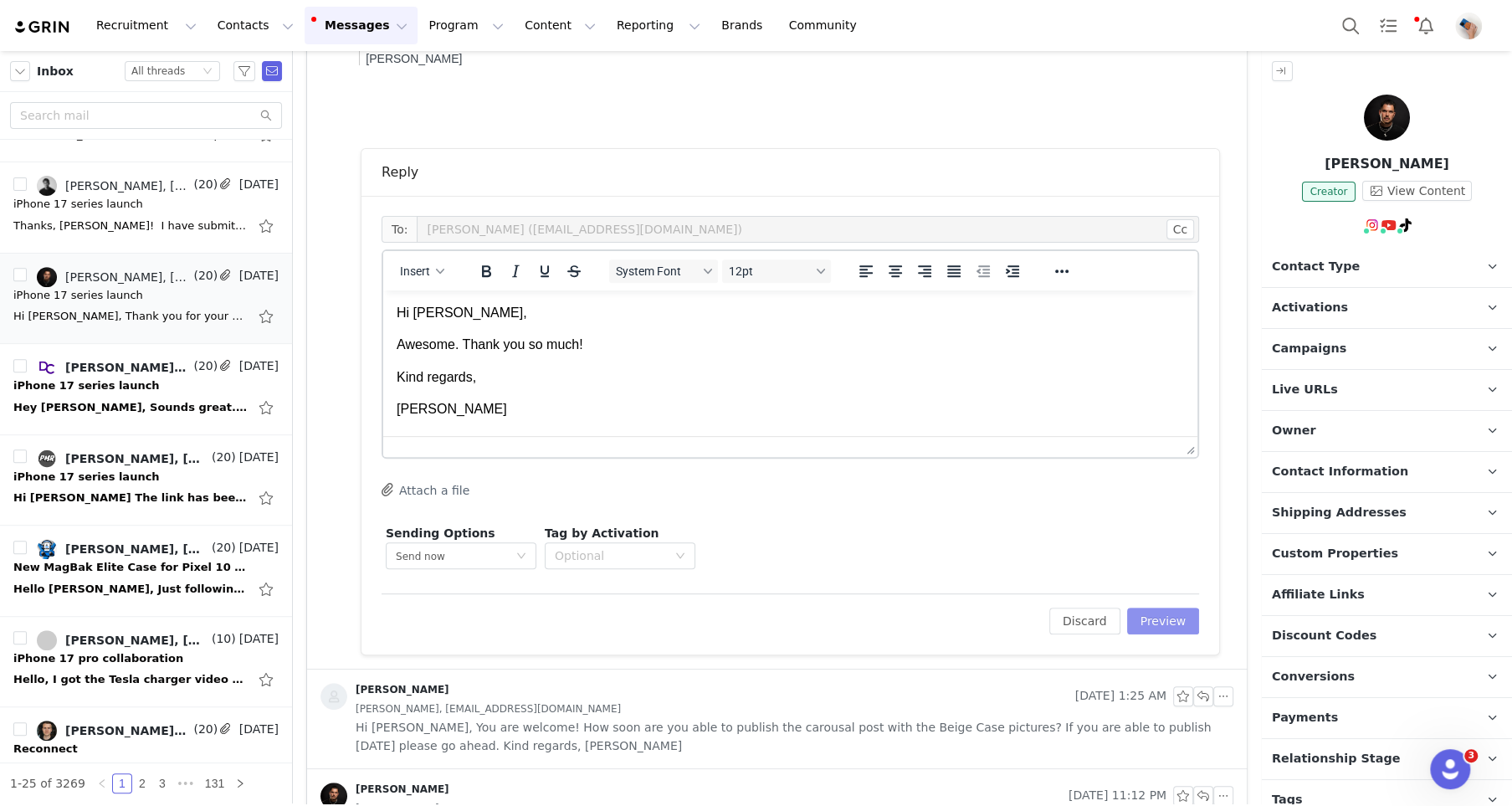
click at [1135, 620] on button "Preview" at bounding box center [1163, 621] width 73 height 27
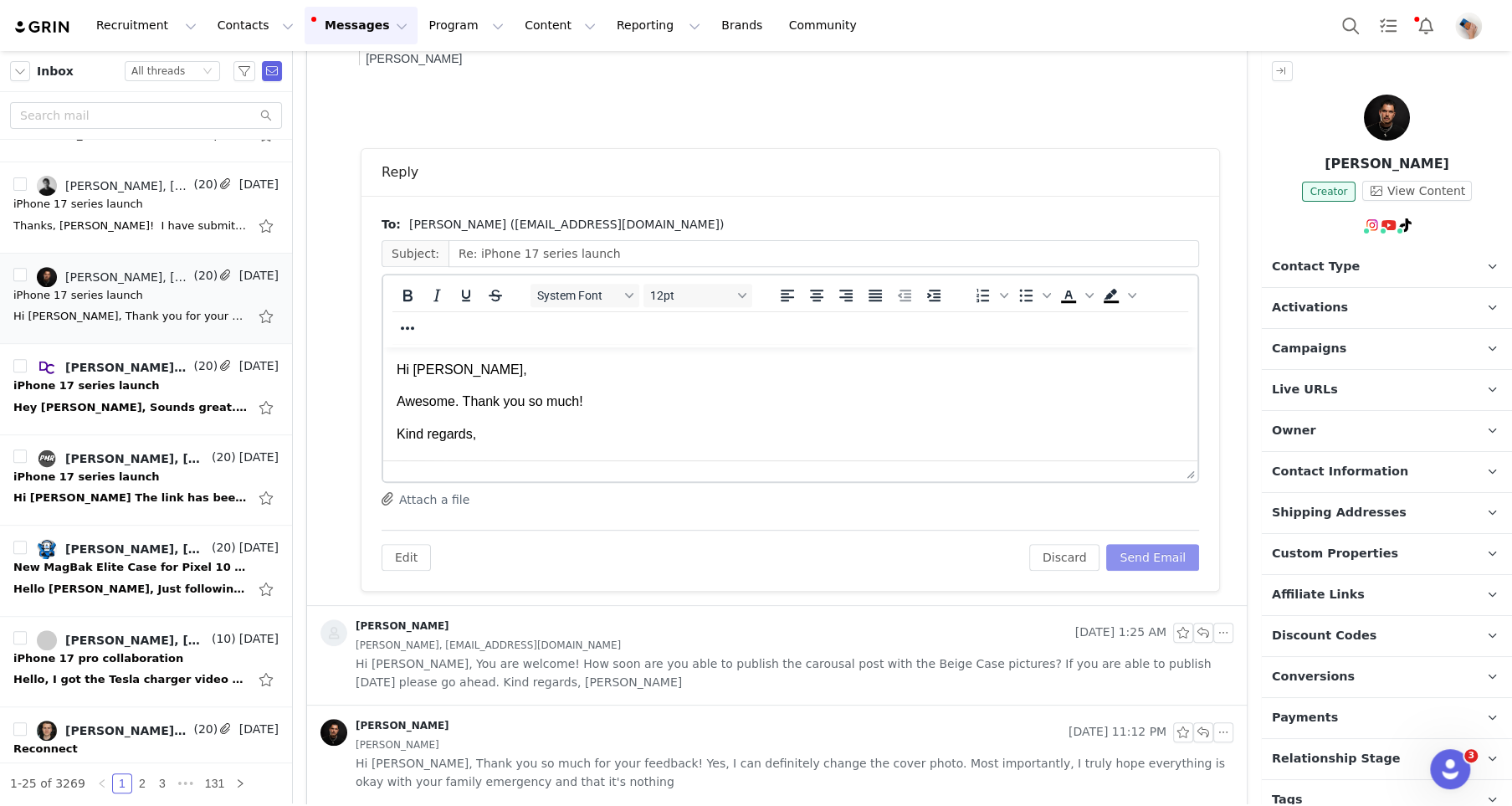
click at [1138, 555] on button "Send Email" at bounding box center [1153, 557] width 93 height 27
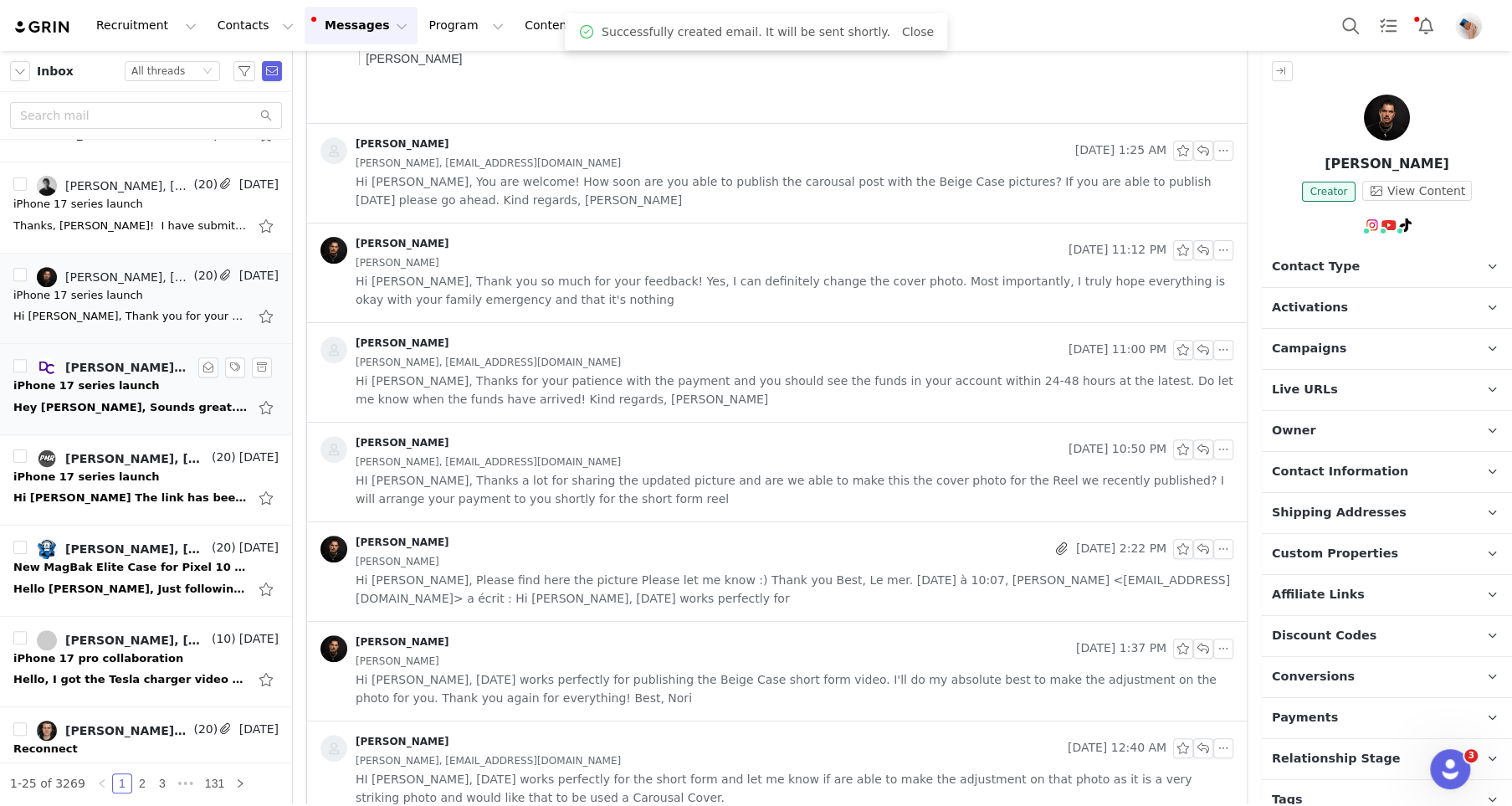
click at [95, 372] on link "[PERSON_NAME], [PERSON_NAME]" at bounding box center [113, 367] width 153 height 20
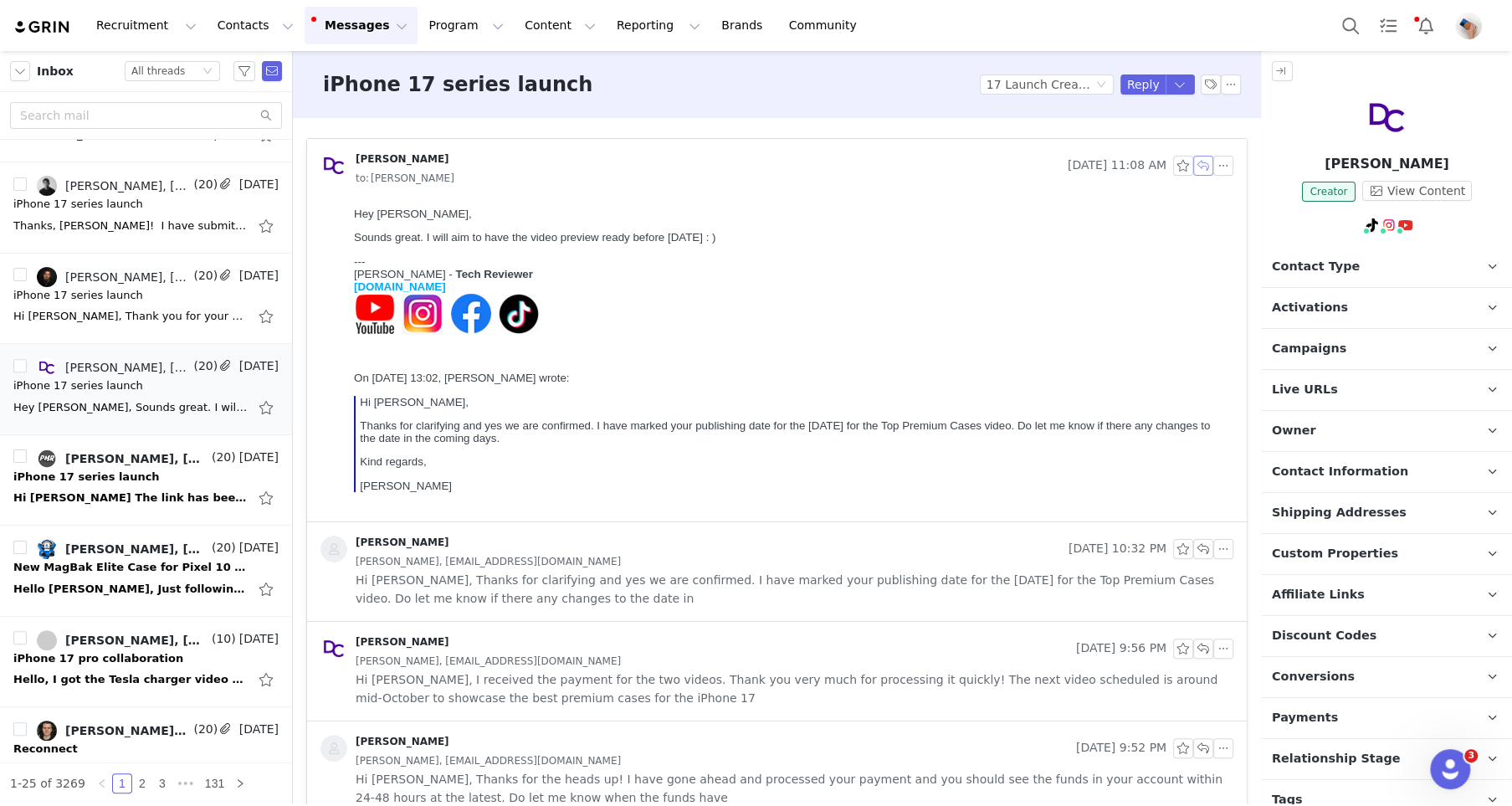
click at [1201, 163] on button "button" at bounding box center [1203, 165] width 20 height 20
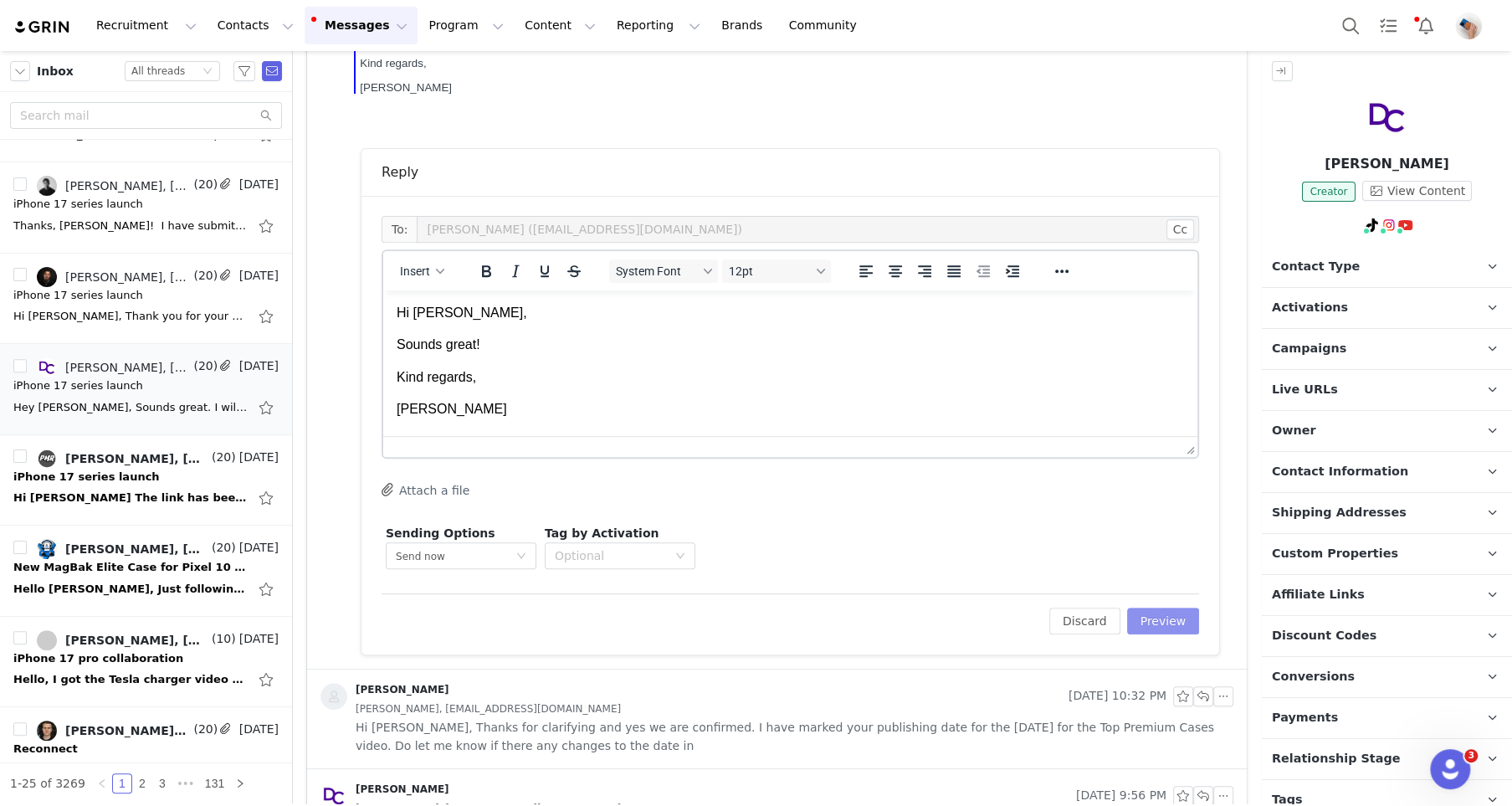
click at [1162, 630] on button "Preview" at bounding box center [1163, 621] width 73 height 27
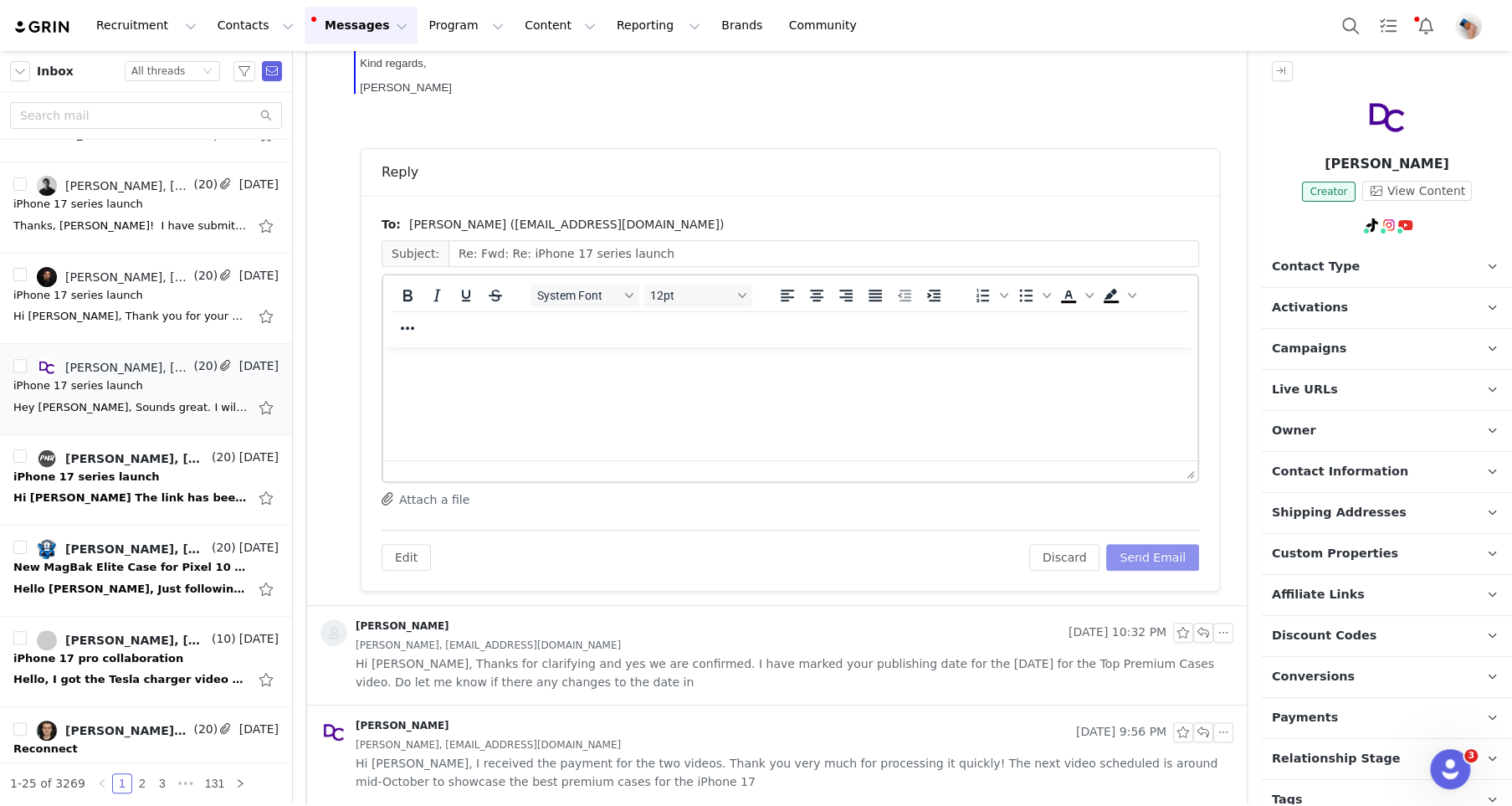
click at [1149, 557] on button "Send Email" at bounding box center [1153, 557] width 93 height 27
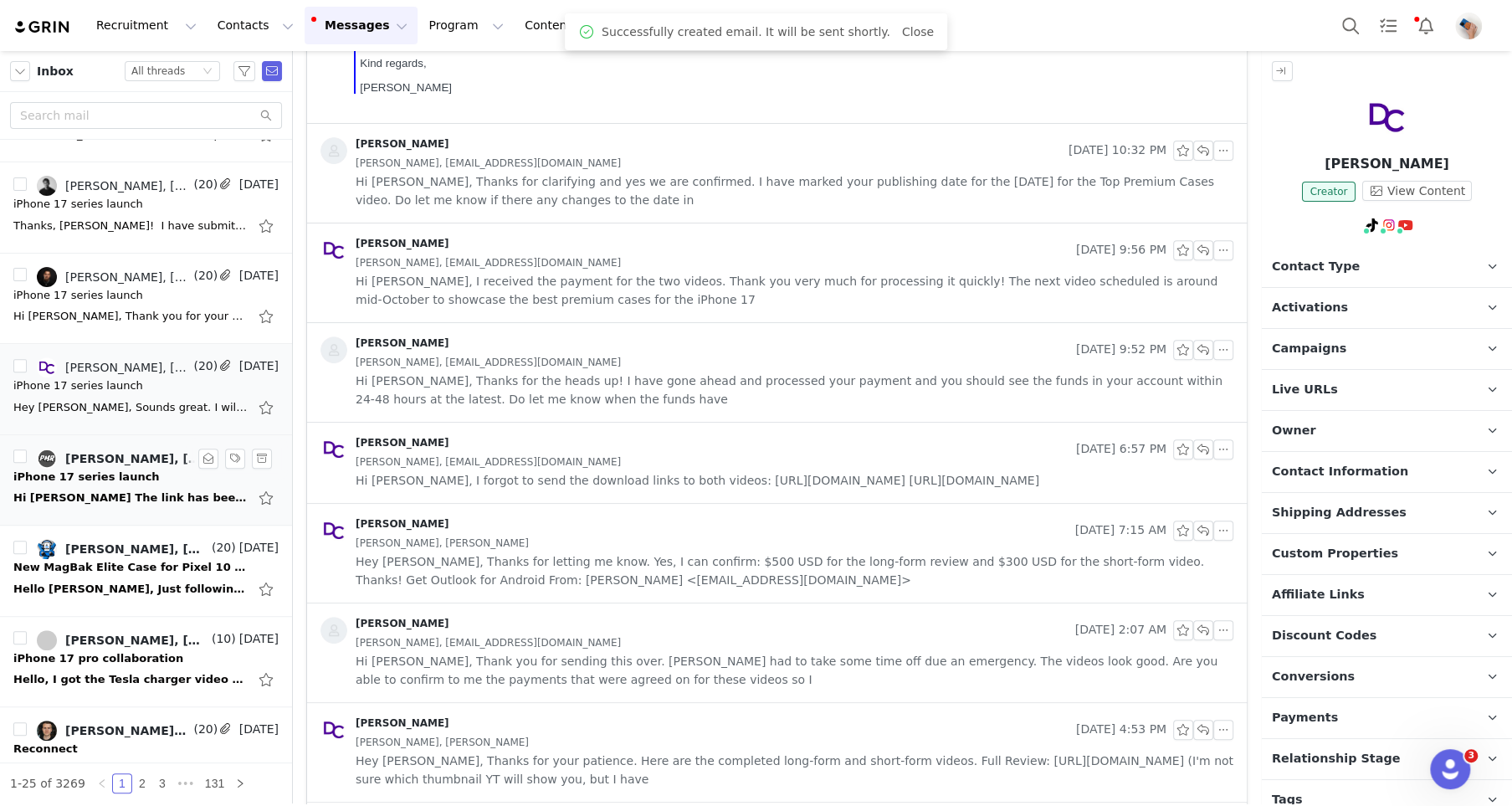
click at [37, 459] on img at bounding box center [46, 458] width 20 height 20
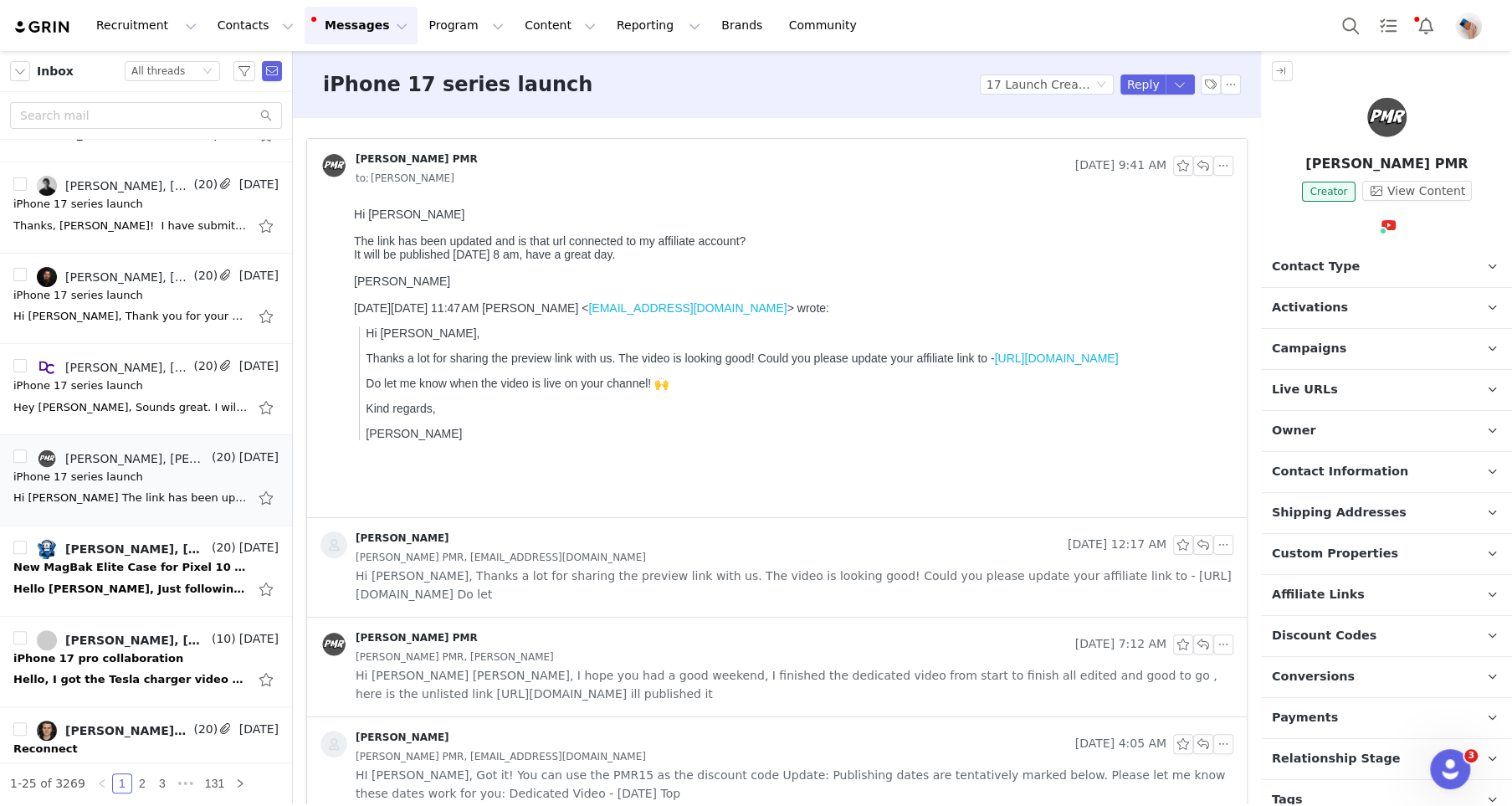
click at [1047, 361] on link "[URL][DOMAIN_NAME]" at bounding box center [1056, 359] width 123 height 13
click at [1325, 591] on span "Affiliate Links" at bounding box center [1318, 595] width 93 height 18
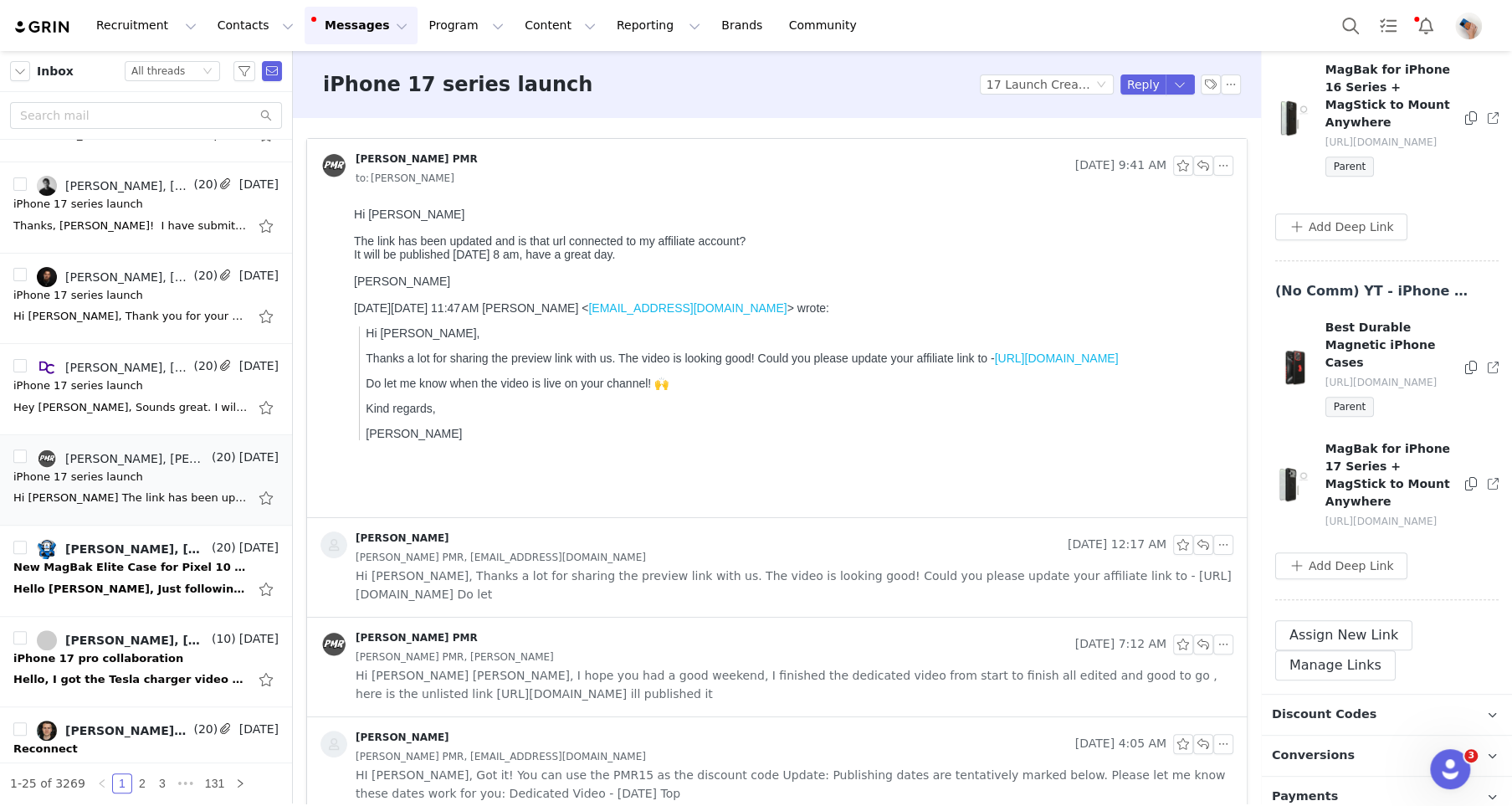
scroll to position [1001, 0]
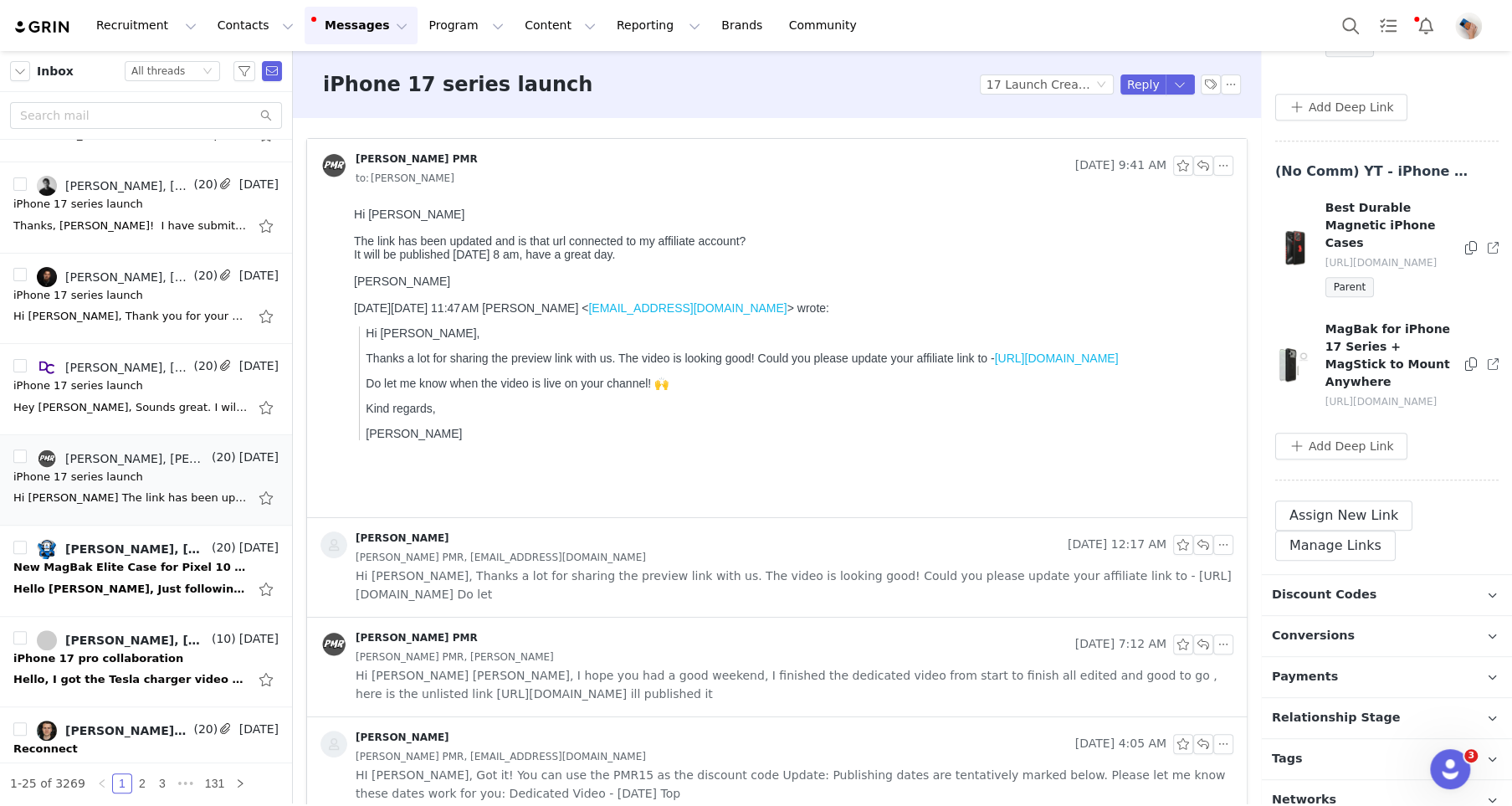
click at [1488, 359] on icon at bounding box center [1493, 363] width 11 height 11
click at [1467, 358] on icon at bounding box center [1471, 364] width 12 height 13
click at [1207, 159] on button "button" at bounding box center [1203, 165] width 20 height 20
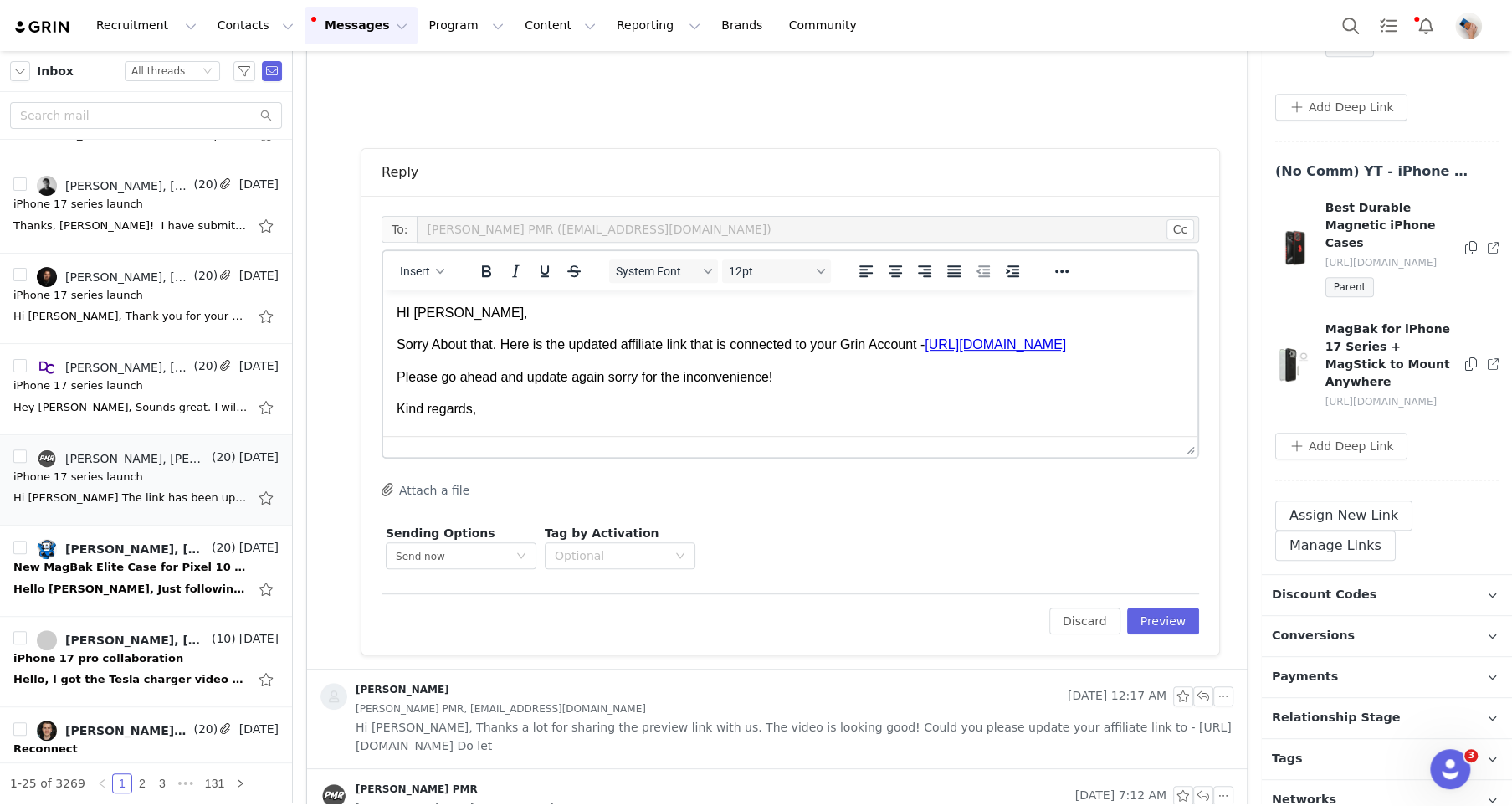
scroll to position [15, 0]
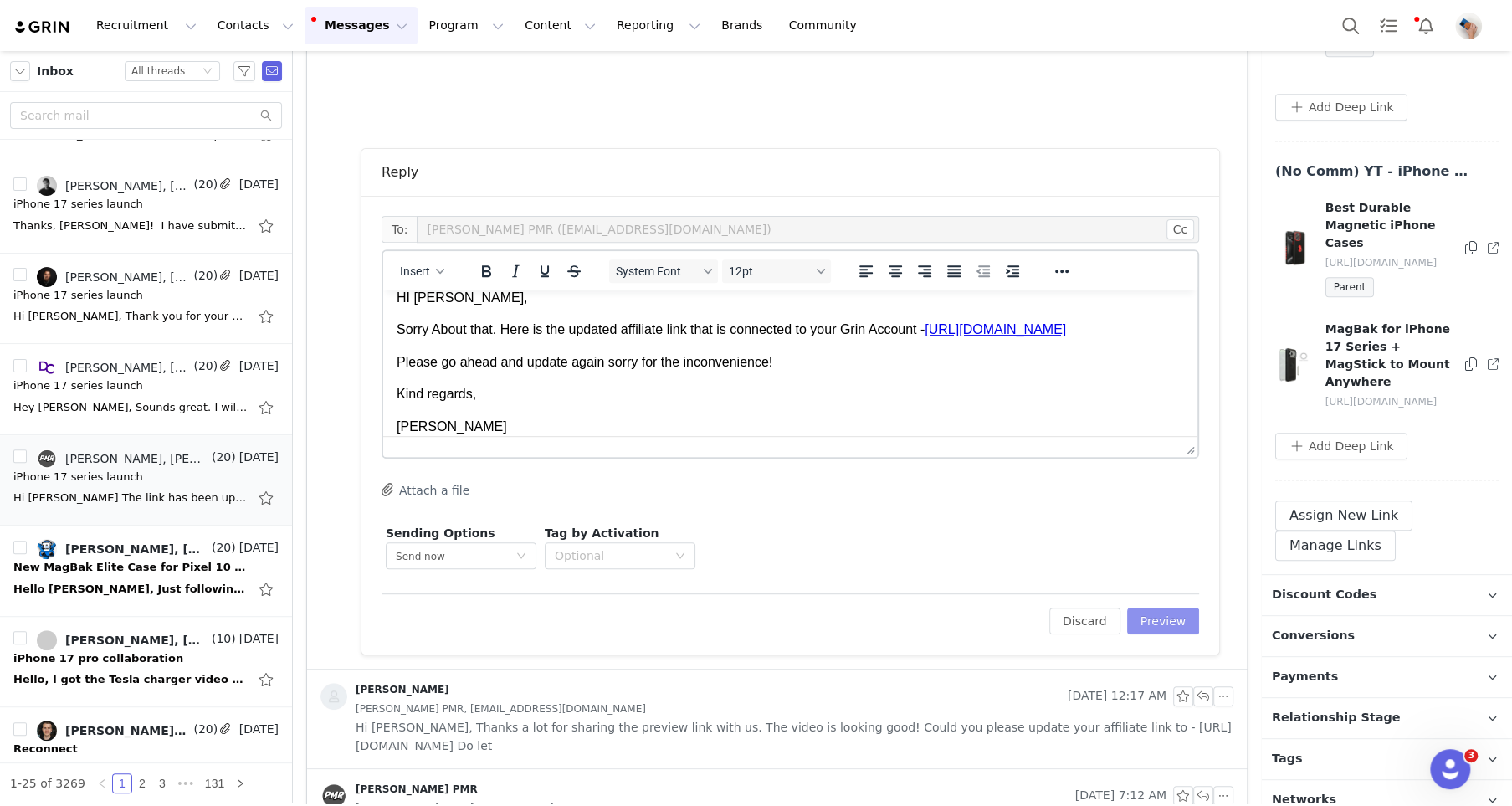
click at [1194, 621] on button "Preview" at bounding box center [1163, 621] width 73 height 27
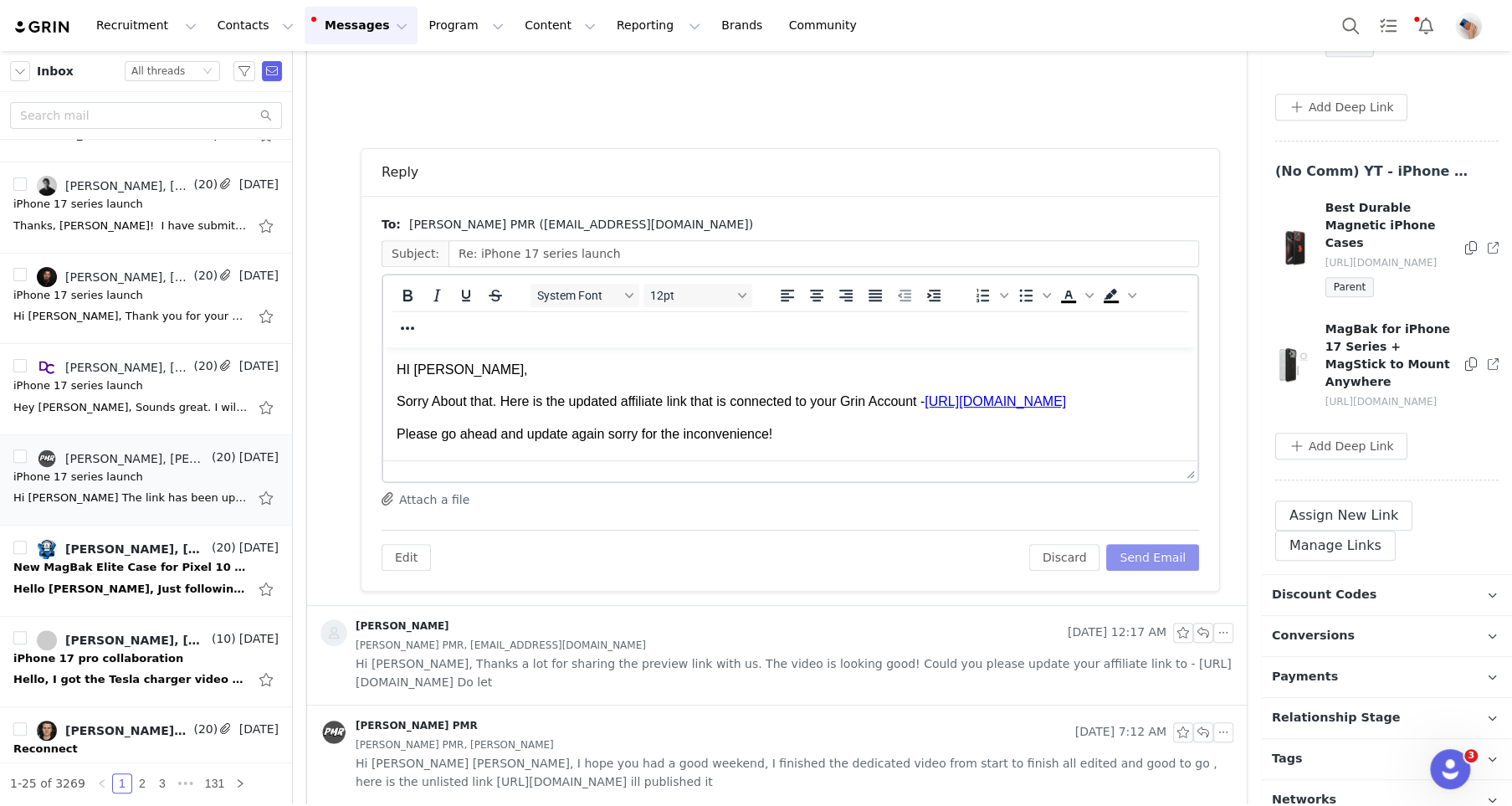
click at [1171, 559] on button "Send Email" at bounding box center [1153, 557] width 93 height 27
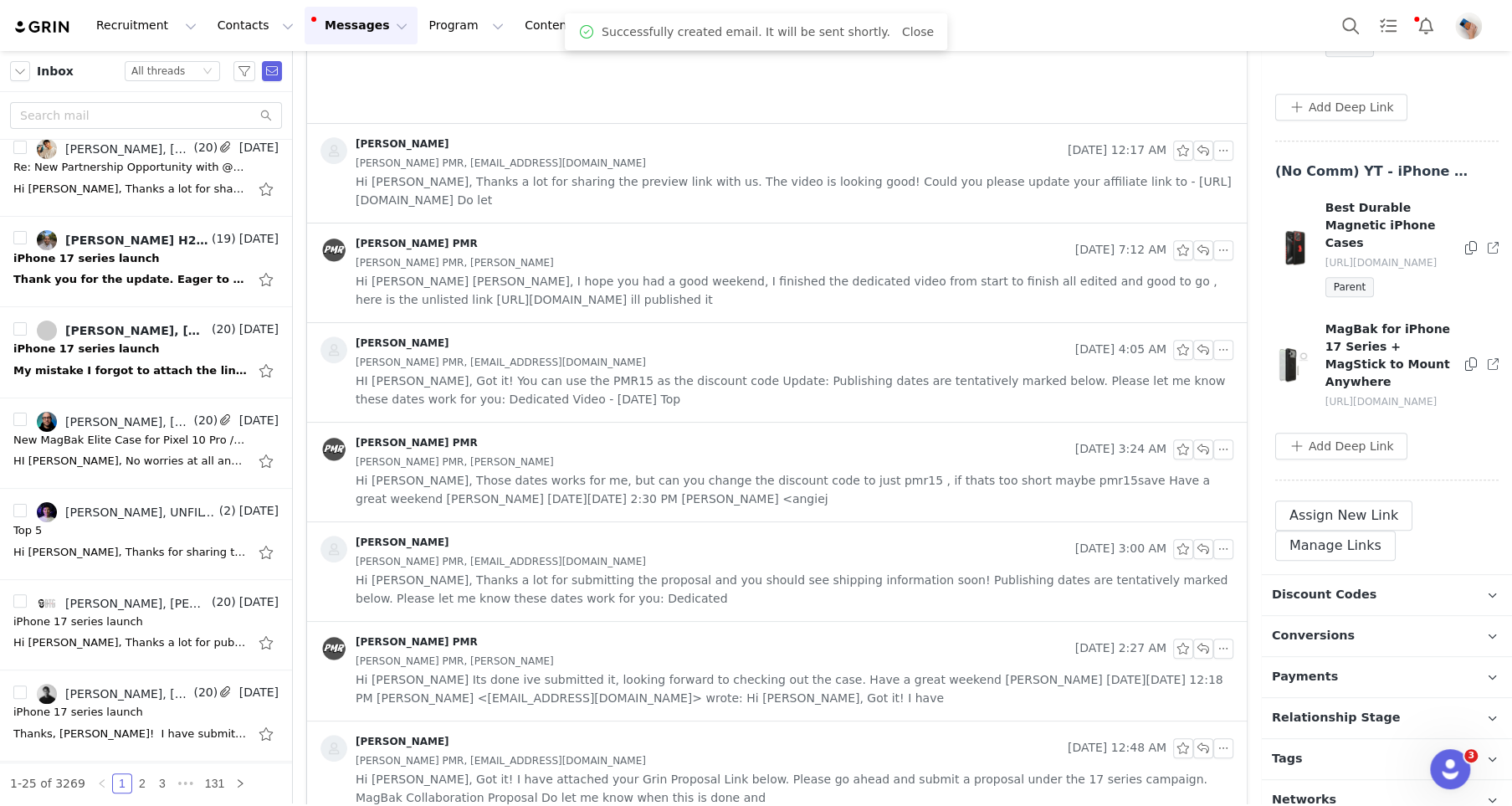
scroll to position [0, 0]
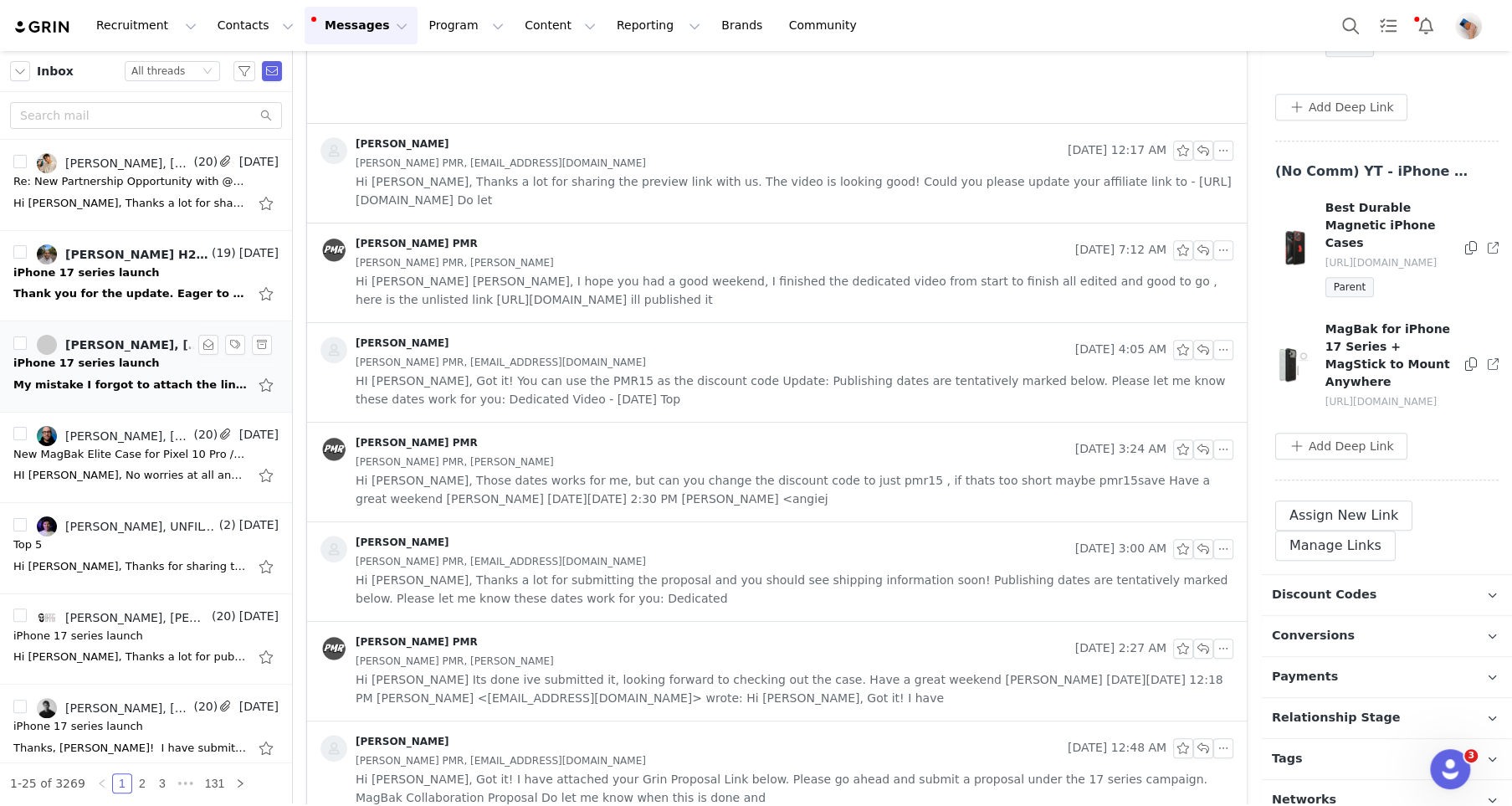
click at [114, 380] on div "My mistake I forgot to attach the link to the video: [URL][DOMAIN_NAME] [DATE][…" at bounding box center [130, 385] width 234 height 16
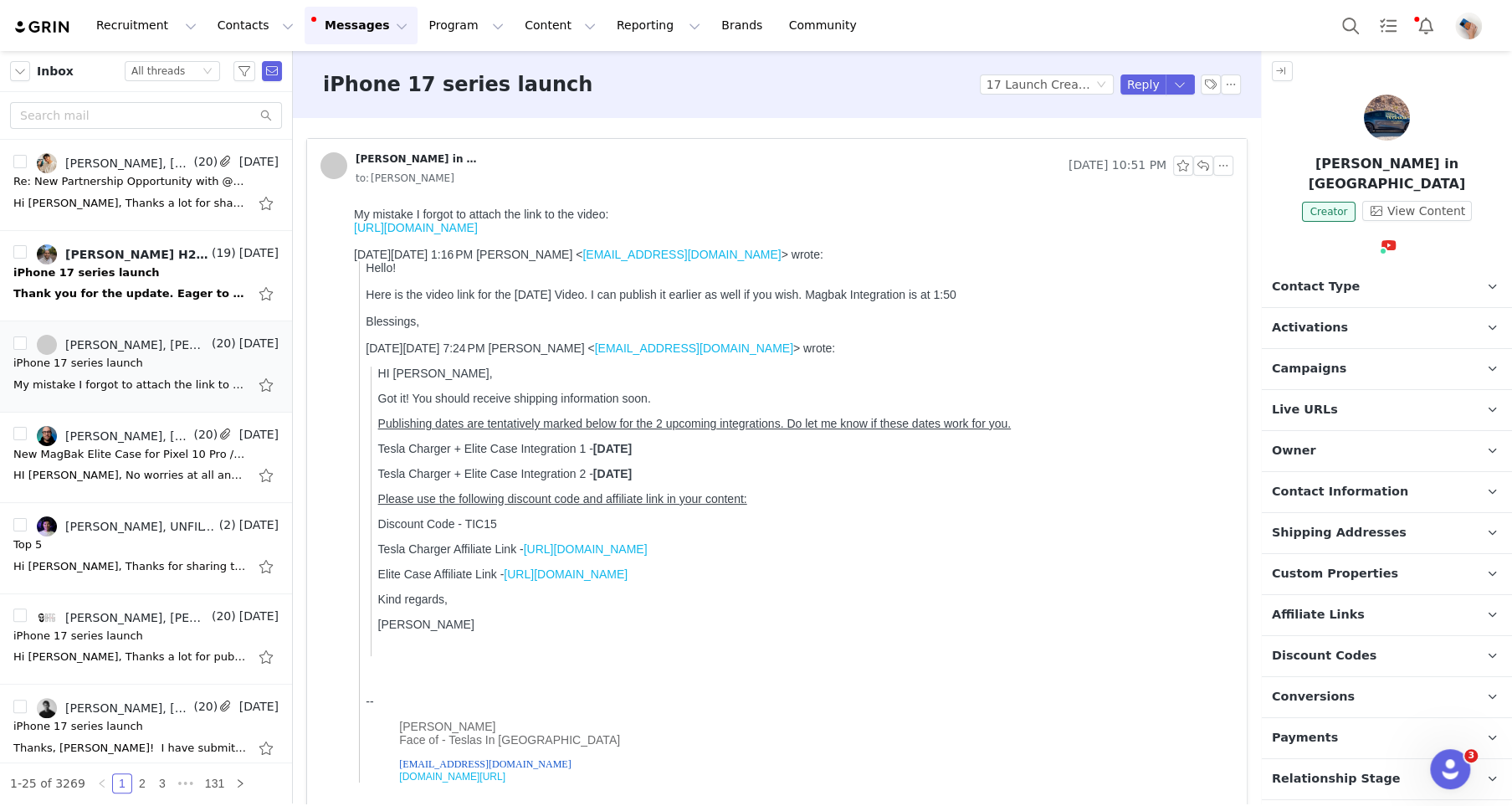
click at [441, 229] on link "[URL][DOMAIN_NAME]" at bounding box center [415, 228] width 123 height 13
click at [1423, 20] on button "Notifications" at bounding box center [1425, 25] width 37 height 38
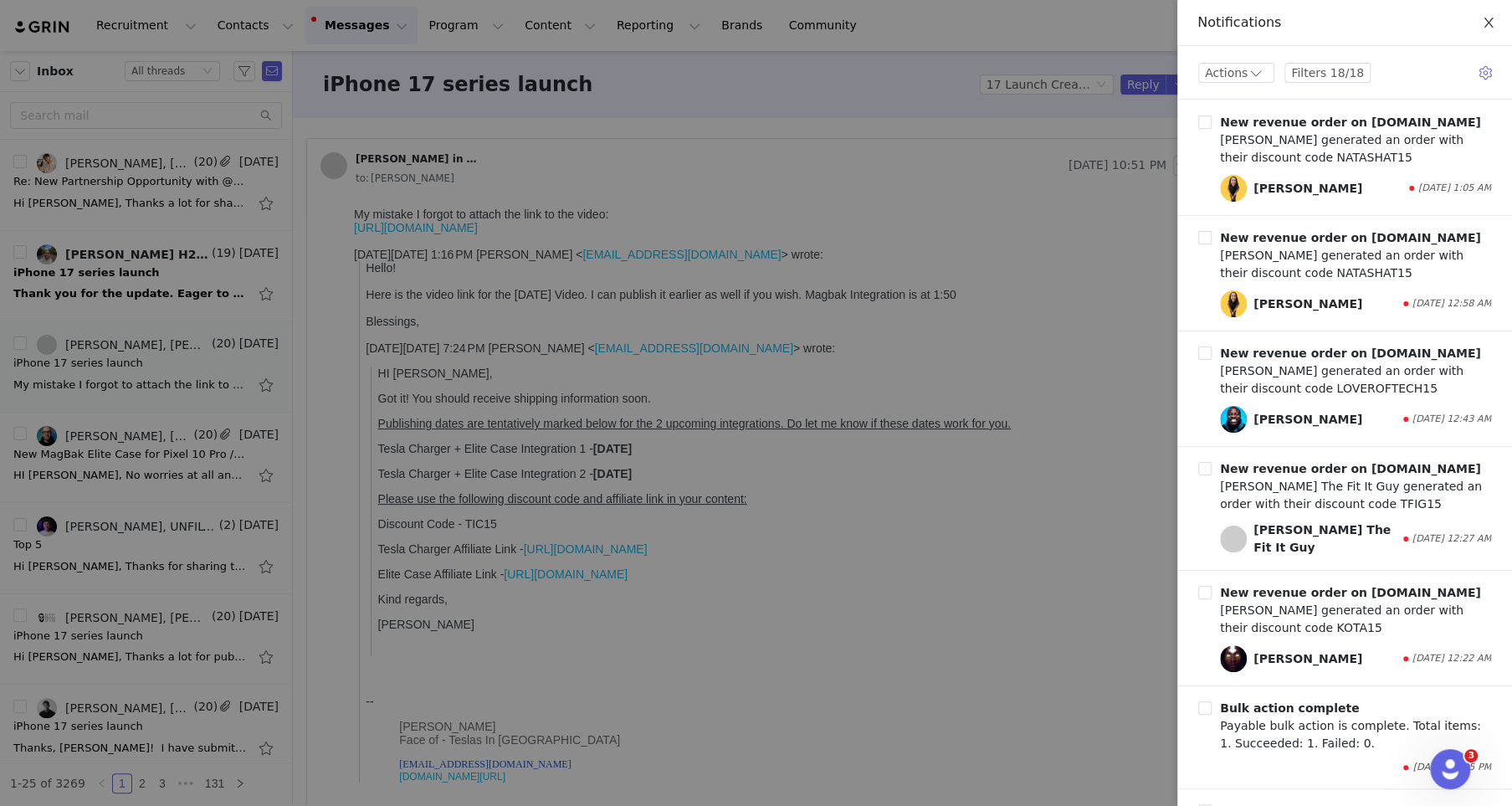
click at [1485, 18] on icon "icon: close" at bounding box center [1489, 22] width 13 height 13
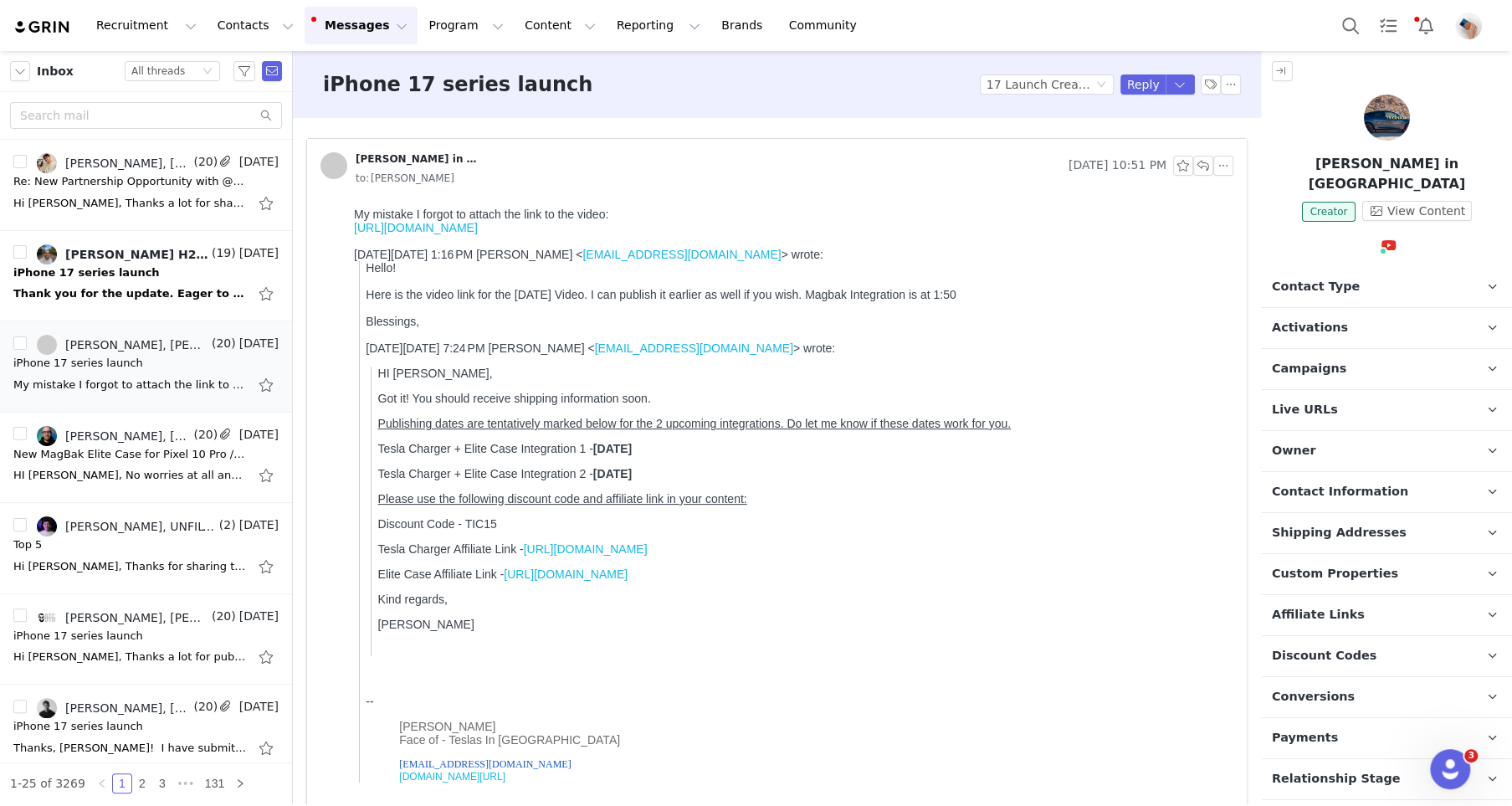
click at [330, 29] on button "Messages Messages" at bounding box center [360, 25] width 113 height 38
click at [1213, 164] on button "button" at bounding box center [1223, 165] width 20 height 20
click at [1215, 196] on li "Reply All" at bounding box center [1249, 196] width 71 height 27
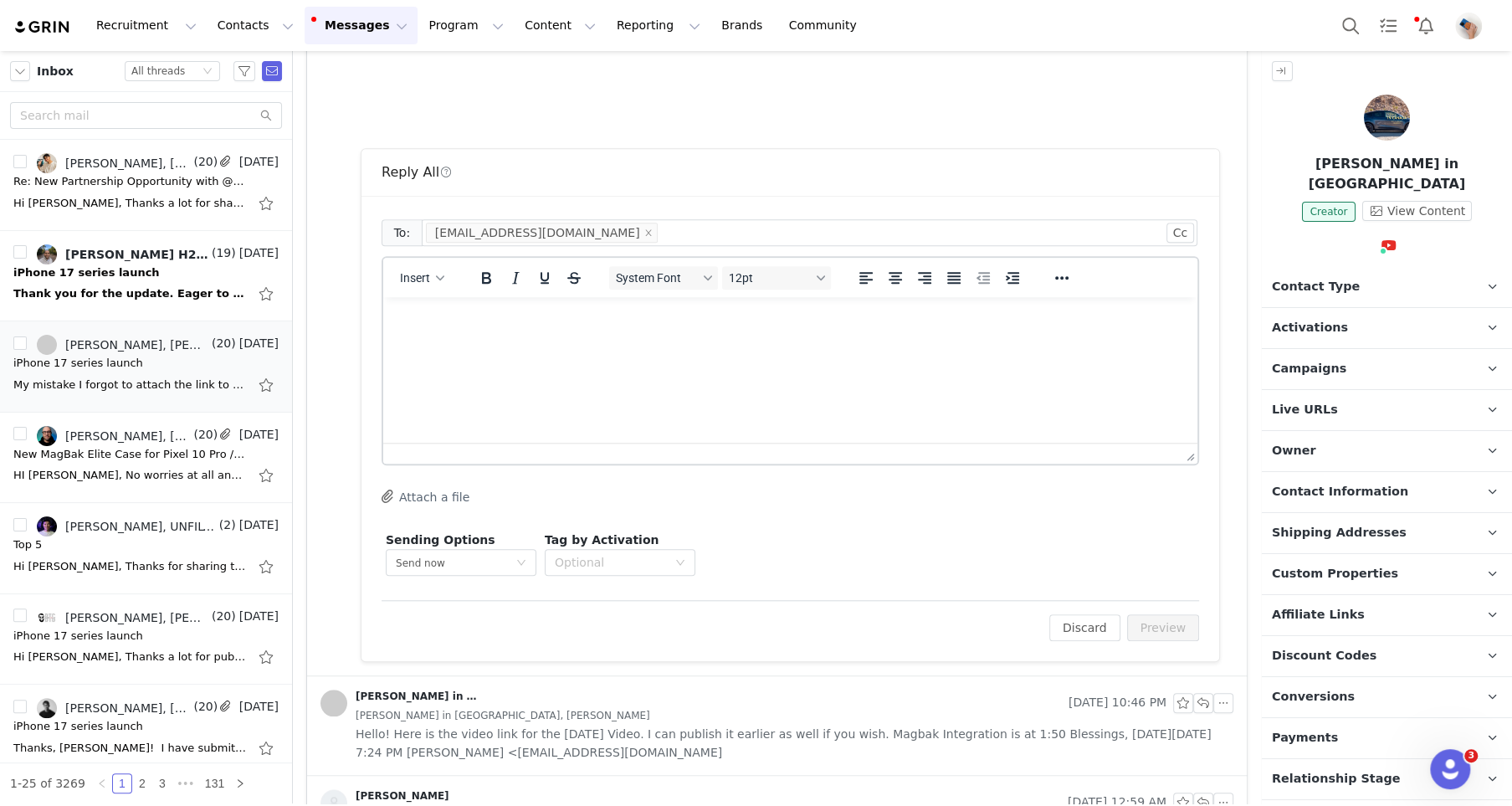
click at [549, 342] on html at bounding box center [790, 319] width 814 height 45
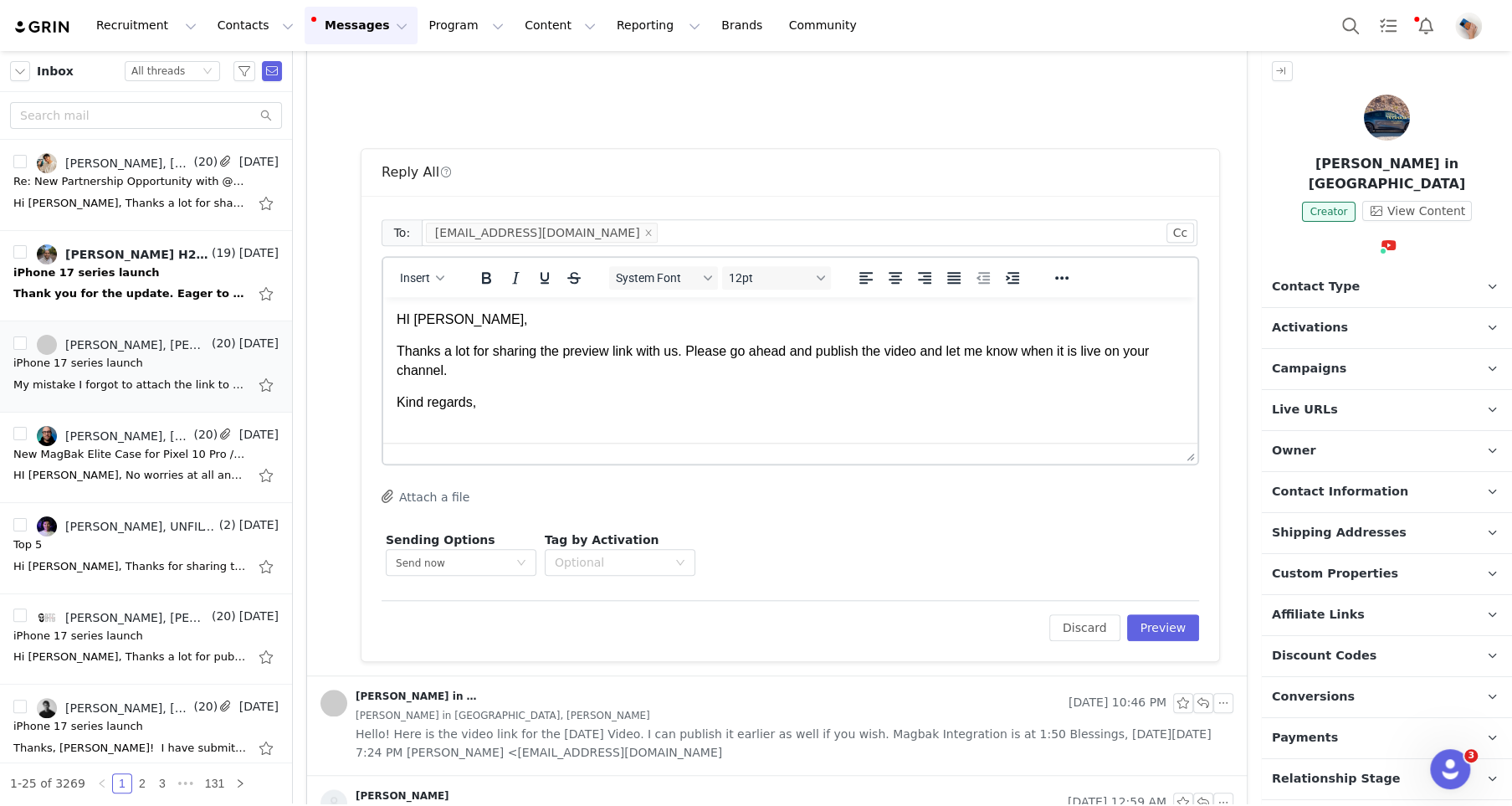
scroll to position [2, 0]
click at [1179, 621] on button "Preview" at bounding box center [1163, 628] width 73 height 27
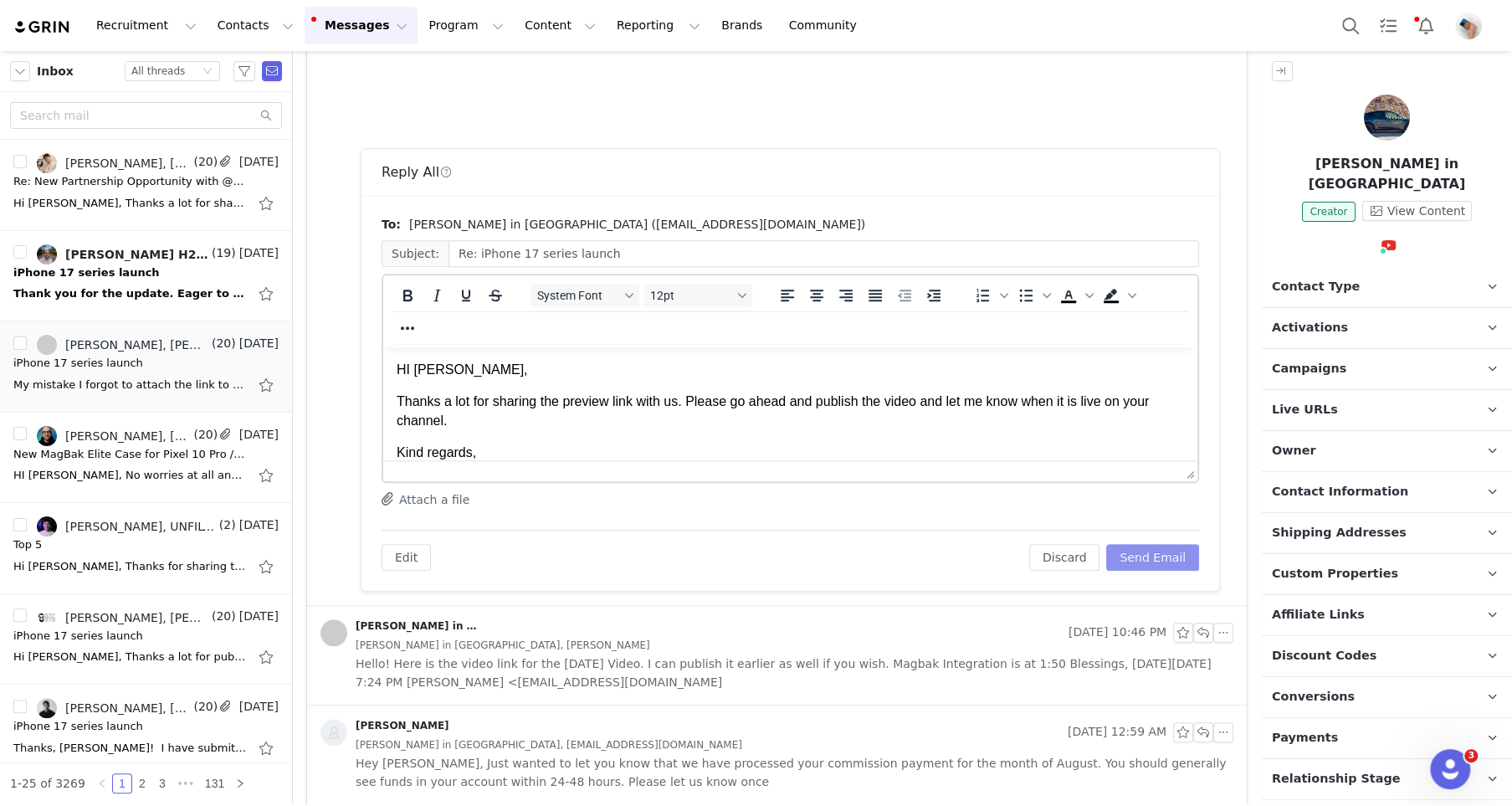
click at [1158, 551] on button "Send Email" at bounding box center [1153, 557] width 93 height 27
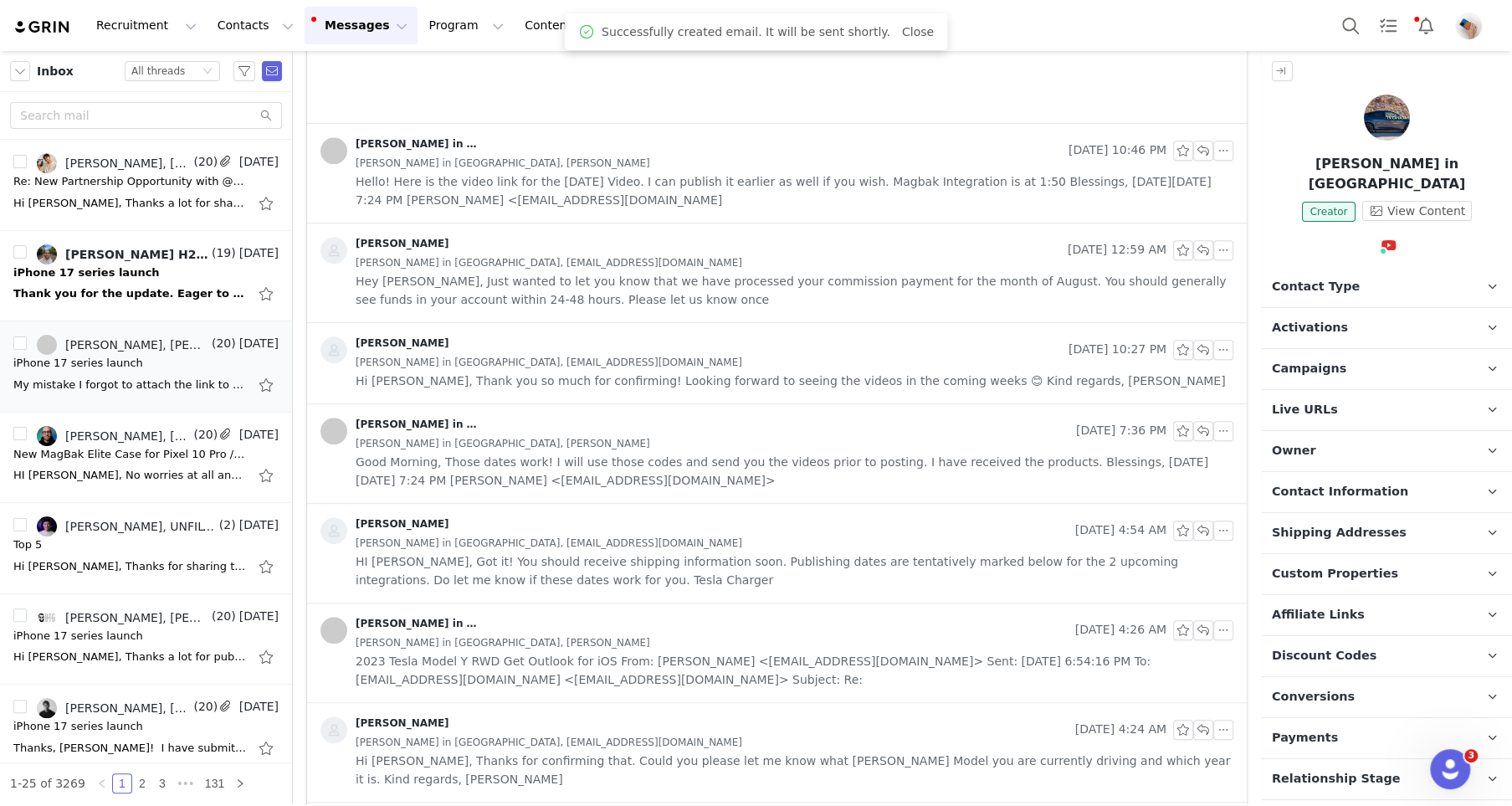
click at [99, 285] on div "Thank you for the update. Eager to get my hands on the case! Just curious, why …" at bounding box center [130, 293] width 234 height 16
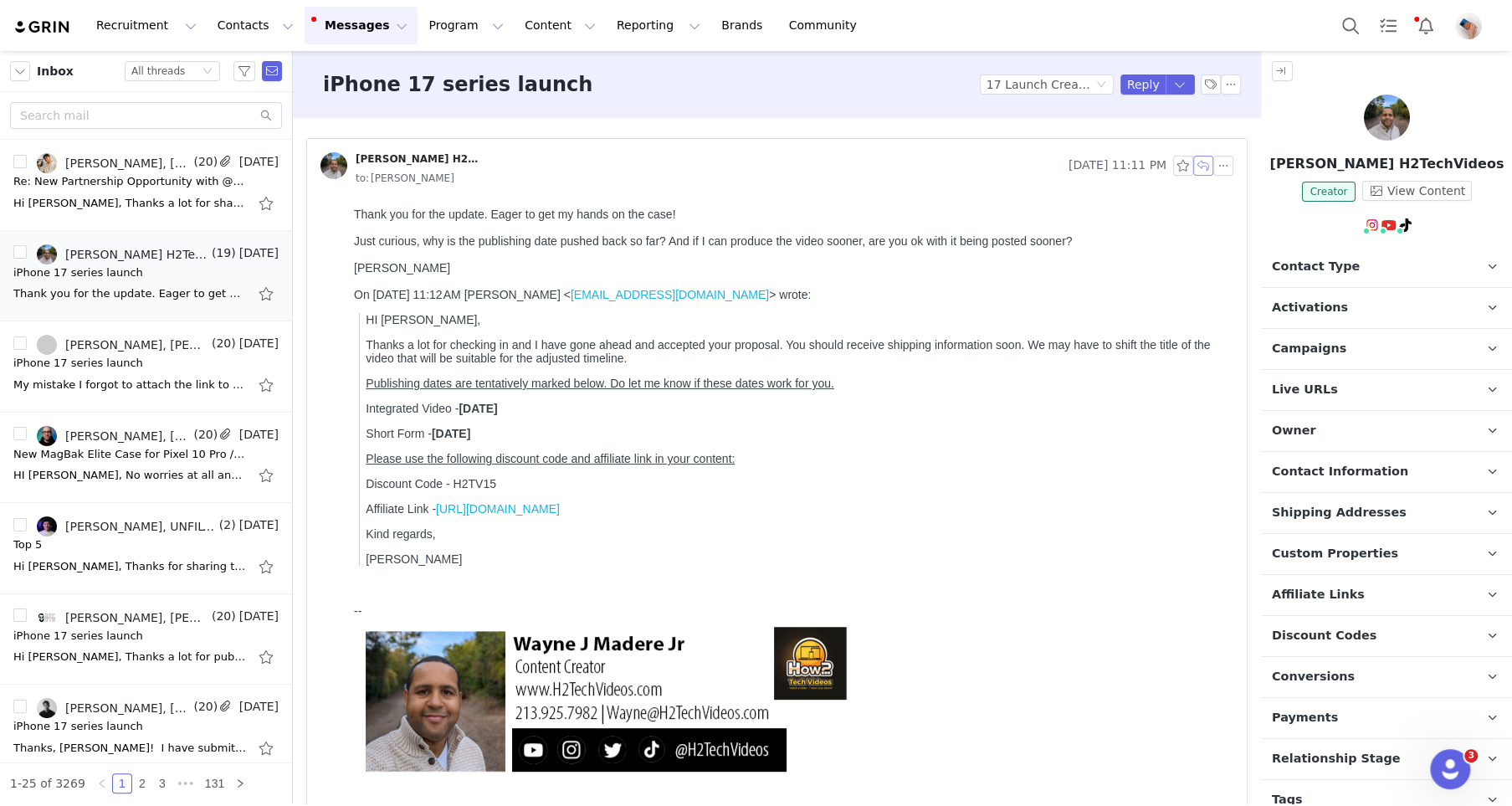
drag, startPoint x: 1204, startPoint y: 168, endPoint x: 257, endPoint y: 251, distance: 950.6
click at [1204, 168] on button "button" at bounding box center [1203, 165] width 20 height 20
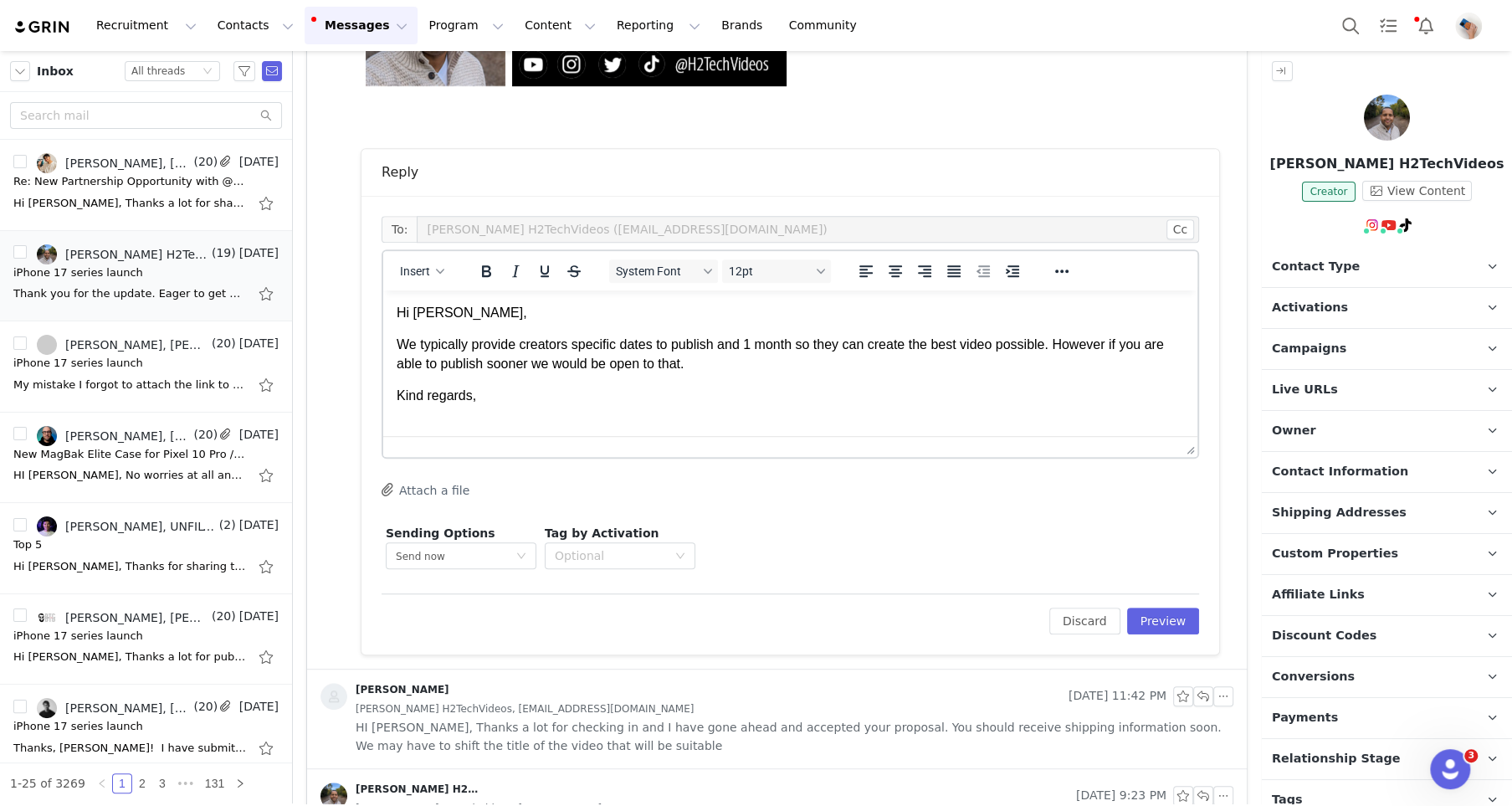
scroll to position [2, 0]
click at [1166, 620] on button "Preview" at bounding box center [1163, 621] width 73 height 27
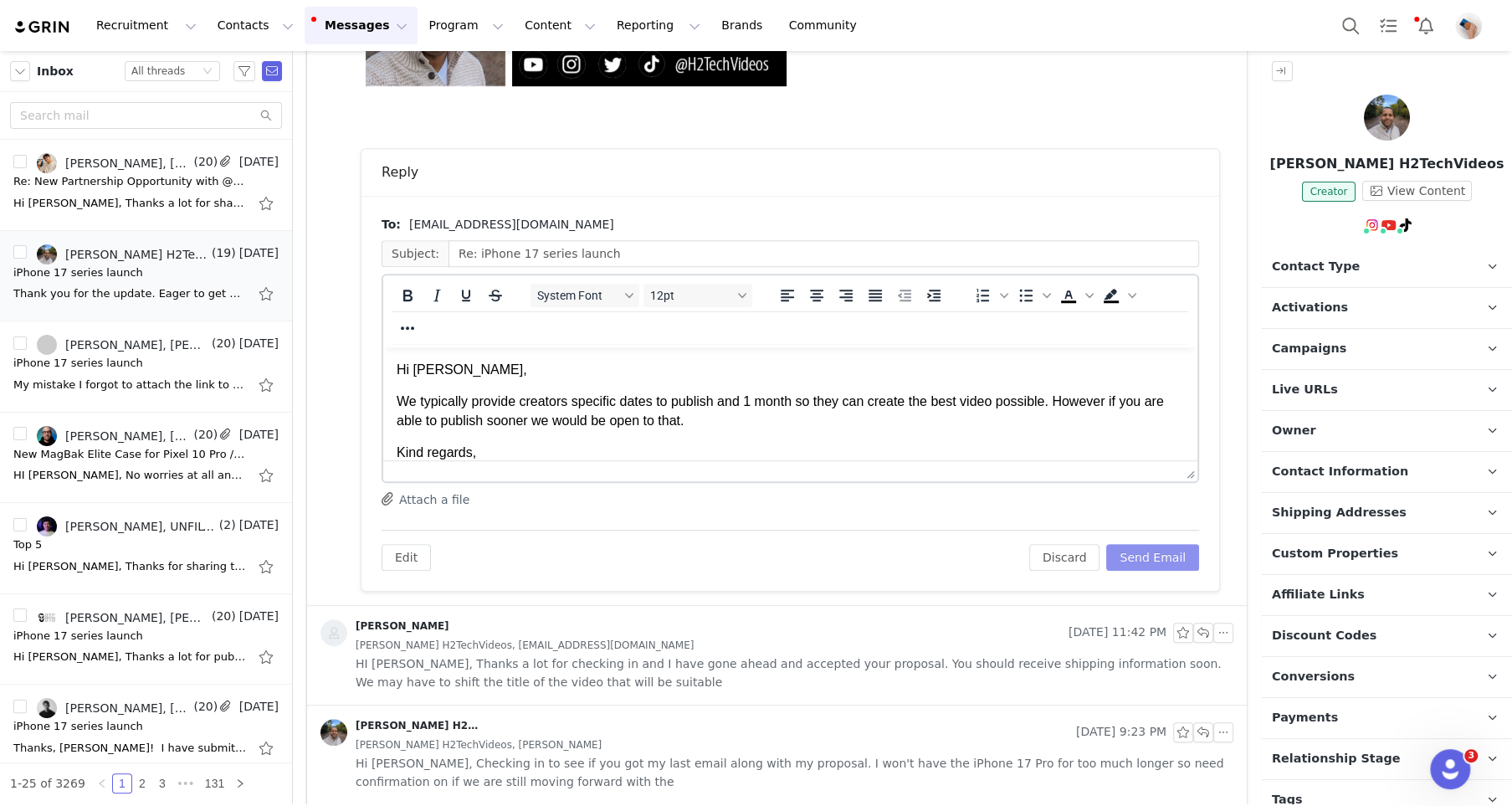
scroll to position [0, 0]
click at [1160, 554] on button "Send Email" at bounding box center [1153, 557] width 93 height 27
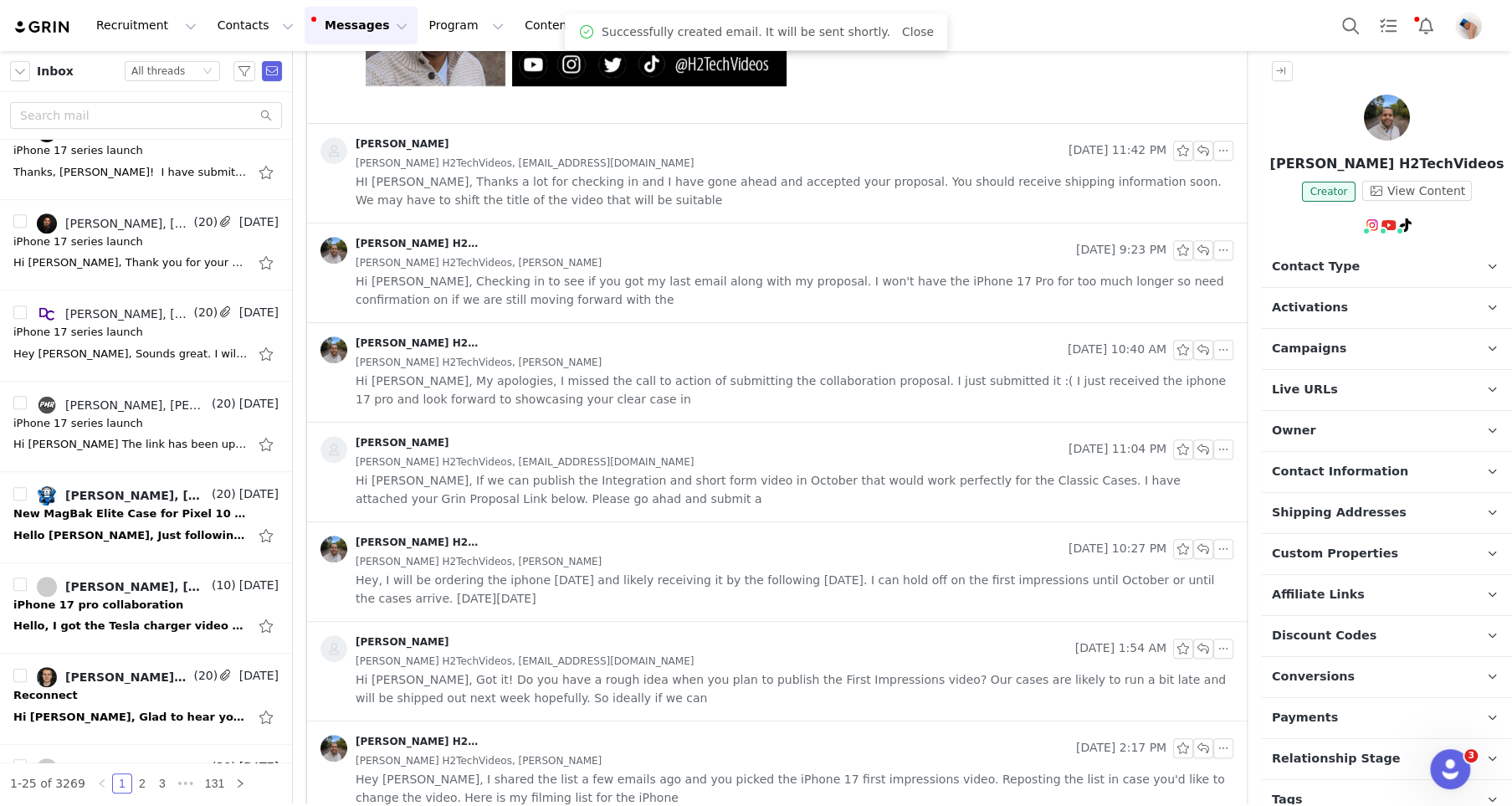
scroll to position [587, 0]
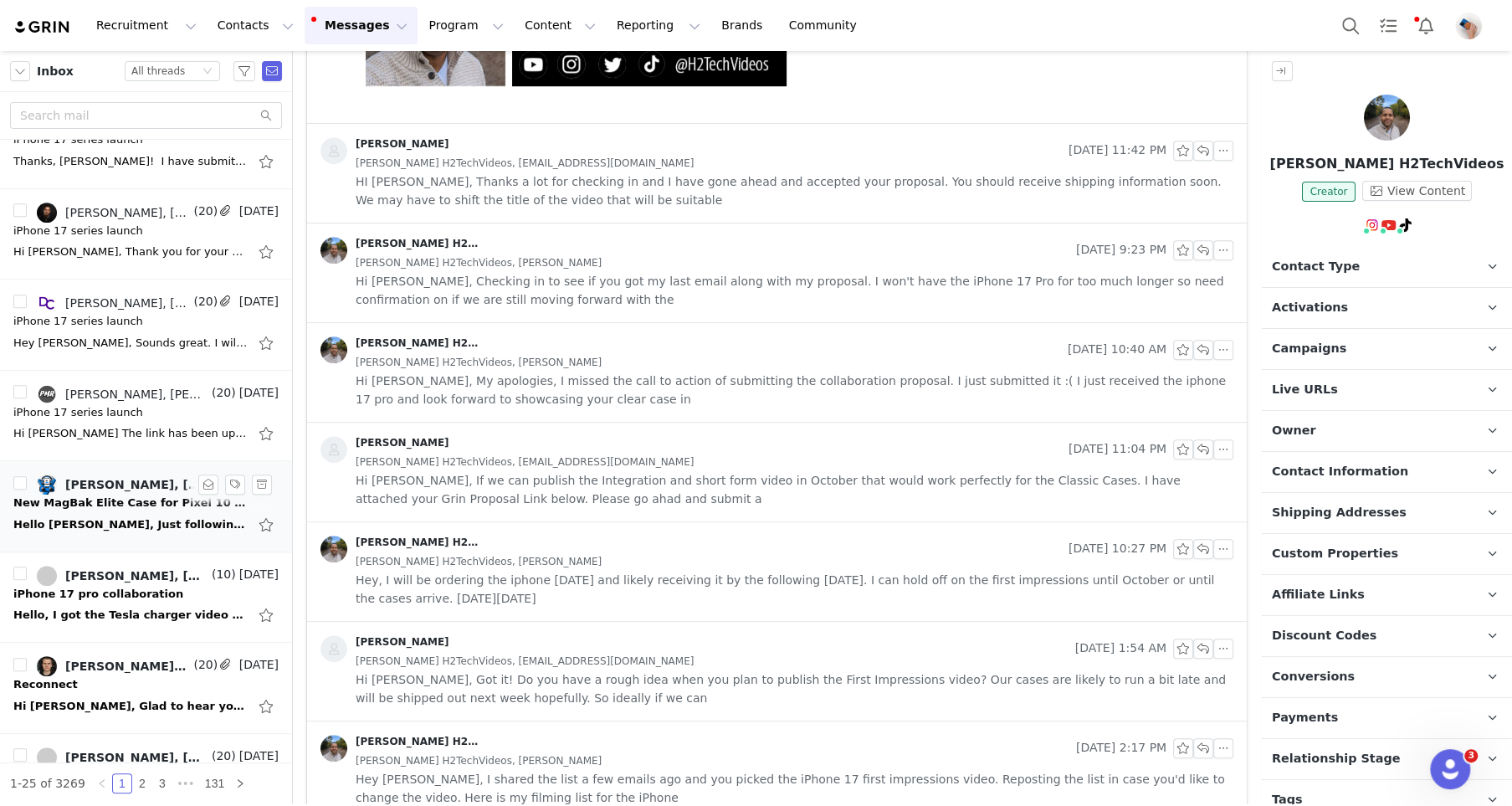
click at [105, 500] on div "New MagBak Elite Case for Pixel 10 Pro / XL – Let's Collaborate!" at bounding box center [130, 502] width 234 height 16
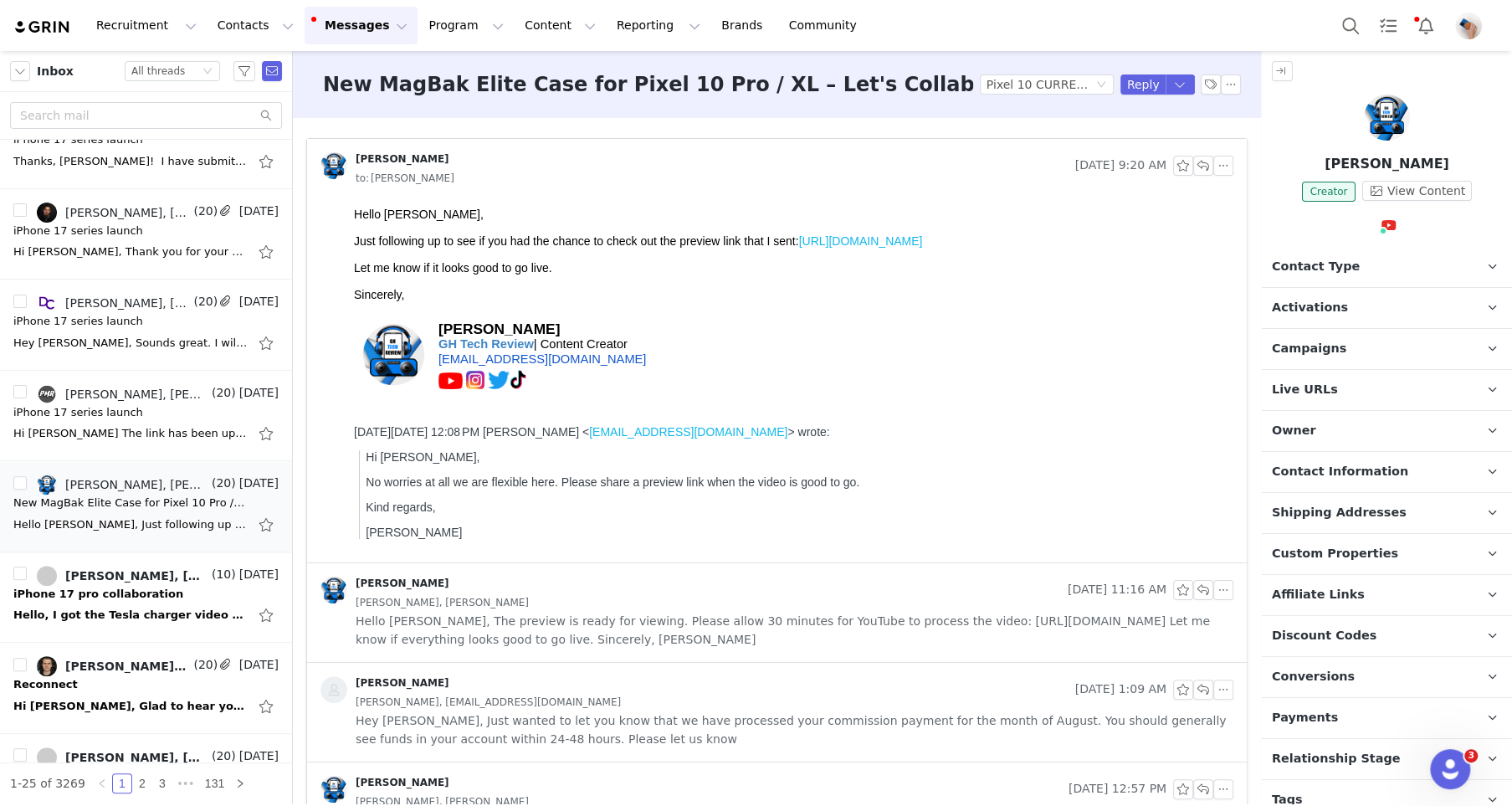
scroll to position [0, 0]
click at [848, 238] on link "[URL][DOMAIN_NAME]" at bounding box center [861, 241] width 123 height 13
click at [358, 37] on button "Messages Messages" at bounding box center [360, 25] width 113 height 38
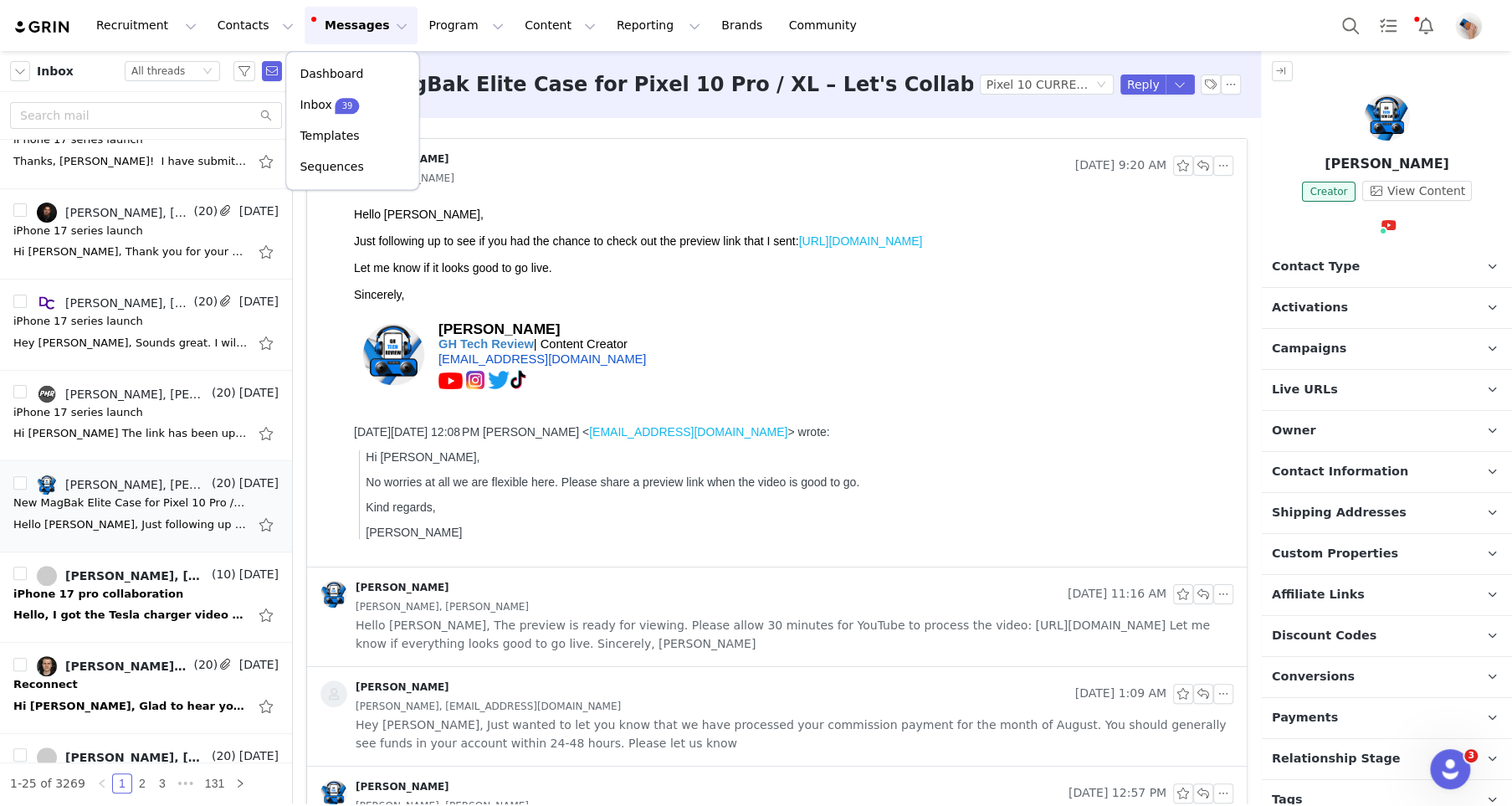
click at [358, 37] on button "Messages Messages" at bounding box center [360, 25] width 113 height 38
click at [1204, 169] on button "button" at bounding box center [1203, 165] width 20 height 20
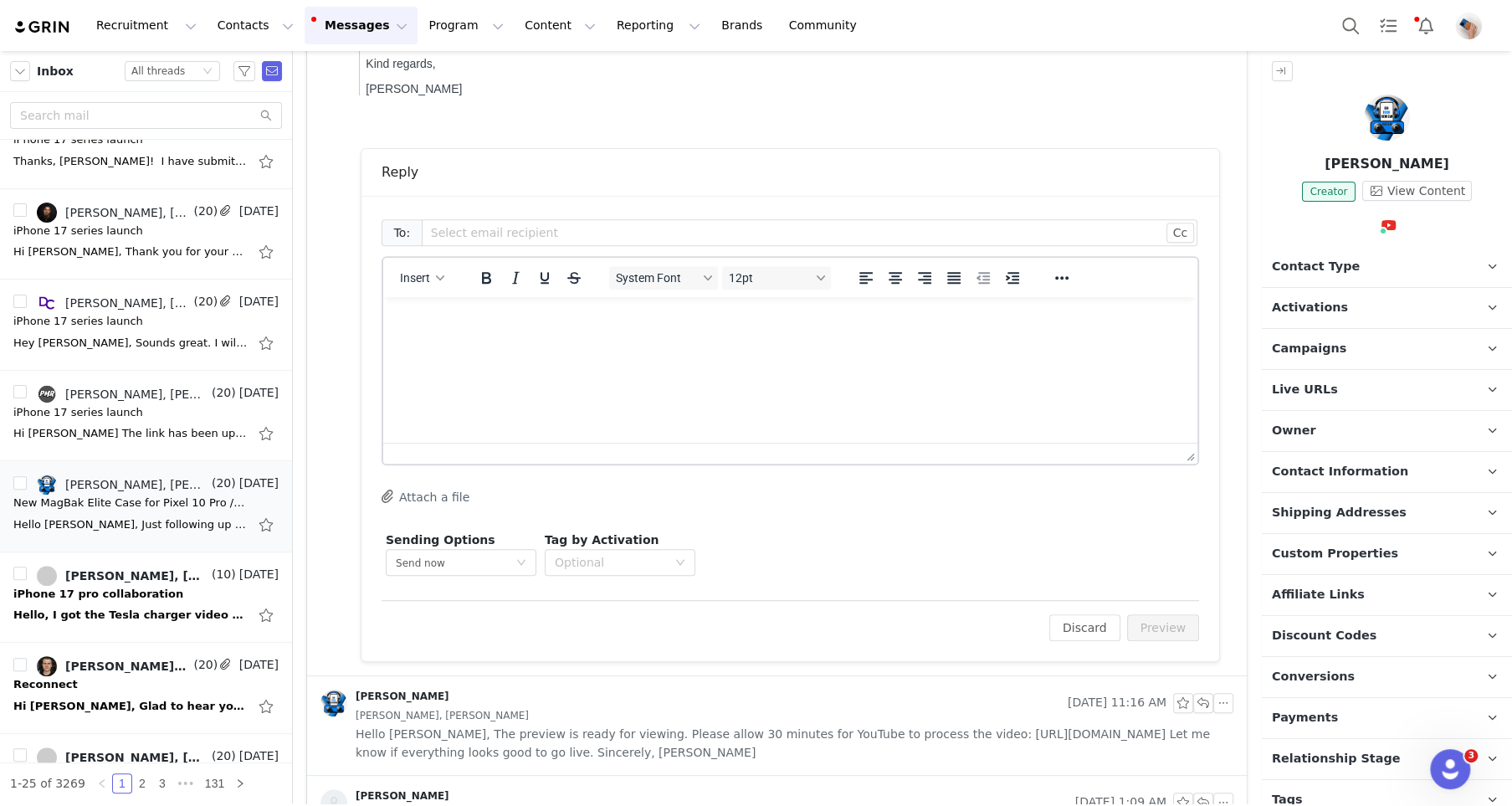
click at [433, 341] on html at bounding box center [790, 319] width 814 height 45
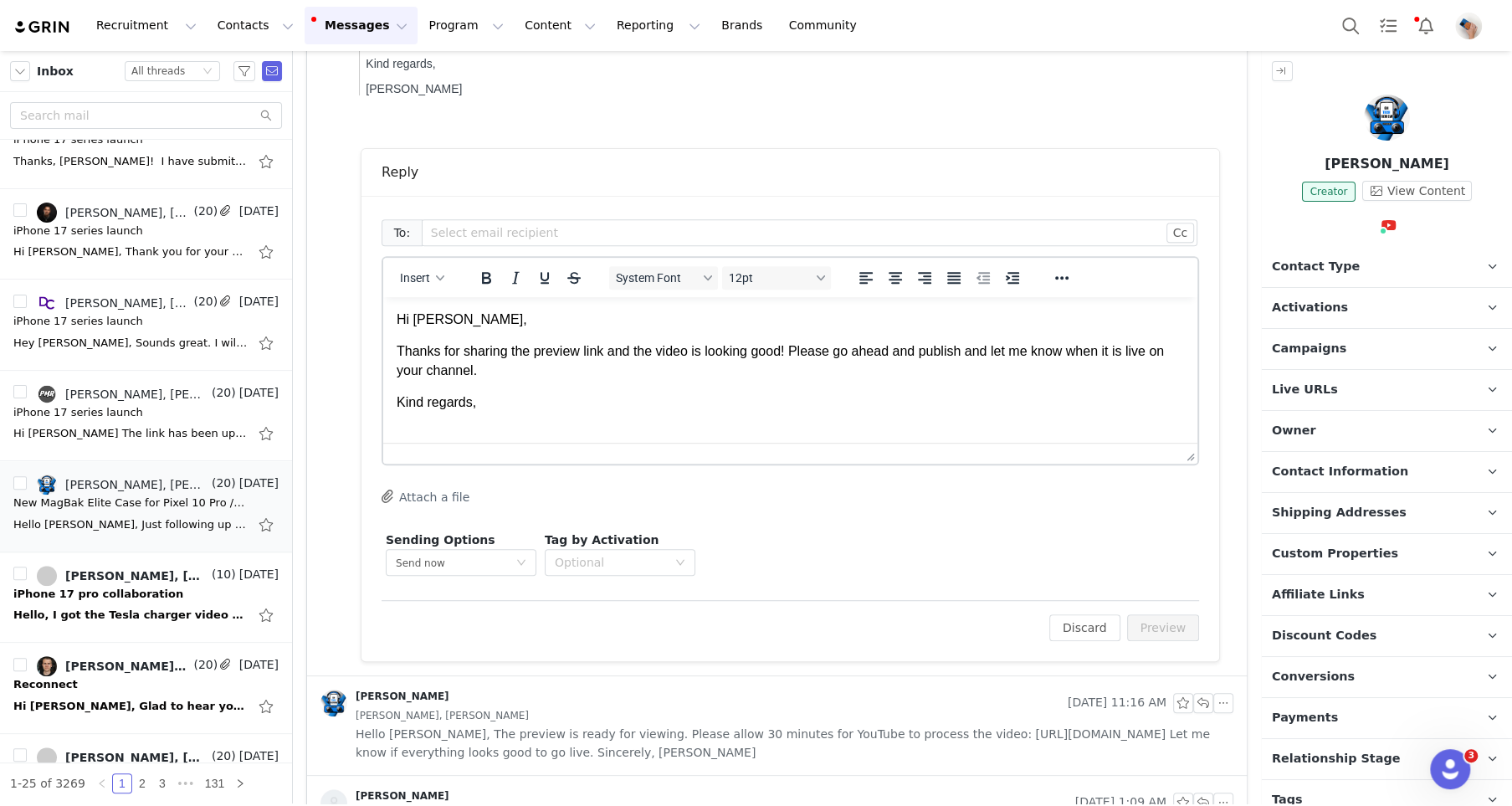
scroll to position [2, 0]
click at [757, 516] on div "To: Select email recipient Cc Cc: Insert System Font 12pt To open the popup, pr…" at bounding box center [790, 398] width 817 height 364
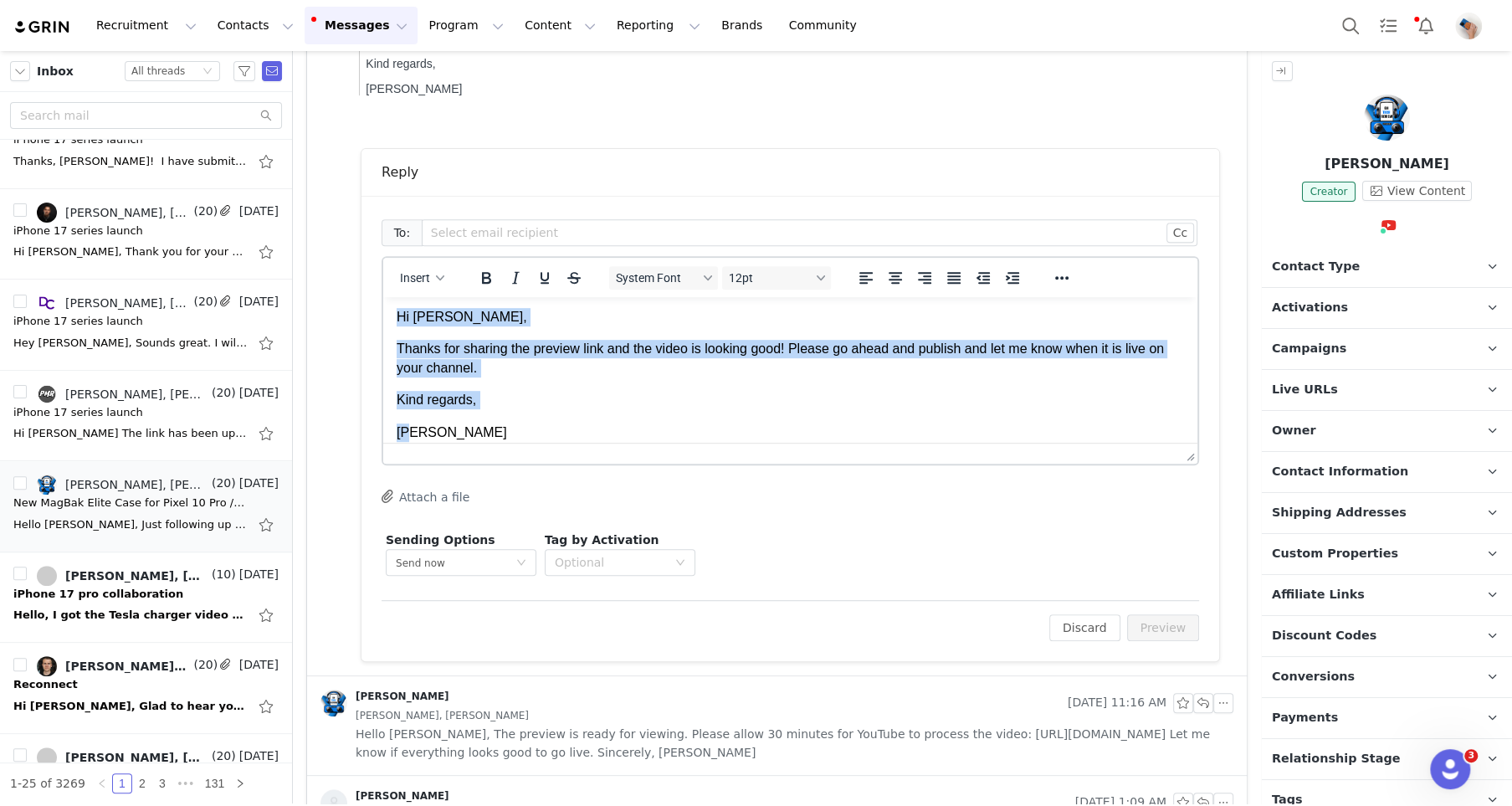
scroll to position [15, 0]
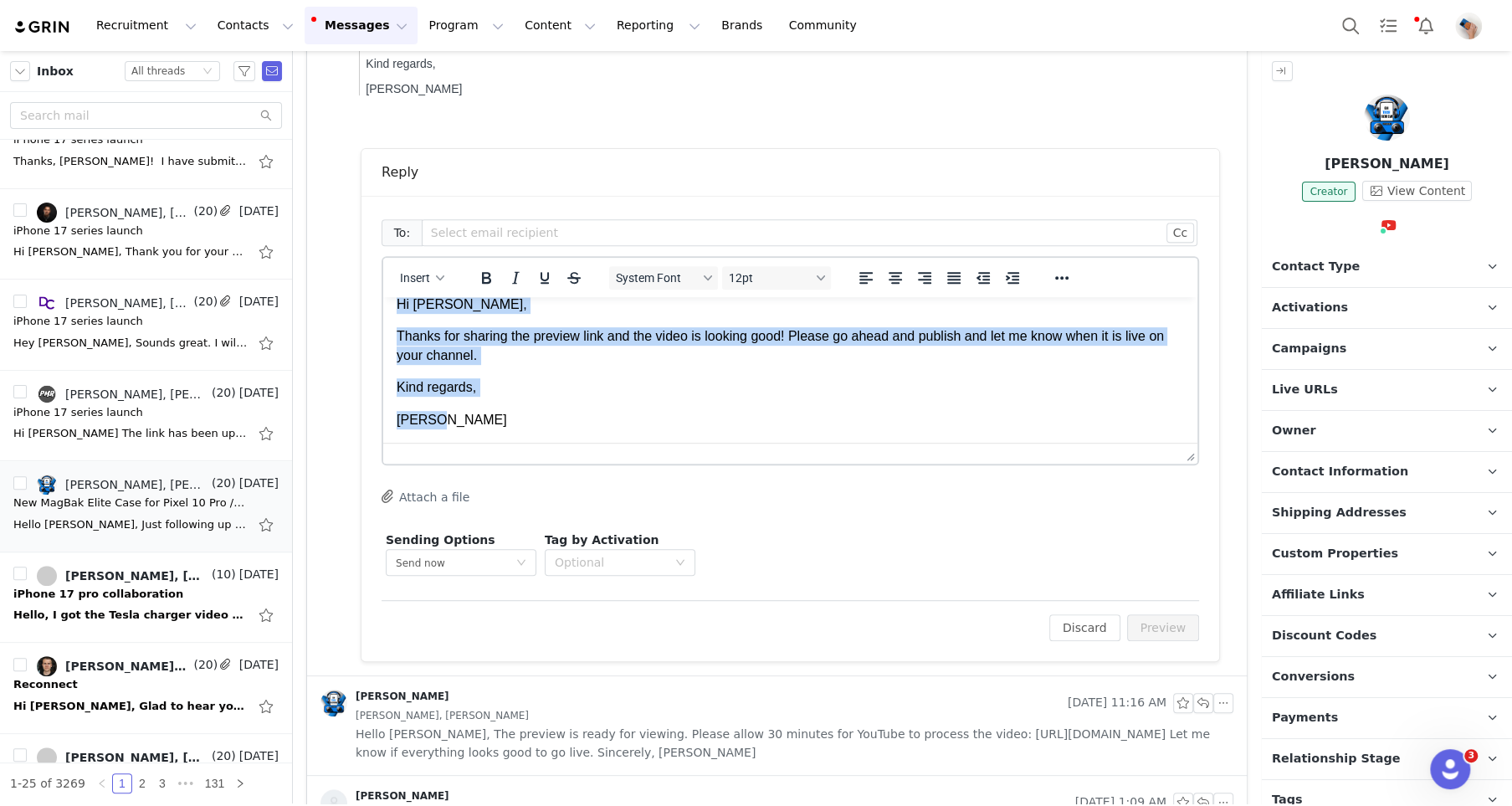
drag, startPoint x: 407, startPoint y: 394, endPoint x: 416, endPoint y: 449, distance: 55.7
click at [416, 443] on html "Hi [PERSON_NAME], Thanks for sharing the preview link and the video is looking …" at bounding box center [790, 363] width 814 height 161
copy body "Hi [PERSON_NAME], Thanks for sharing the preview link and the video is looking …"
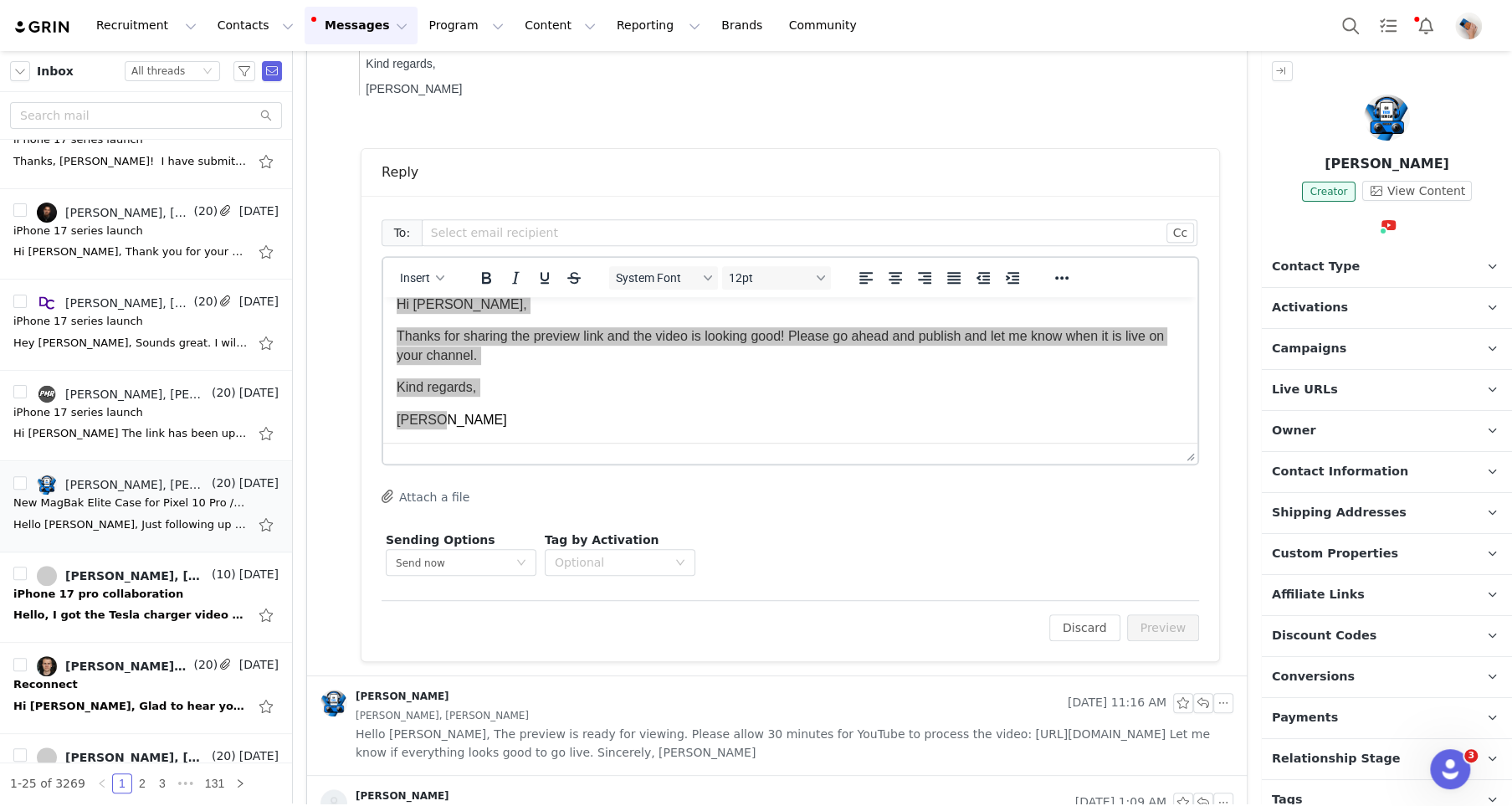
click at [817, 535] on div "Sending Options Send now This will be sent outside of your set email hours . Ta…" at bounding box center [790, 553] width 817 height 53
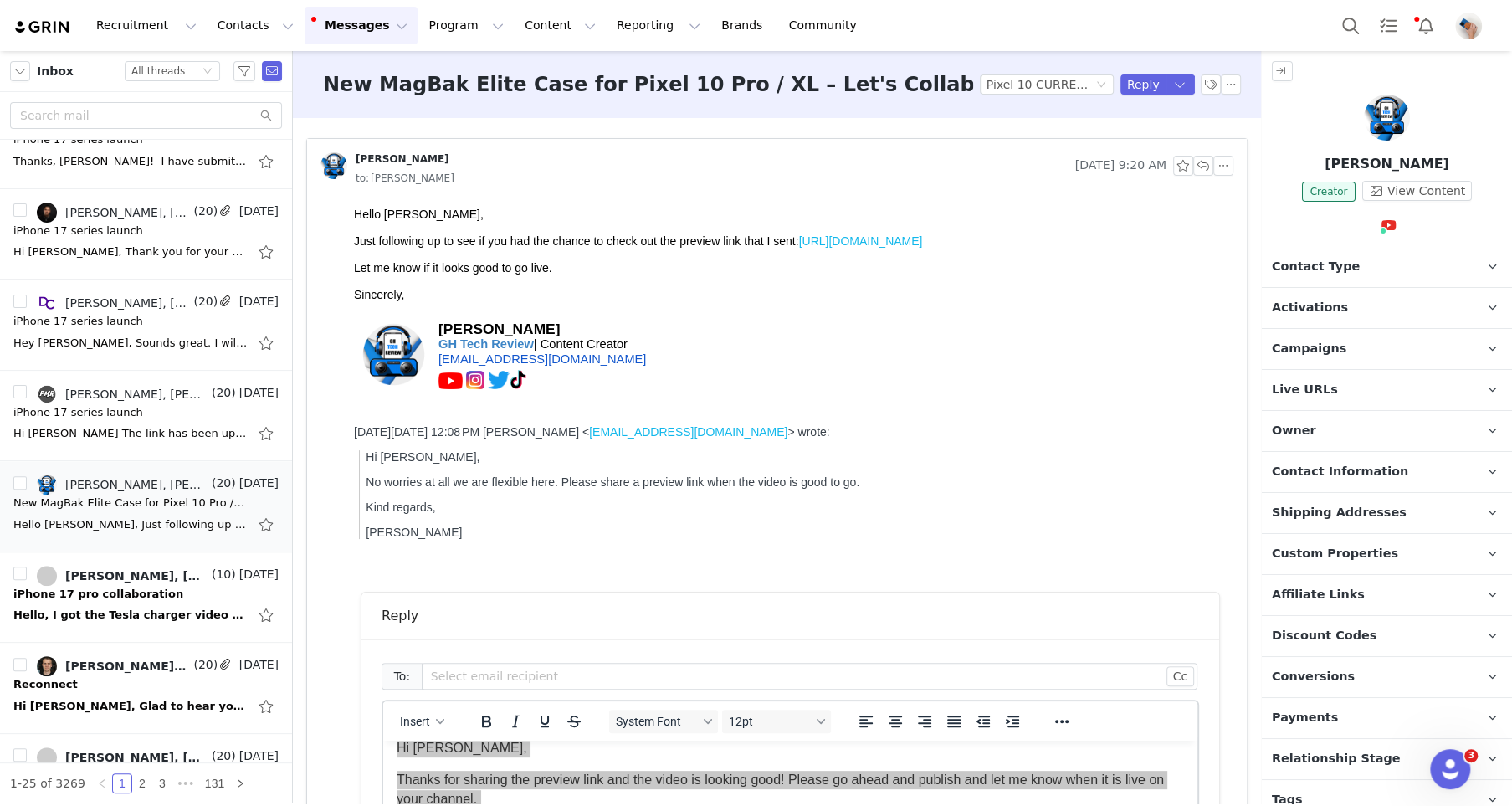
click at [1377, 103] on img at bounding box center [1387, 118] width 46 height 46
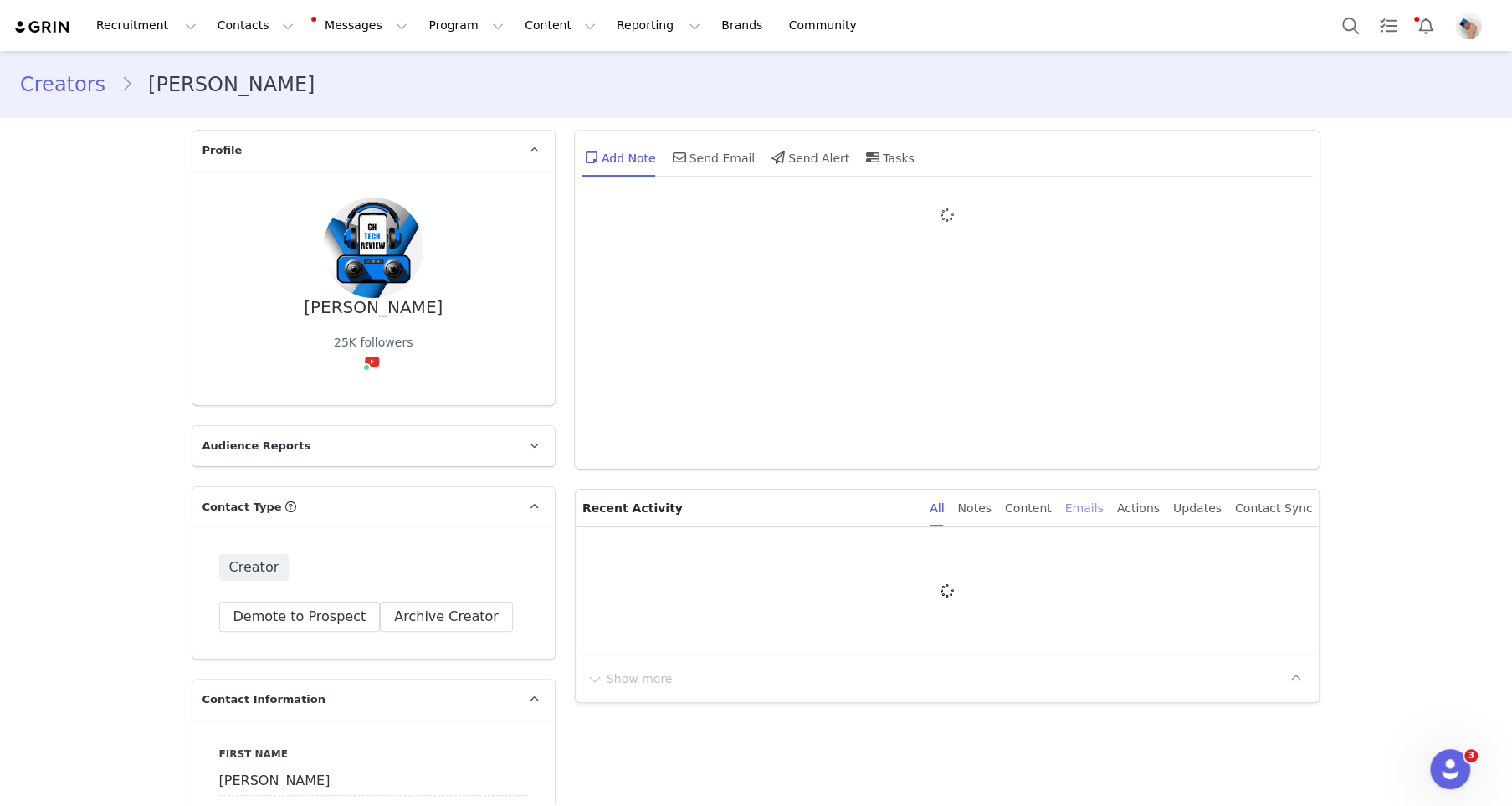
click at [1094, 501] on div "Emails" at bounding box center [1084, 508] width 39 height 38
type input "+1 ([GEOGRAPHIC_DATA])"
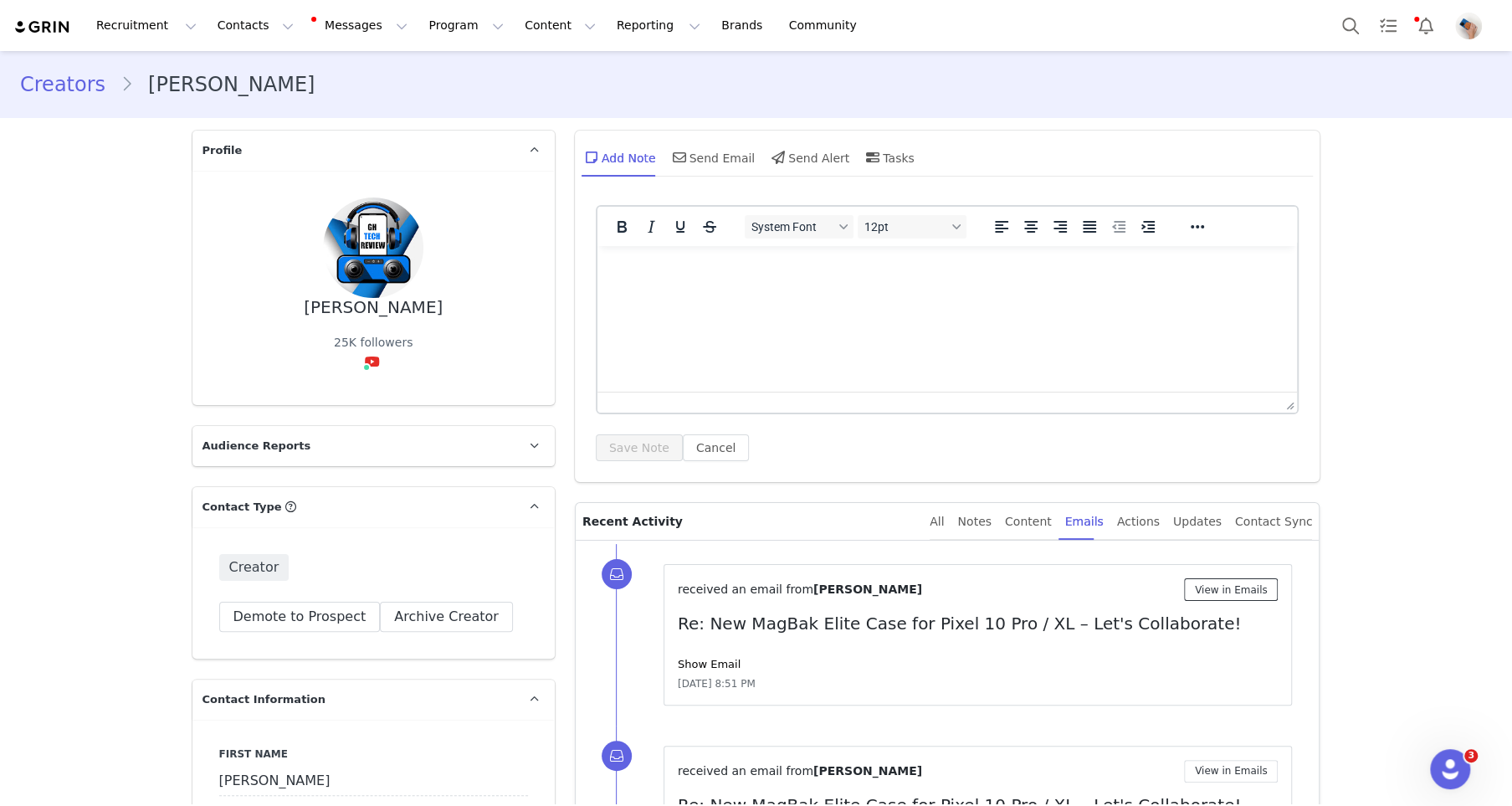
click at [1238, 593] on button "View in Emails" at bounding box center [1231, 589] width 94 height 22
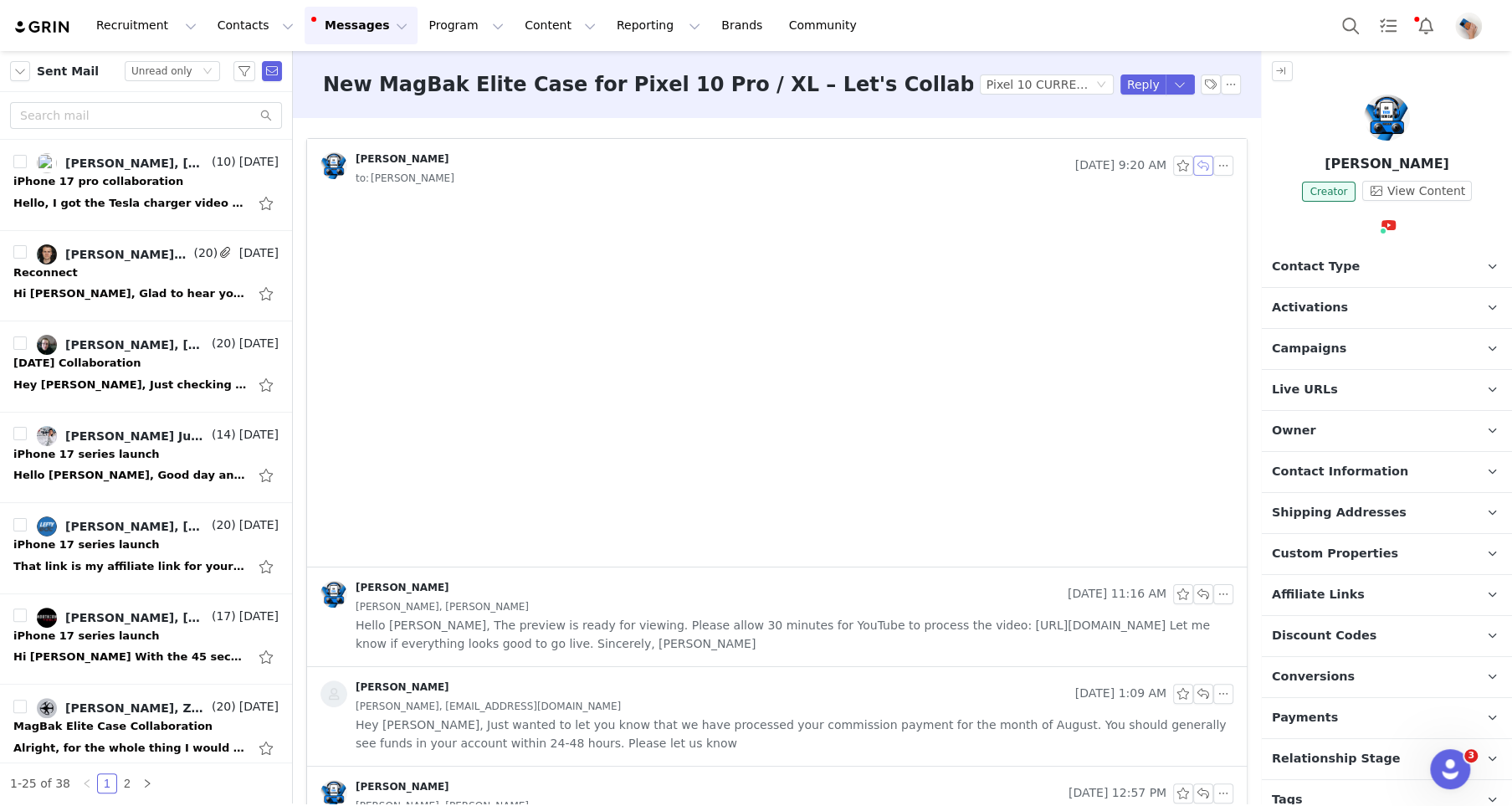
click at [1203, 161] on button "button" at bounding box center [1203, 165] width 20 height 20
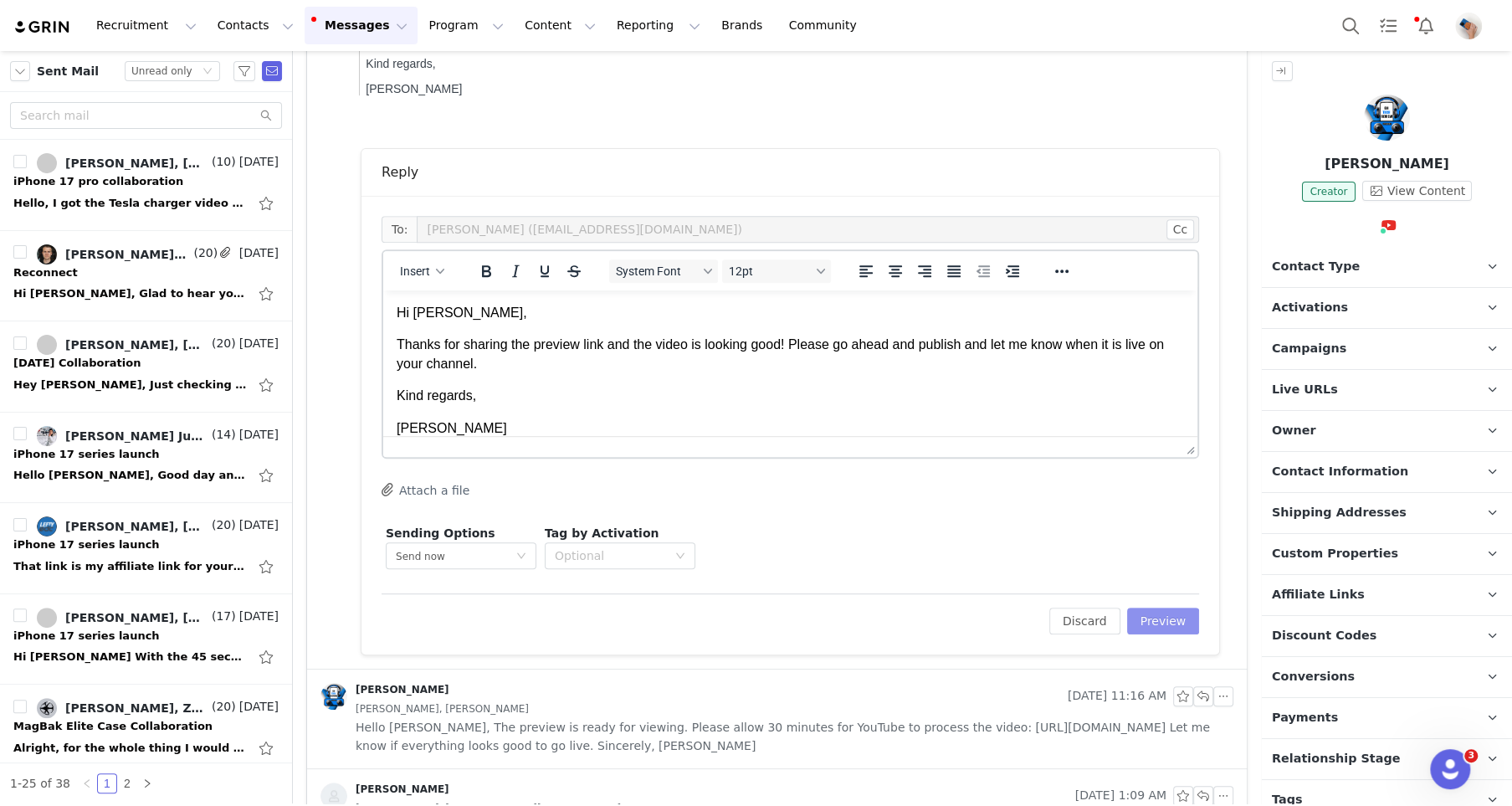
click at [1183, 615] on button "Preview" at bounding box center [1163, 621] width 73 height 27
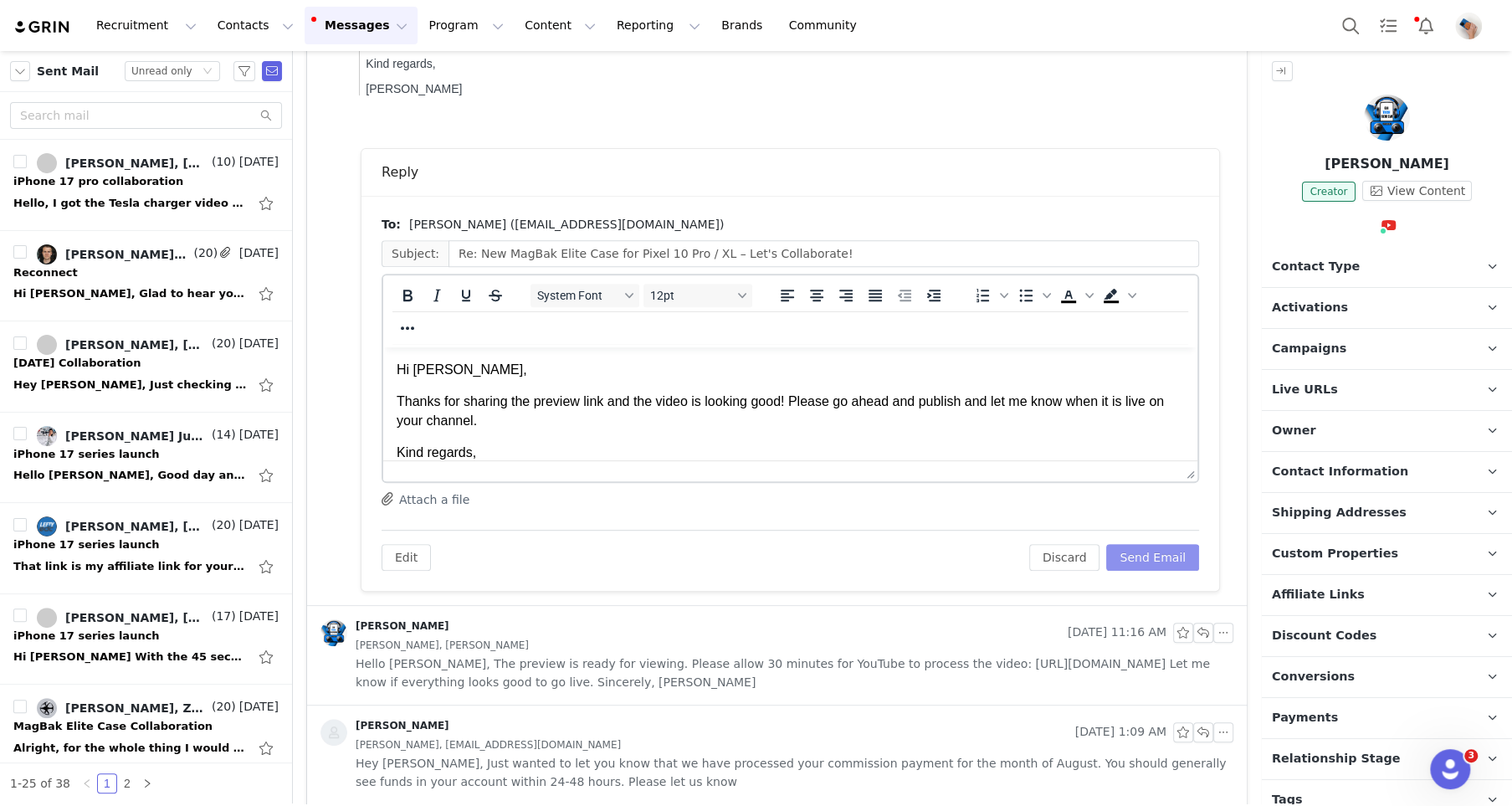
click at [1174, 551] on button "Send Email" at bounding box center [1153, 557] width 93 height 27
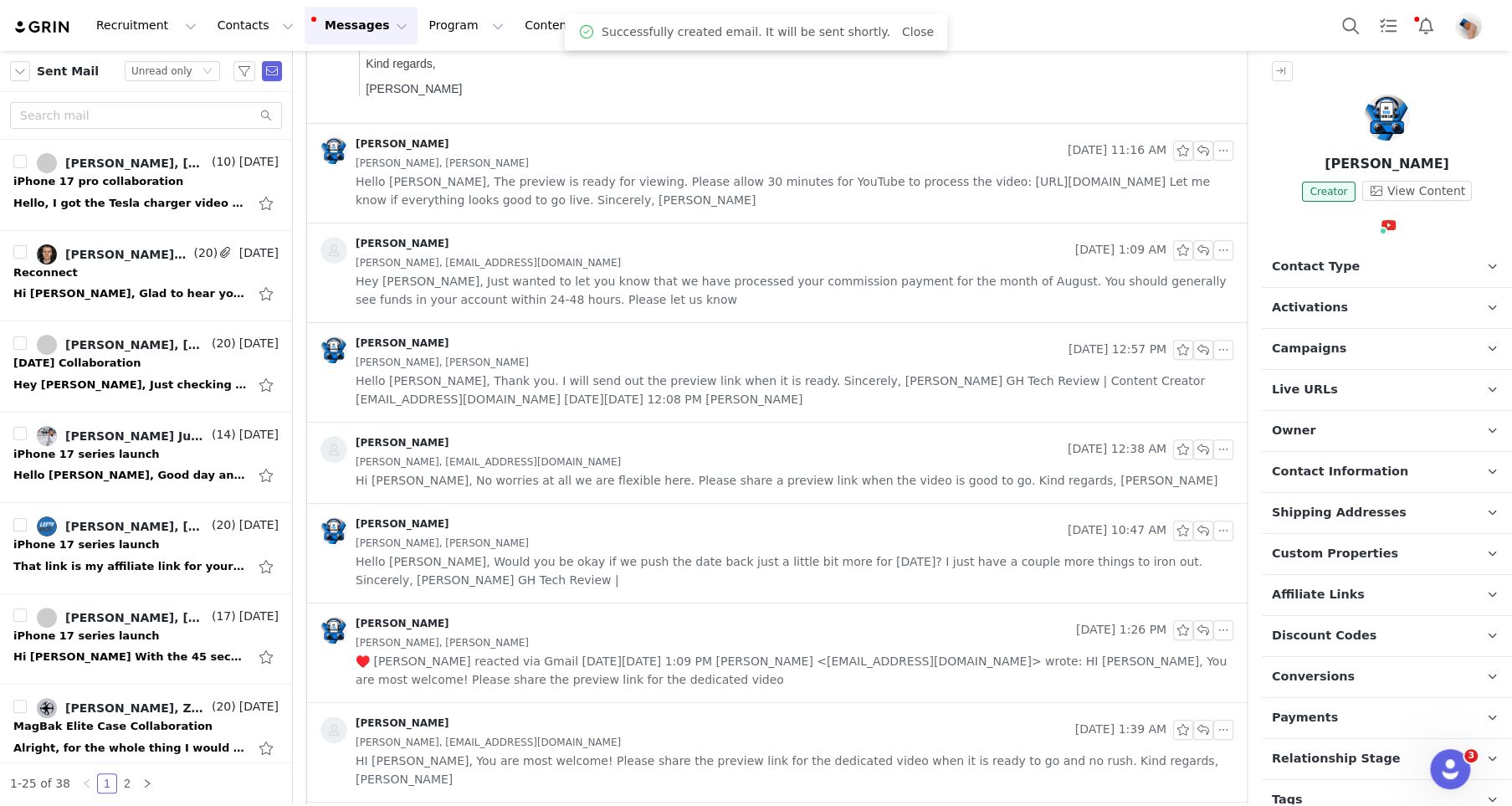
click at [16, 82] on div "Sent Mail Status Unread only" at bounding box center [146, 71] width 292 height 41
click at [21, 71] on button "button" at bounding box center [19, 70] width 20 height 20
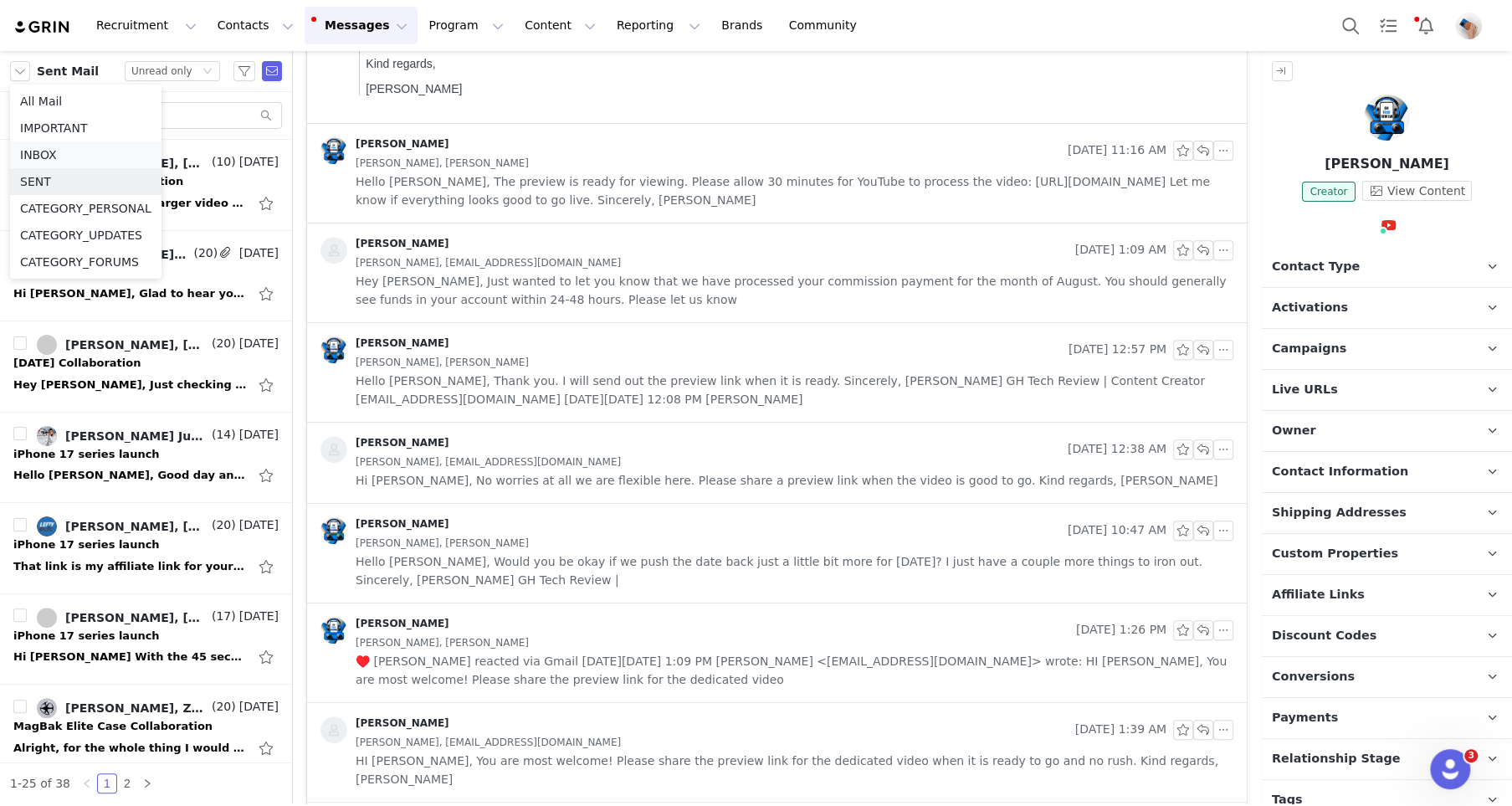
click at [43, 153] on li "INBOX" at bounding box center [85, 155] width 151 height 27
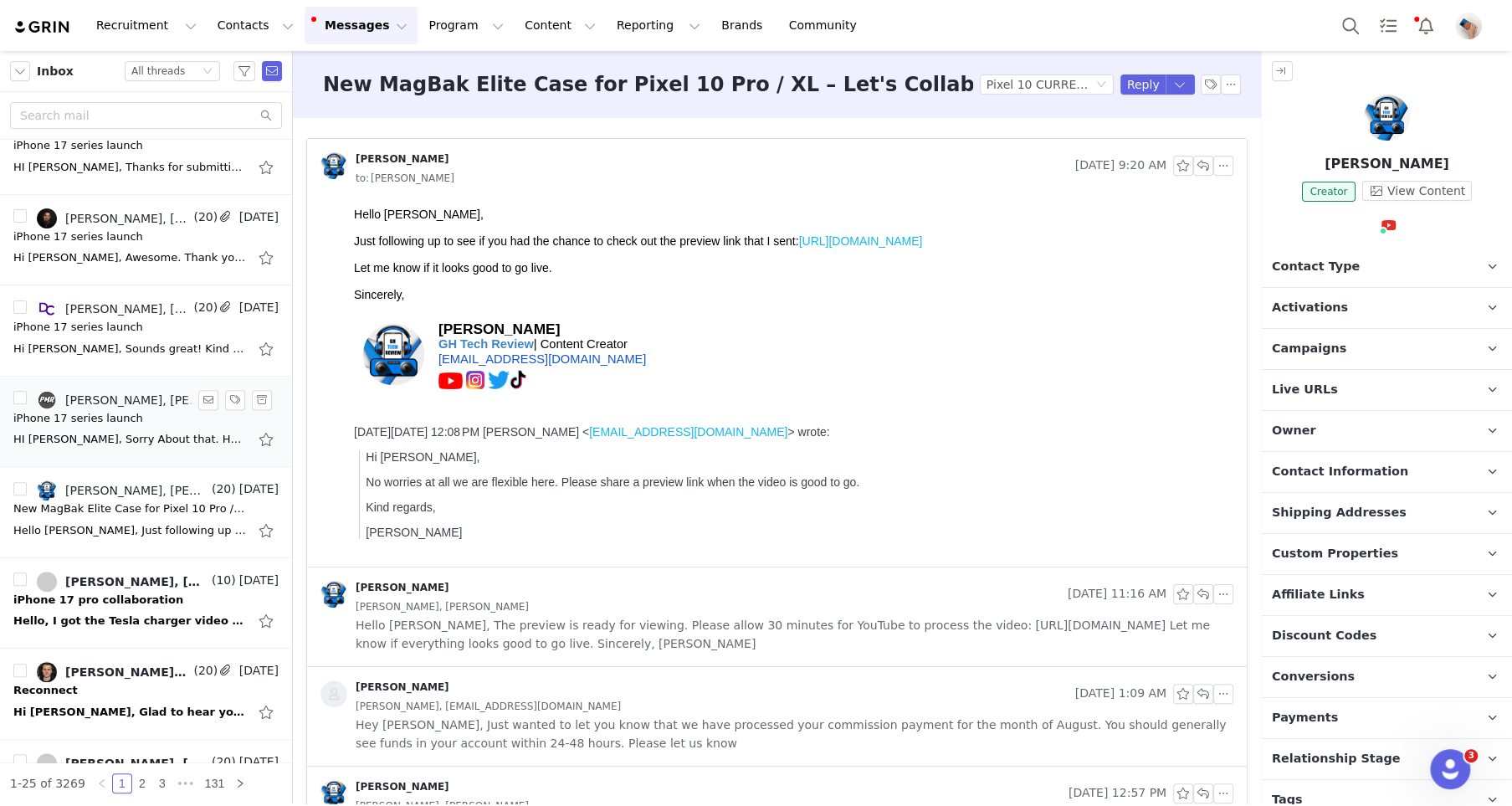
scroll to position [631, 0]
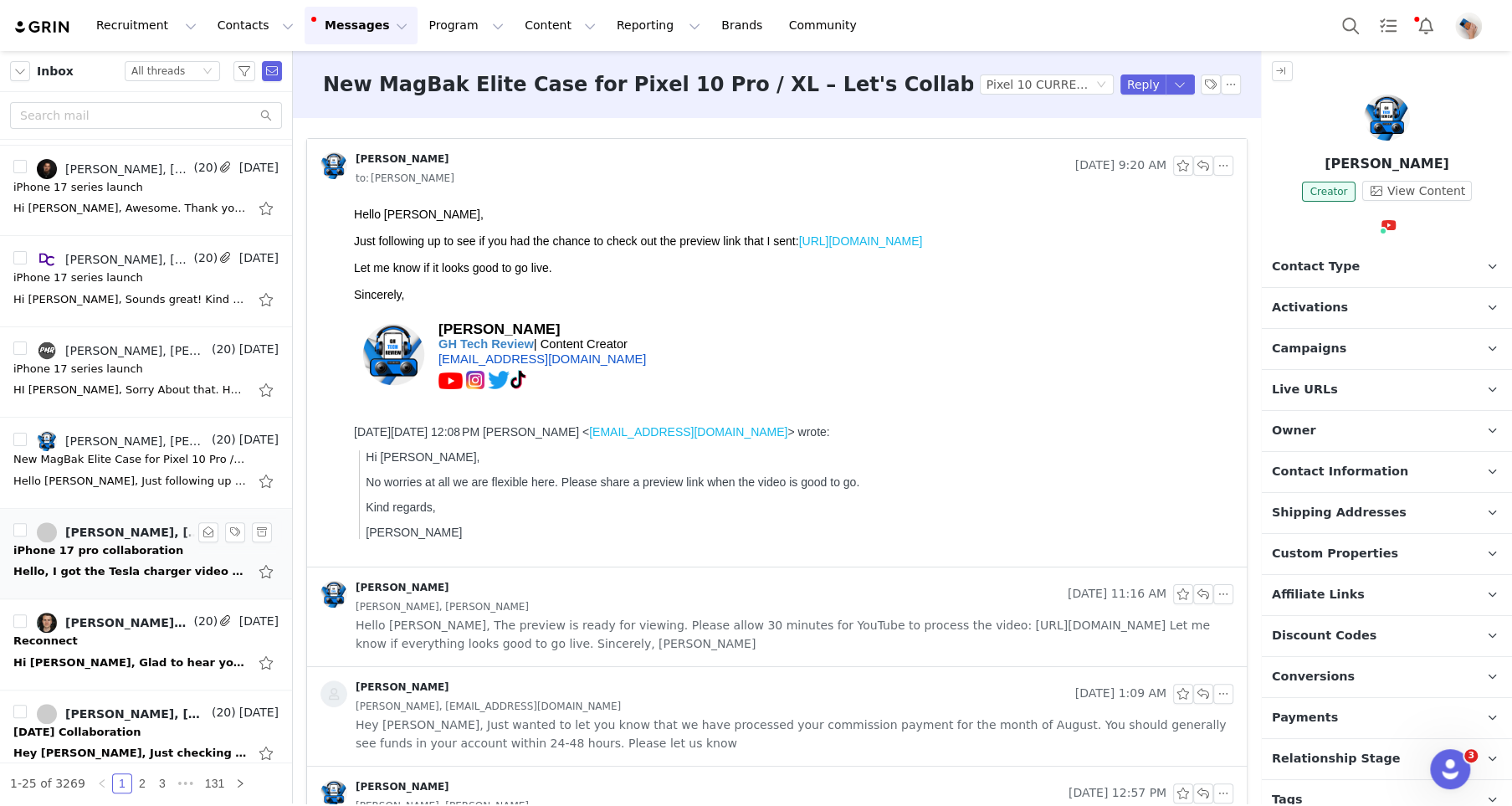
click at [99, 573] on div "Hello, I got the Tesla charger video done first because I wanted to use it in m…" at bounding box center [130, 571] width 234 height 16
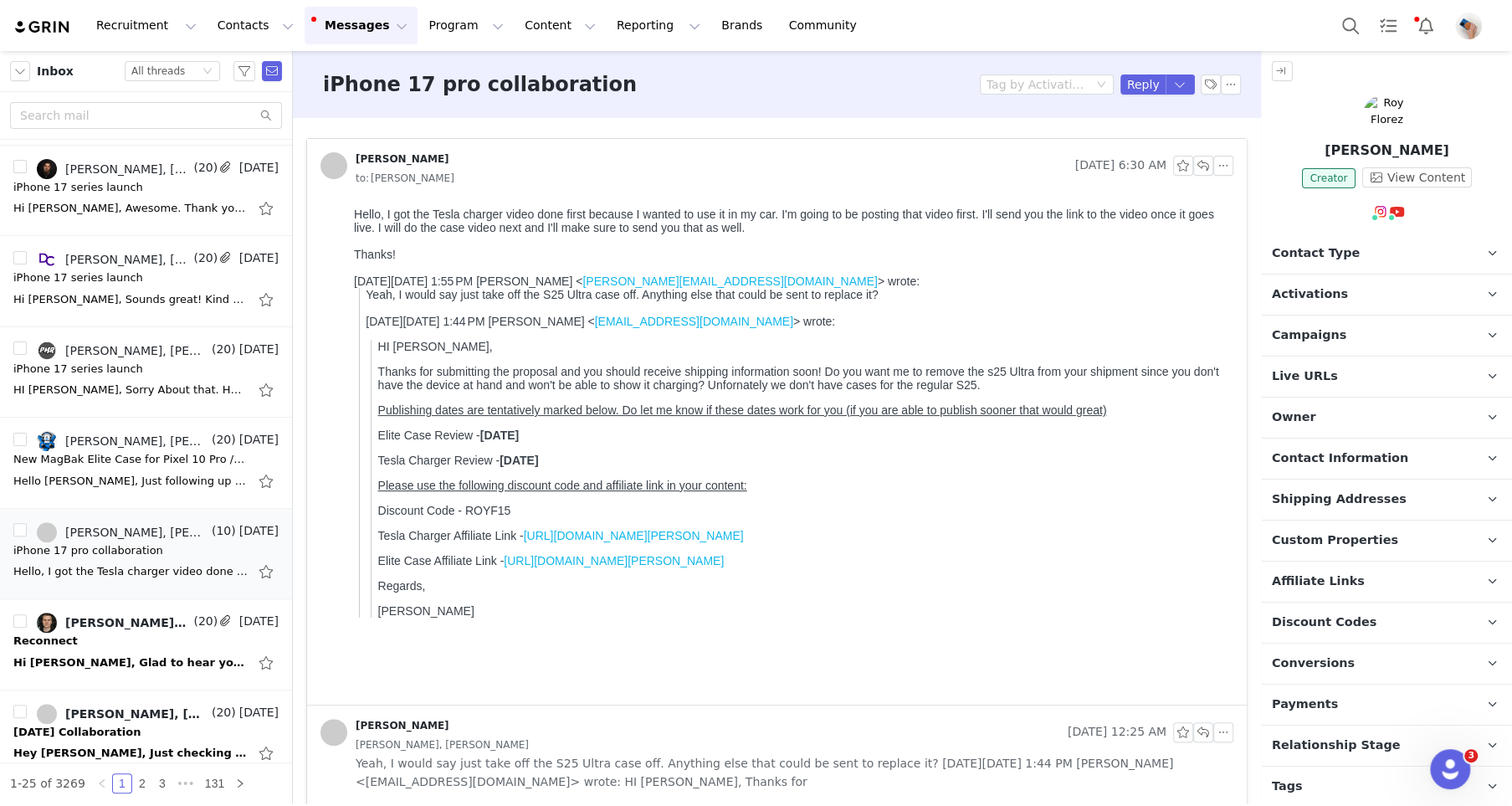
scroll to position [0, 0]
click at [1203, 165] on button "button" at bounding box center [1203, 165] width 20 height 20
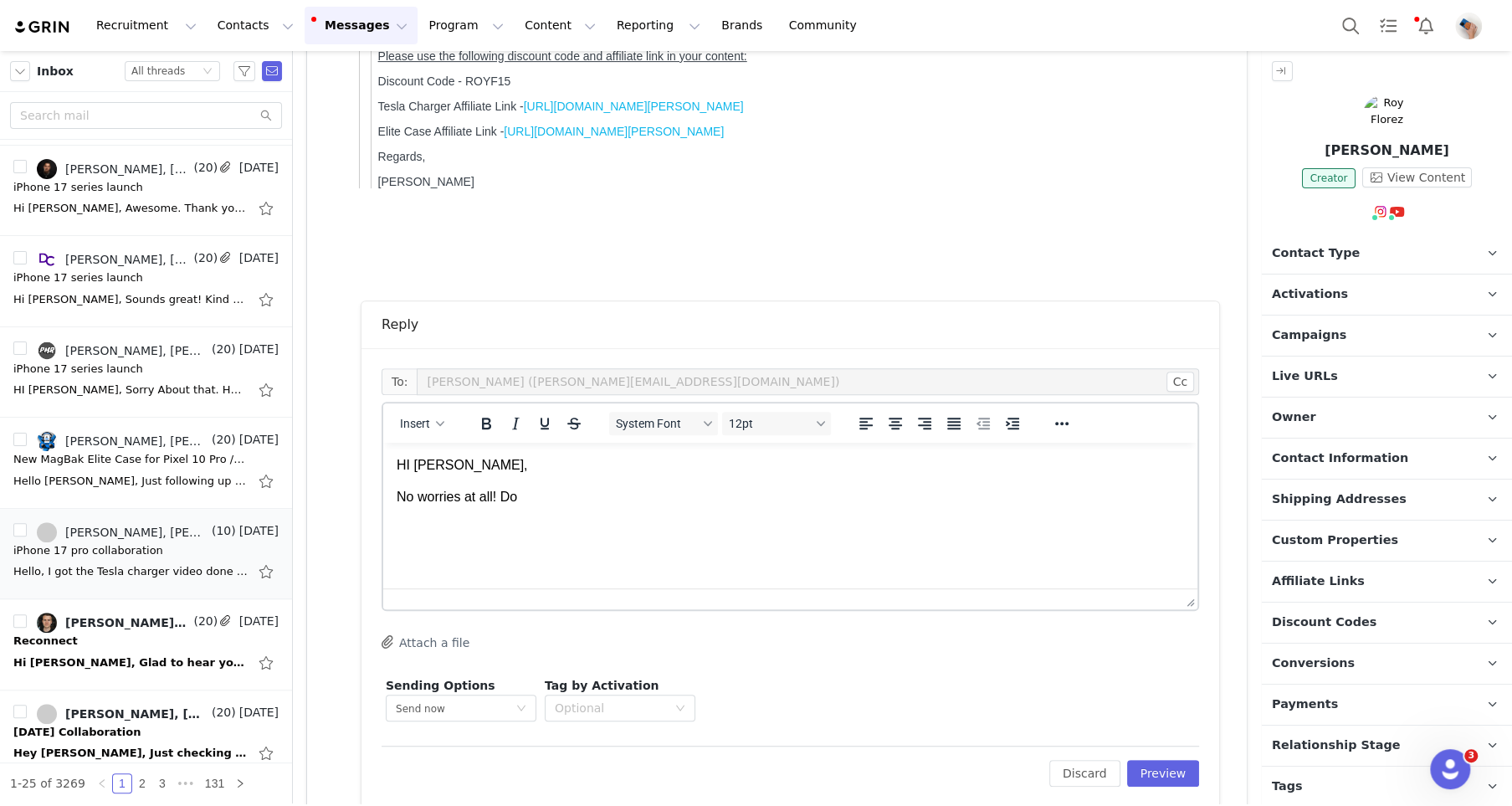
scroll to position [433, 0]
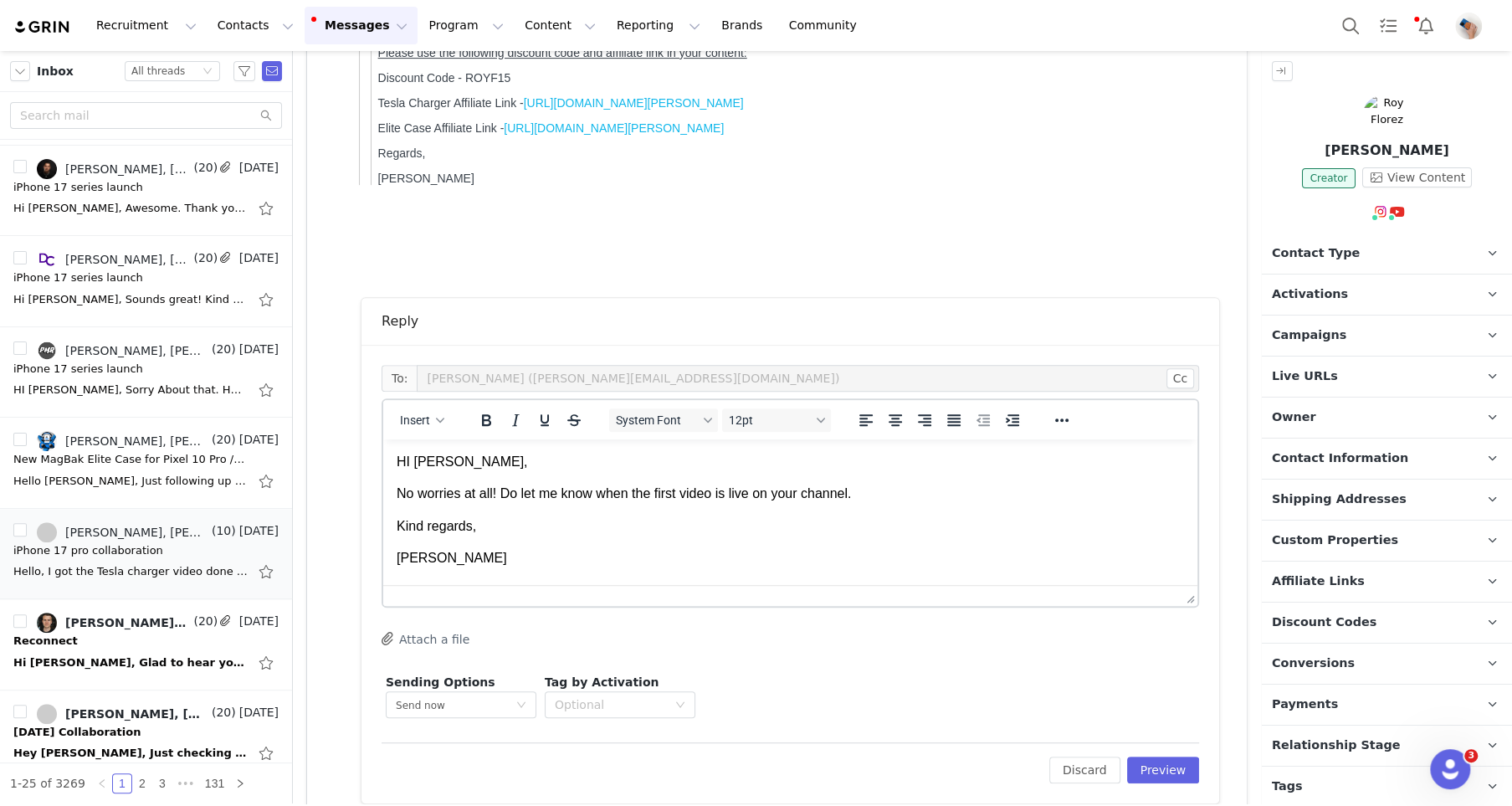
click at [1153, 751] on div "Edit Discard Preview" at bounding box center [790, 763] width 817 height 41
drag, startPoint x: 1152, startPoint y: 766, endPoint x: 1152, endPoint y: 754, distance: 12.0
click at [1152, 766] on button "Preview" at bounding box center [1163, 770] width 73 height 27
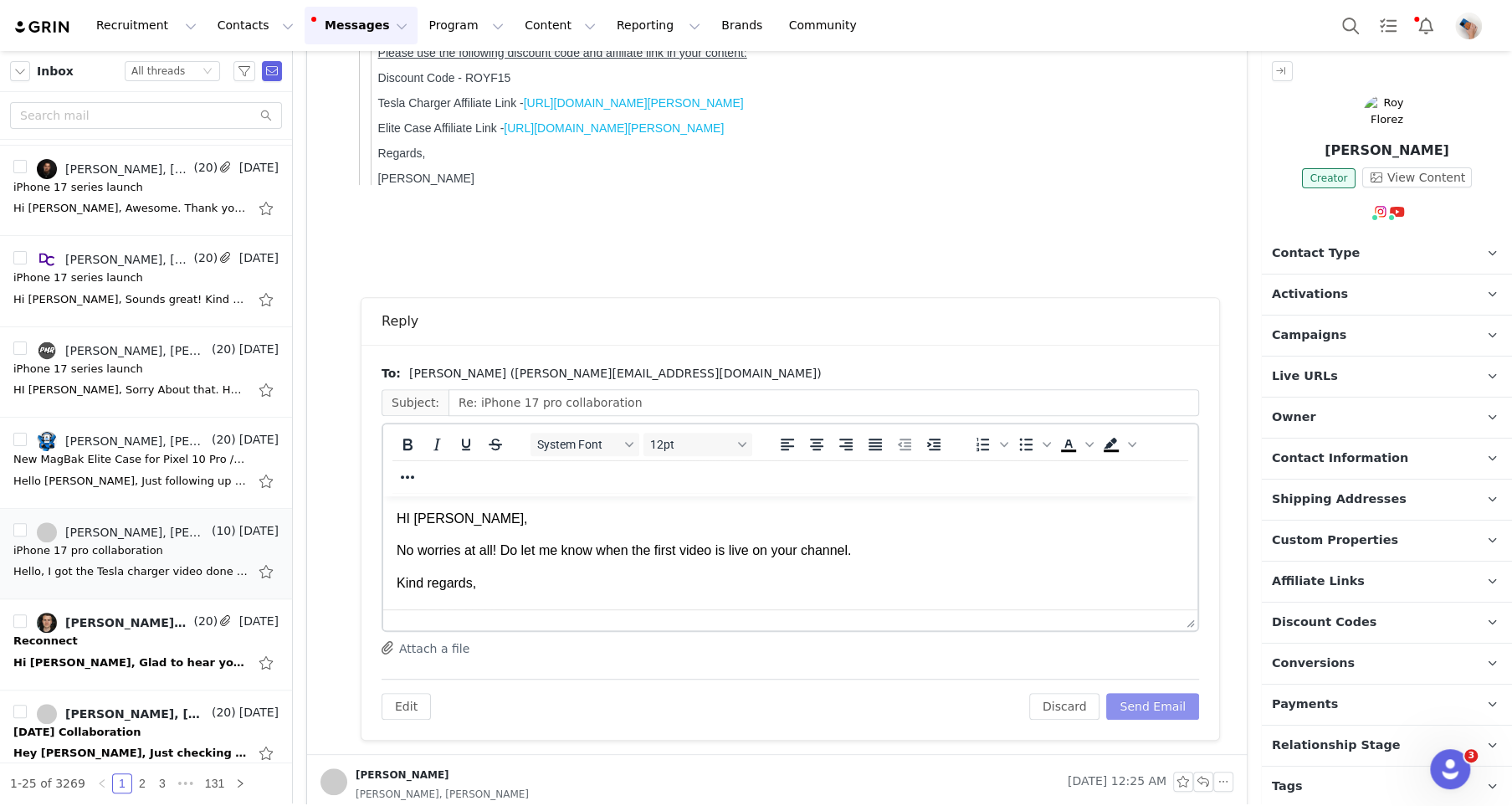
scroll to position [0, 0]
click at [1151, 709] on button "Send Email" at bounding box center [1153, 707] width 93 height 27
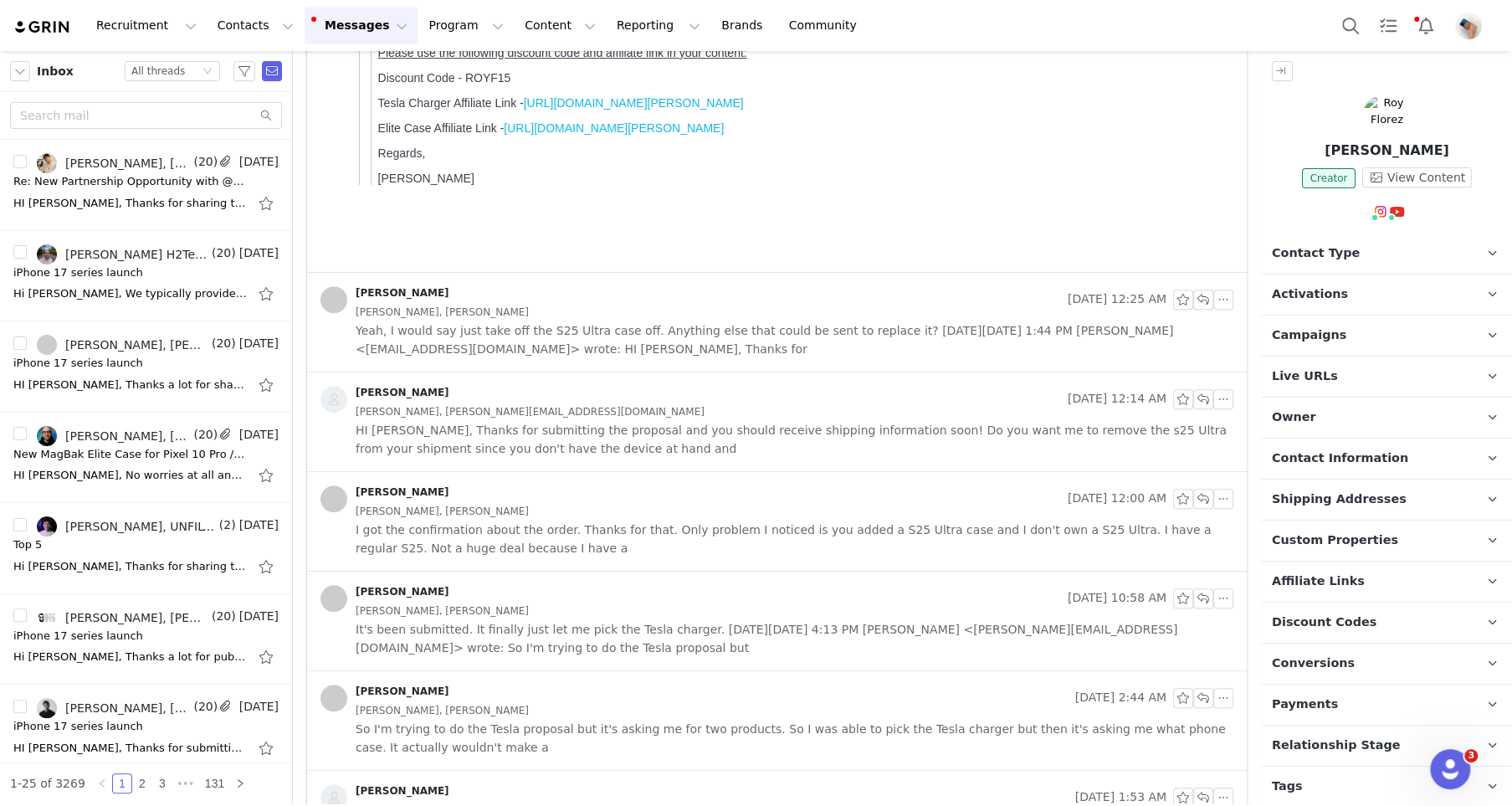
click at [337, 27] on button "Messages Messages" at bounding box center [360, 25] width 113 height 38
